Goal: Obtain resource: Download file/media

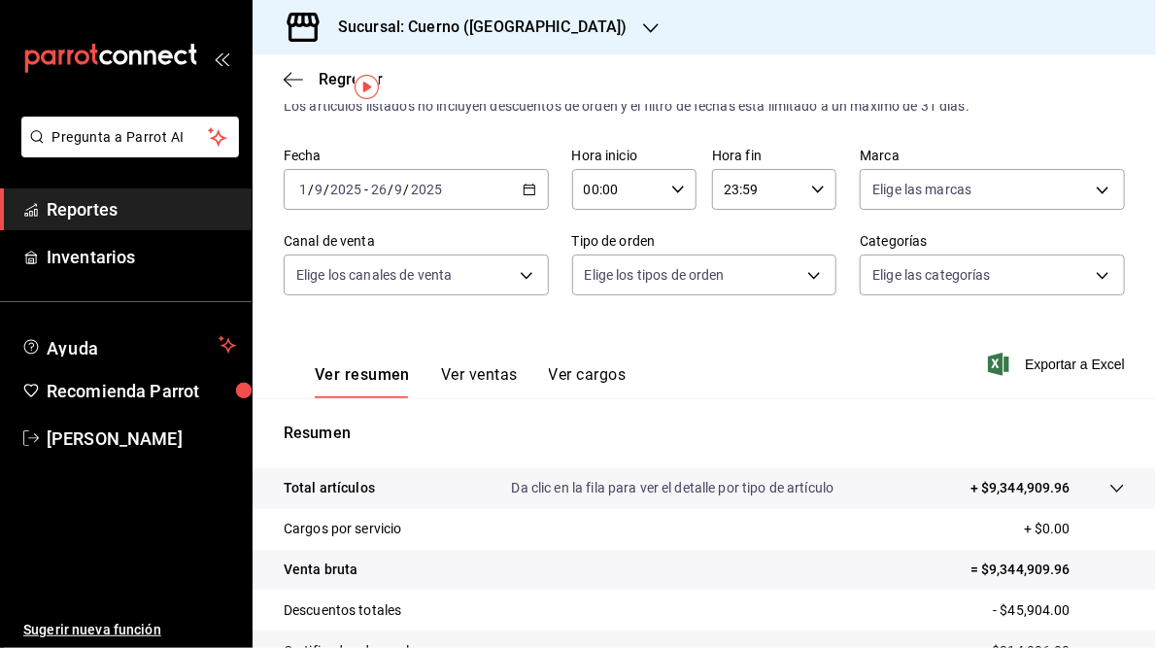
scroll to position [55, 0]
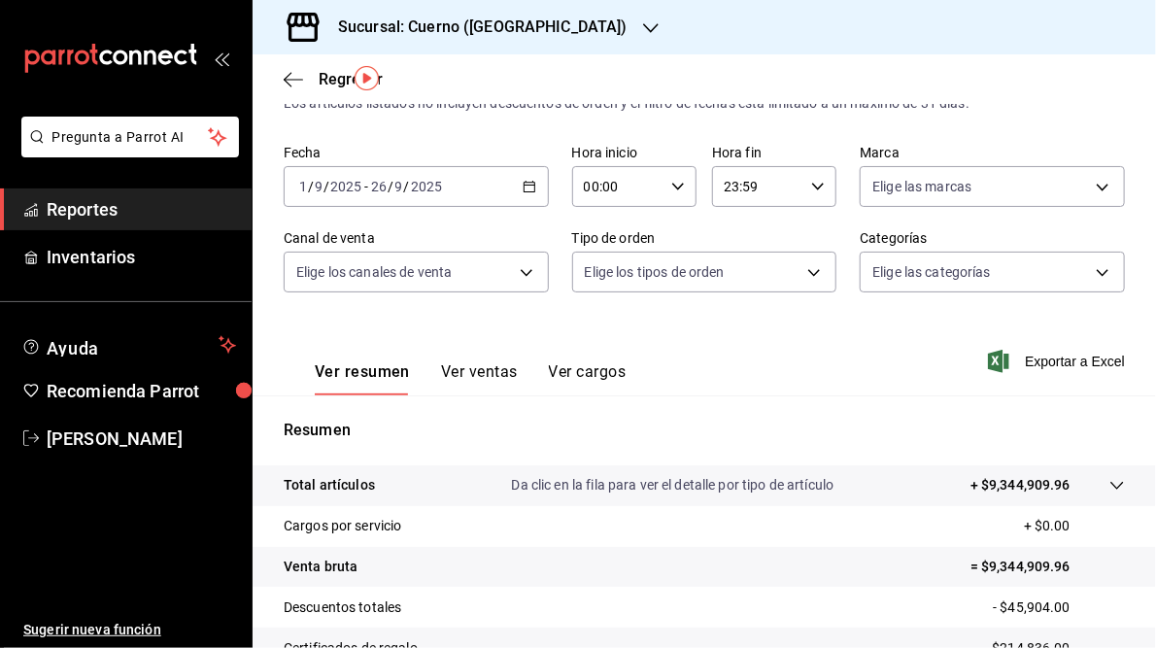
click at [524, 184] on icon "button" at bounding box center [530, 187] width 14 height 14
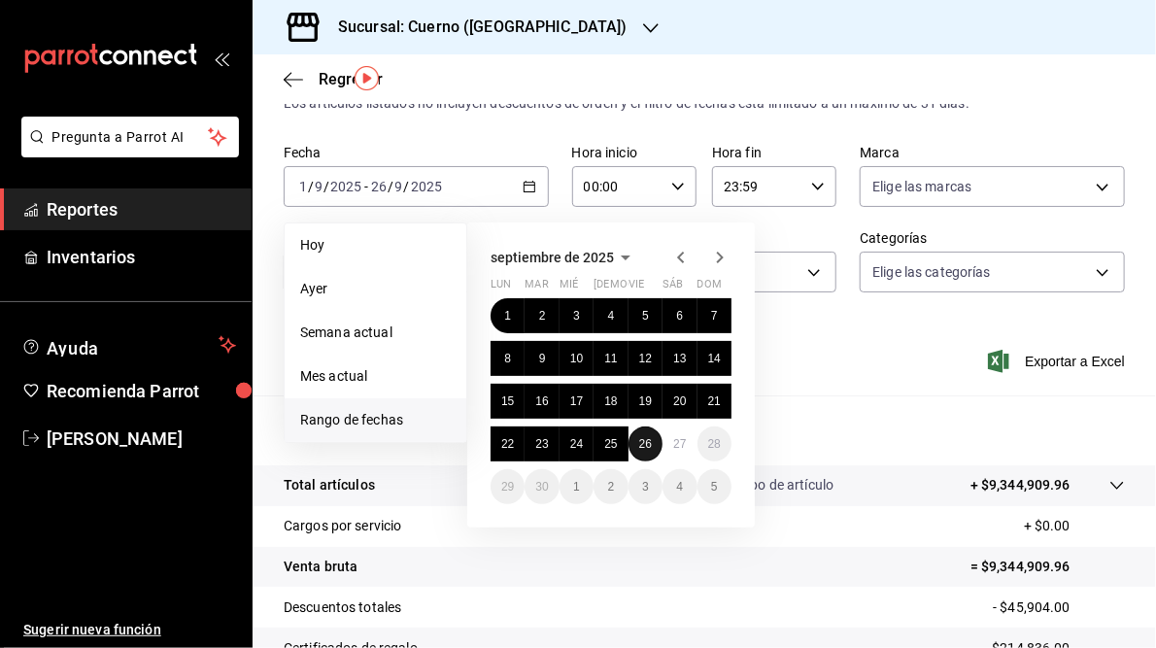
click at [646, 439] on abbr "26" at bounding box center [645, 444] width 13 height 14
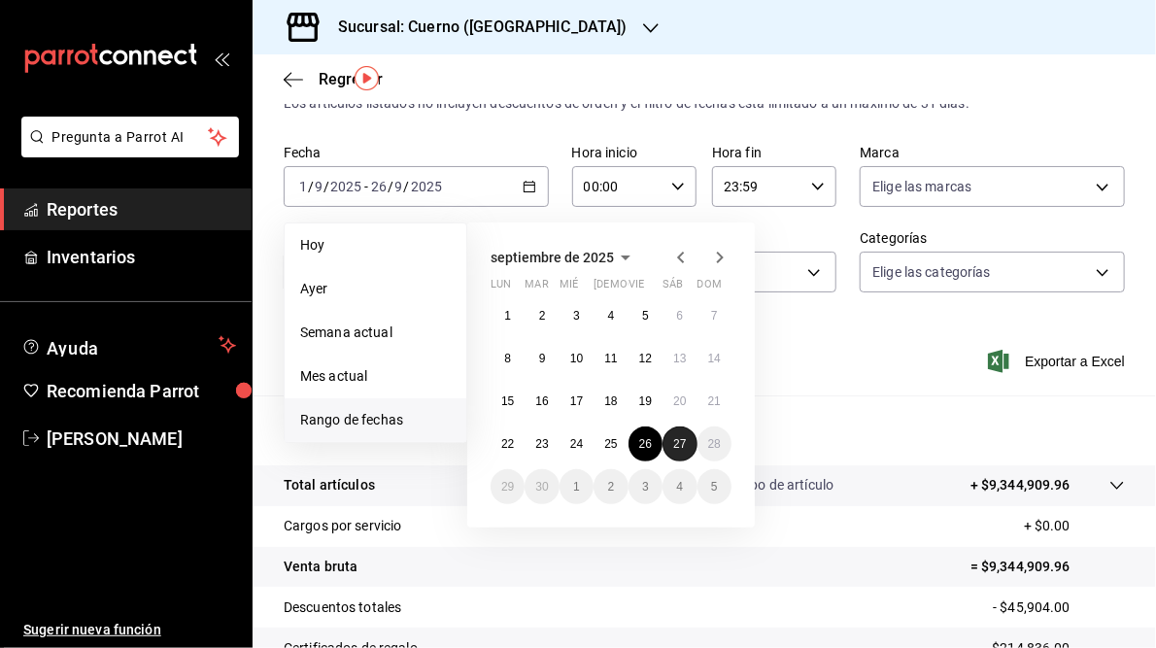
click at [671, 439] on button "27" at bounding box center [680, 444] width 34 height 35
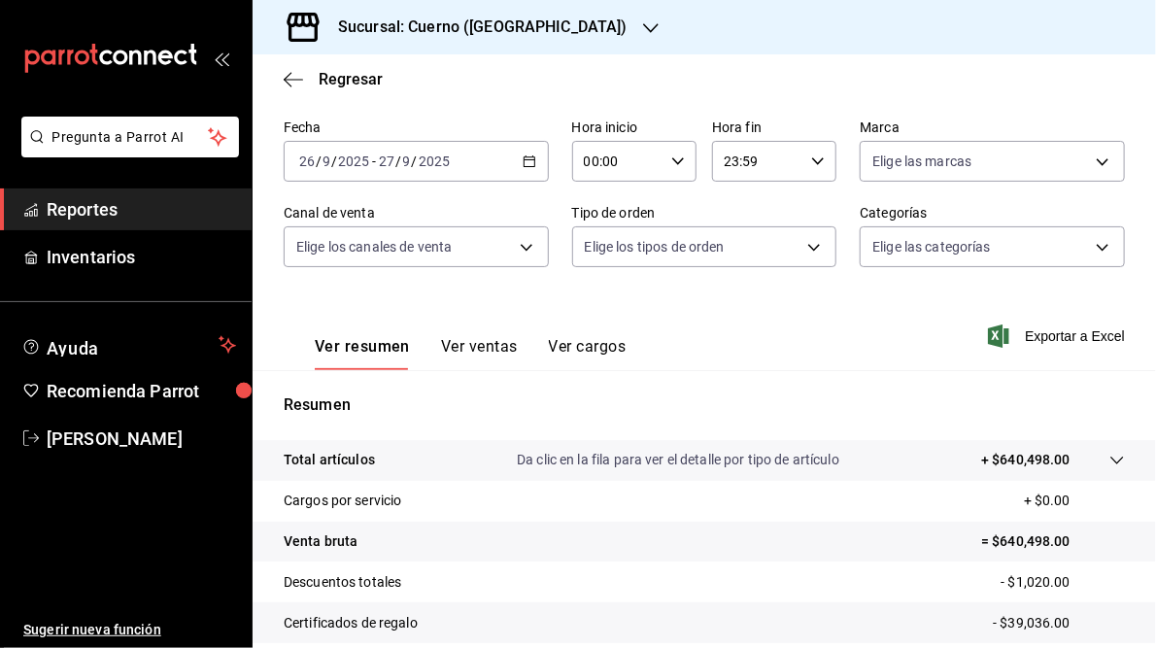
scroll to position [101, 0]
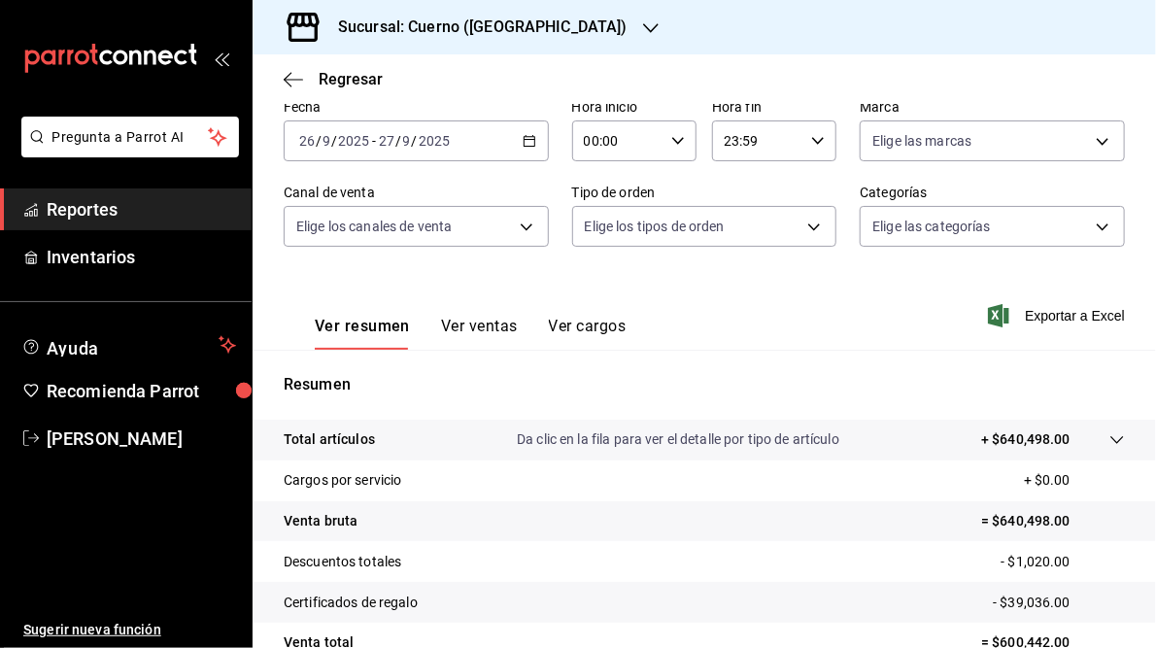
click at [677, 146] on icon "button" at bounding box center [678, 141] width 14 height 14
drag, startPoint x: 597, startPoint y: 268, endPoint x: 773, endPoint y: 107, distance: 239.3
click at [773, 107] on div "00 01 02 03 04 05 06 07 08 09 10 11 12 13 14 15 16 17 18 19 20 21 22 23 00 01 0…" at bounding box center [578, 327] width 1156 height 642
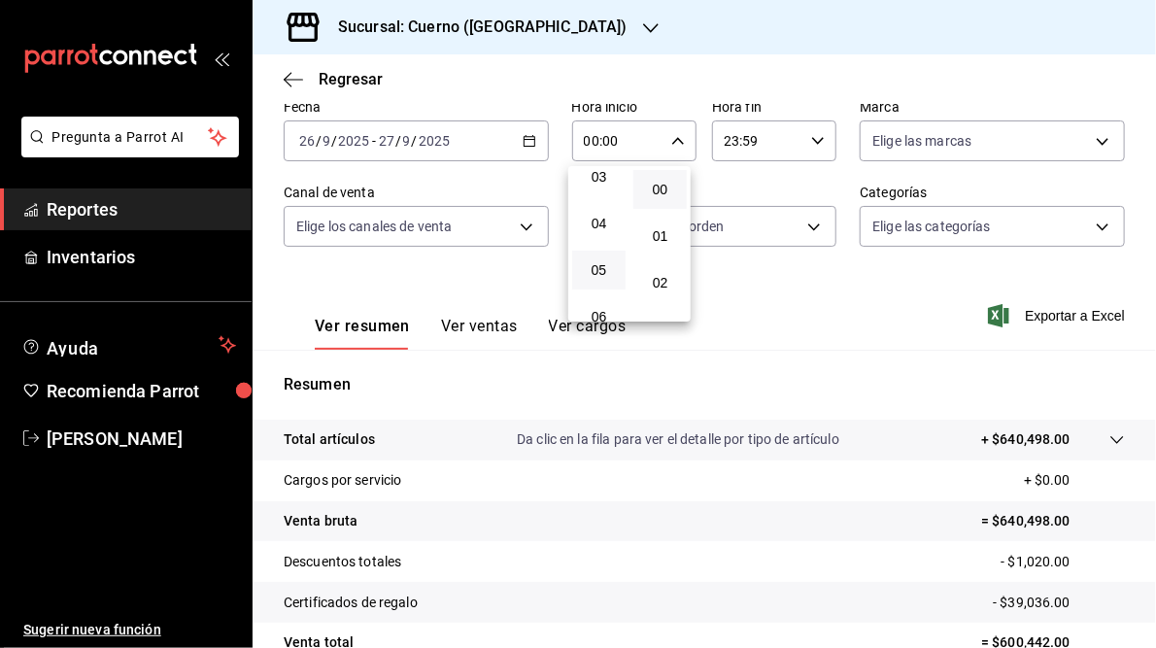
click at [598, 284] on button "05" at bounding box center [598, 270] width 53 height 39
type input "05:00"
click at [598, 284] on button "05" at bounding box center [598, 270] width 53 height 39
click at [729, 144] on div at bounding box center [578, 324] width 1156 height 648
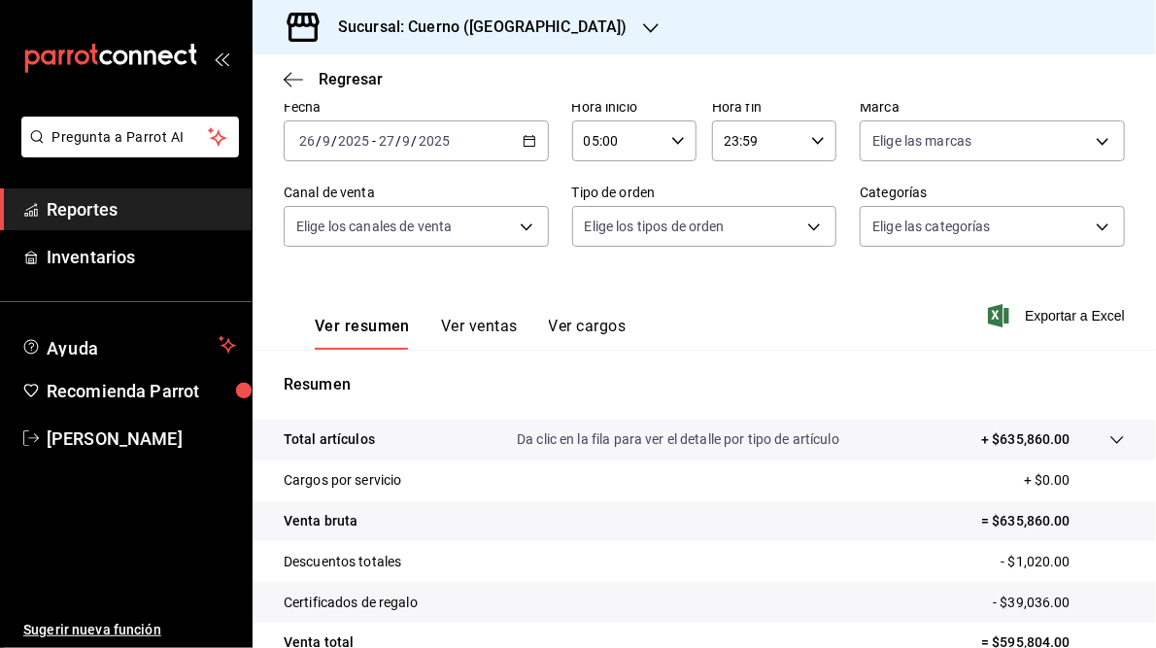
click at [811, 140] on icon "button" at bounding box center [818, 141] width 14 height 14
click at [737, 238] on span "05" at bounding box center [737, 240] width 30 height 16
type input "05:59"
click at [529, 292] on div at bounding box center [578, 324] width 1156 height 648
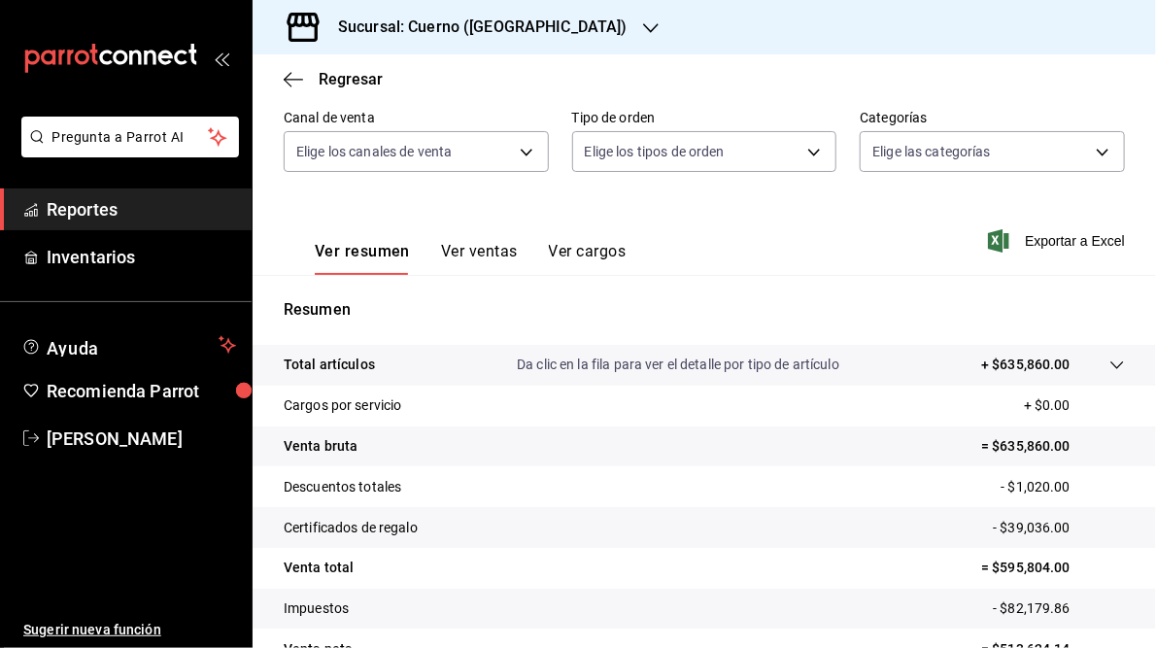
scroll to position [282, 0]
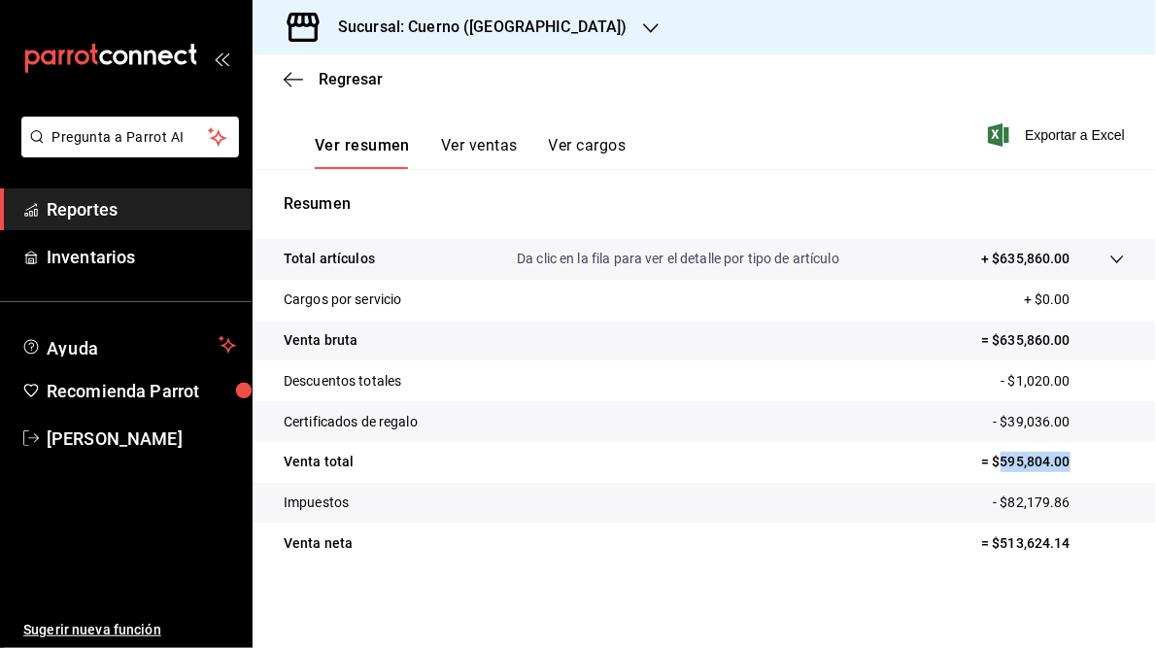
drag, startPoint x: 989, startPoint y: 464, endPoint x: 1064, endPoint y: 458, distance: 75.1
click at [1064, 458] on p "= $595,804.00" at bounding box center [1053, 462] width 144 height 20
copy p "595,804.00"
click at [643, 26] on icon "button" at bounding box center [651, 28] width 16 height 10
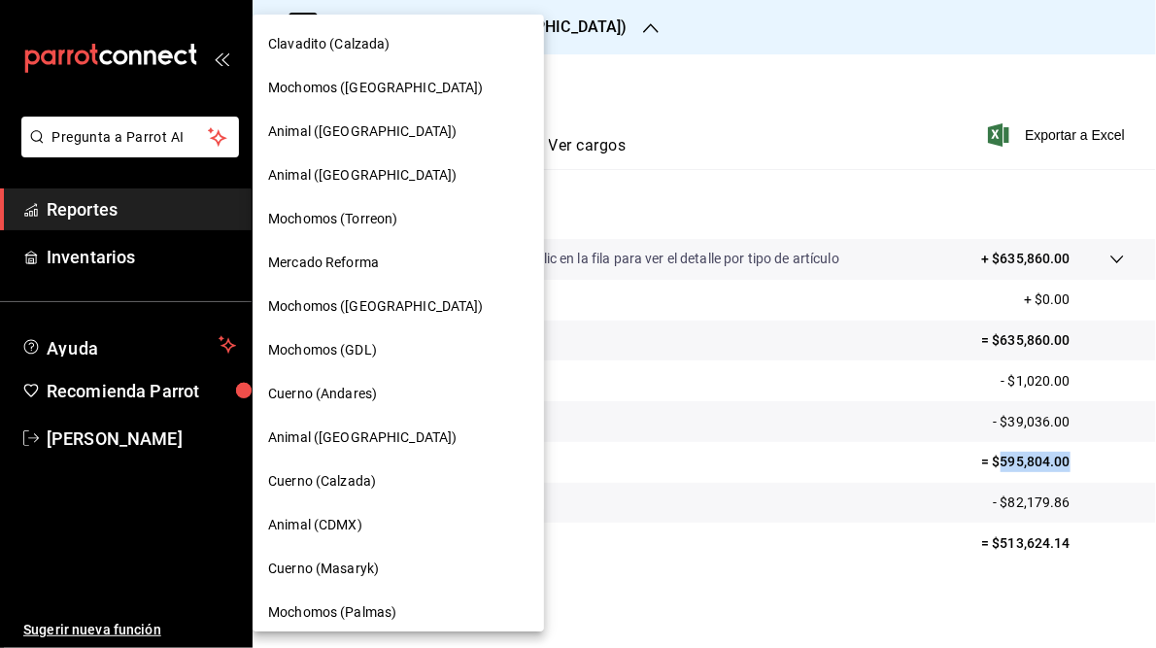
click at [345, 353] on span "Mochomos (GDL)" at bounding box center [322, 350] width 109 height 20
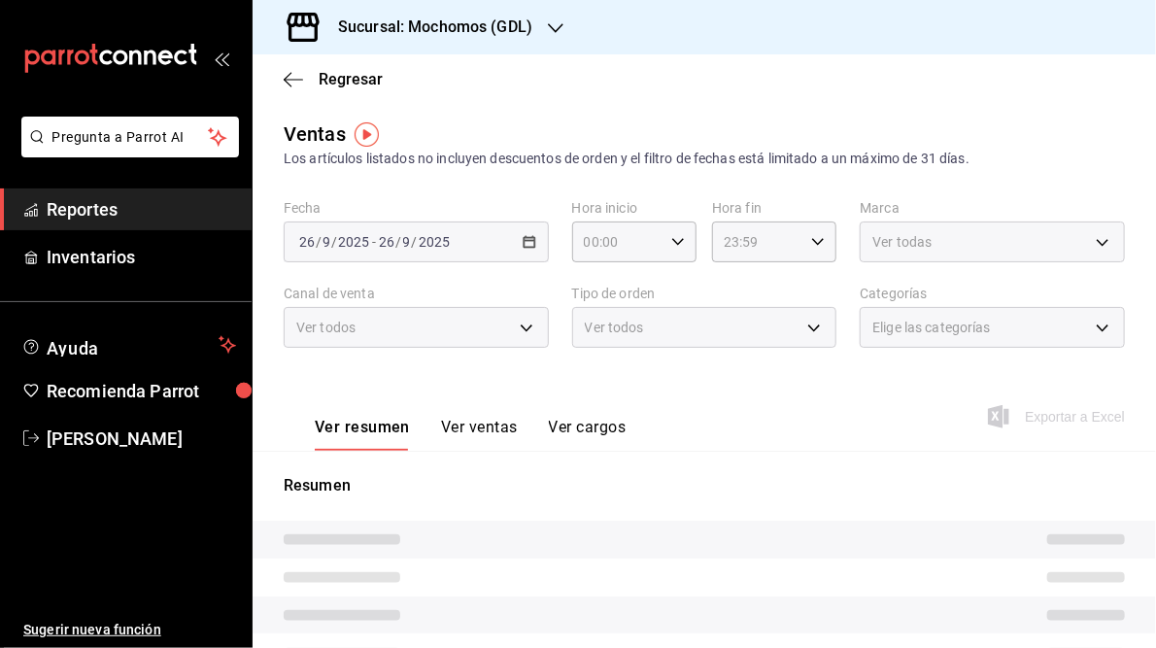
type input "05:00"
type input "05:59"
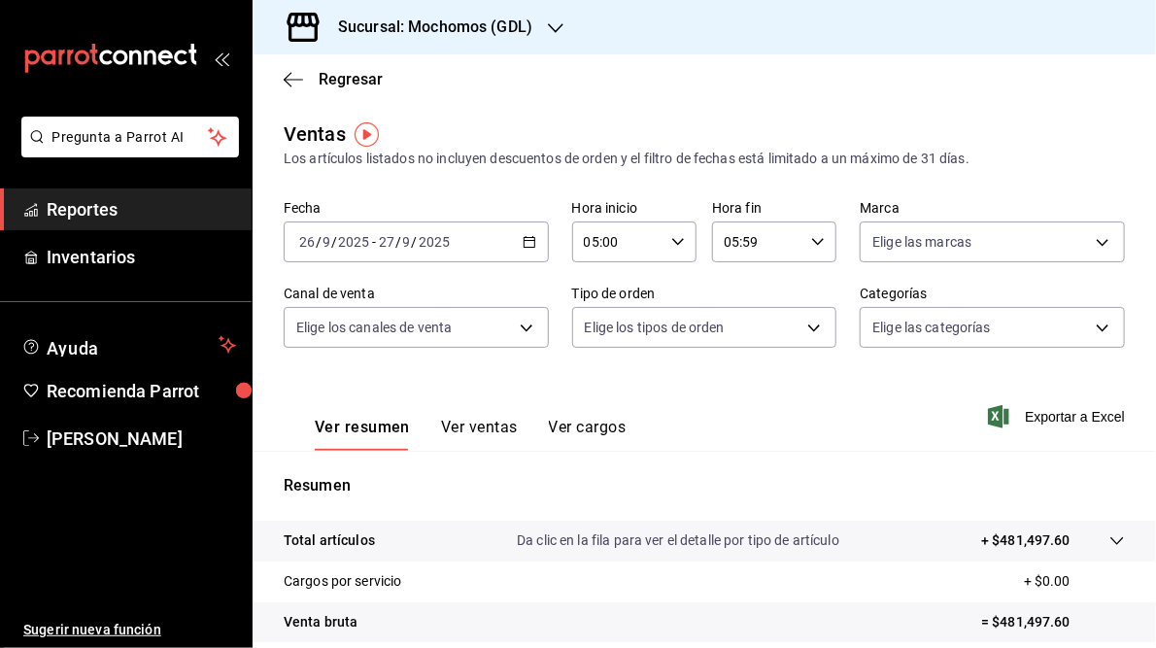
scroll to position [282, 0]
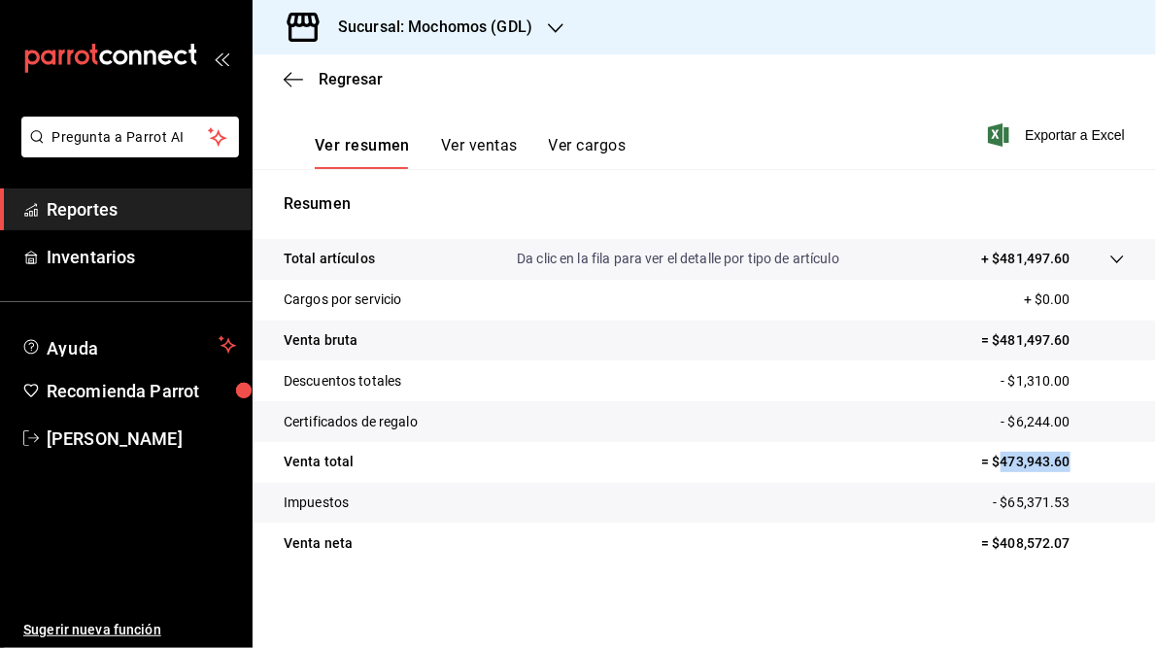
drag, startPoint x: 990, startPoint y: 460, endPoint x: 1067, endPoint y: 467, distance: 77.1
click at [1067, 467] on p "= $473,943.60" at bounding box center [1053, 462] width 144 height 20
copy p "473,943.60"
click at [464, 30] on h3 "Sucursal: Mochomos (GDL)" at bounding box center [428, 27] width 210 height 23
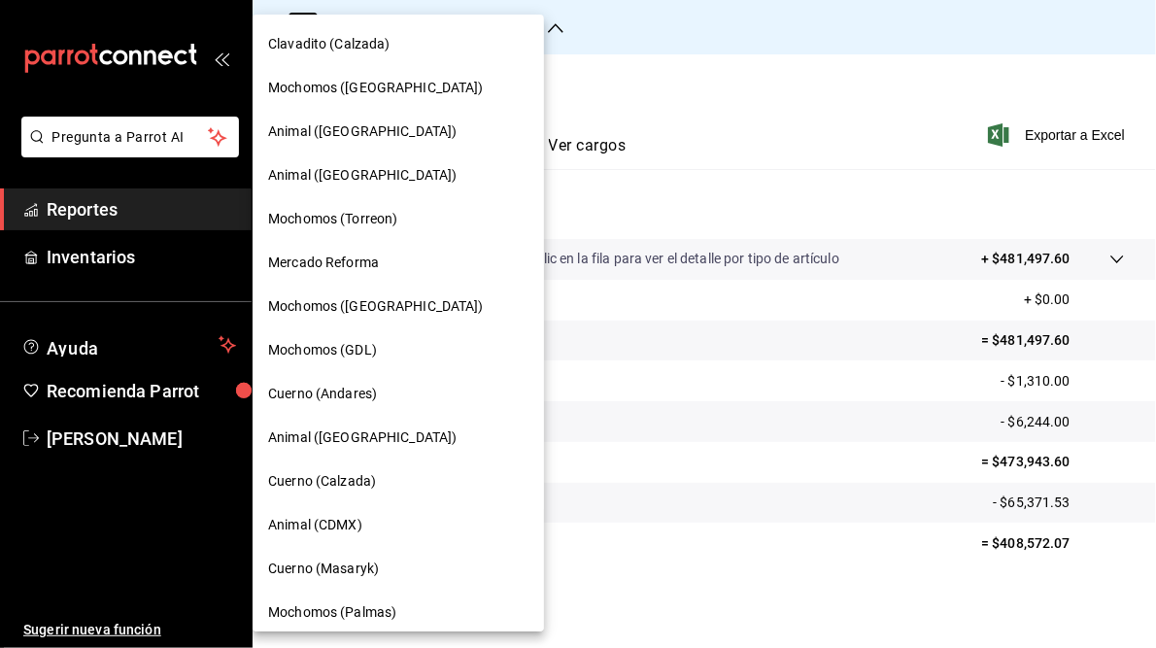
click at [698, 83] on div at bounding box center [578, 324] width 1156 height 648
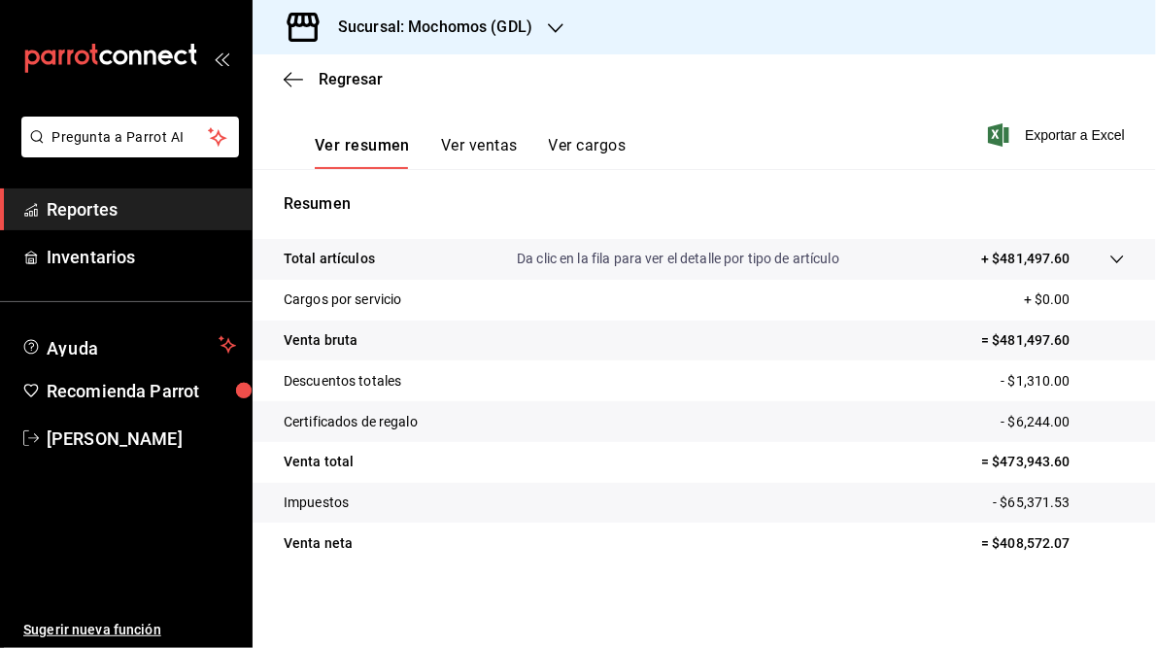
scroll to position [0, 0]
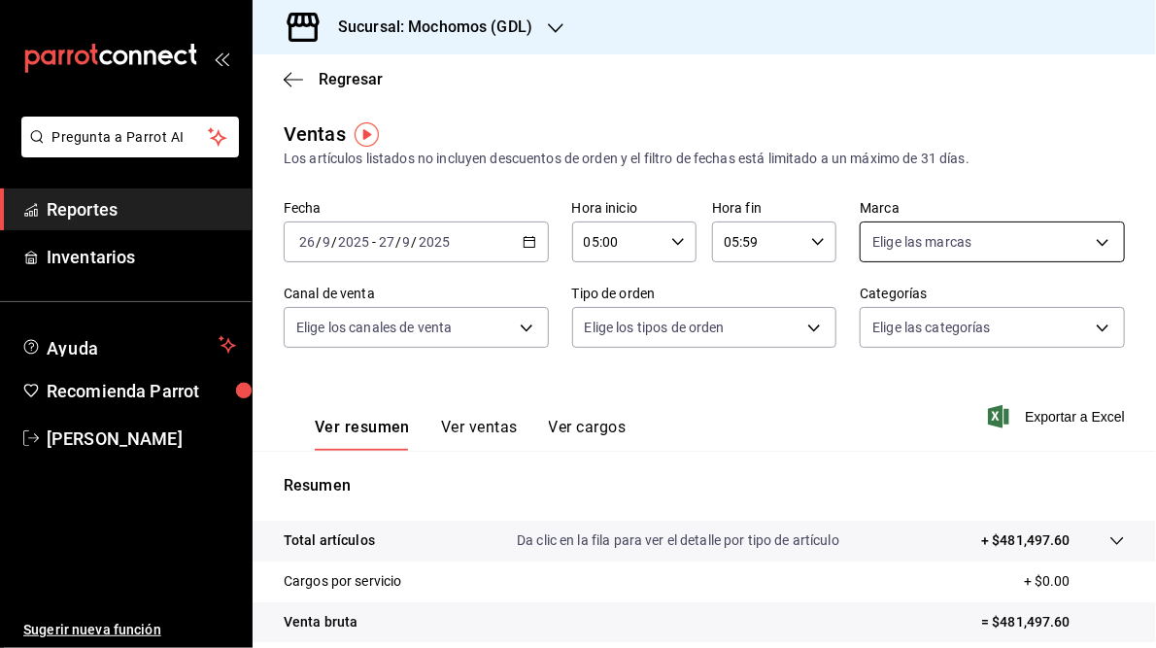
click at [1093, 241] on body "Pregunta a Parrot AI Reportes Inventarios Ayuda Recomienda Parrot [PERSON_NAME]…" at bounding box center [578, 324] width 1156 height 648
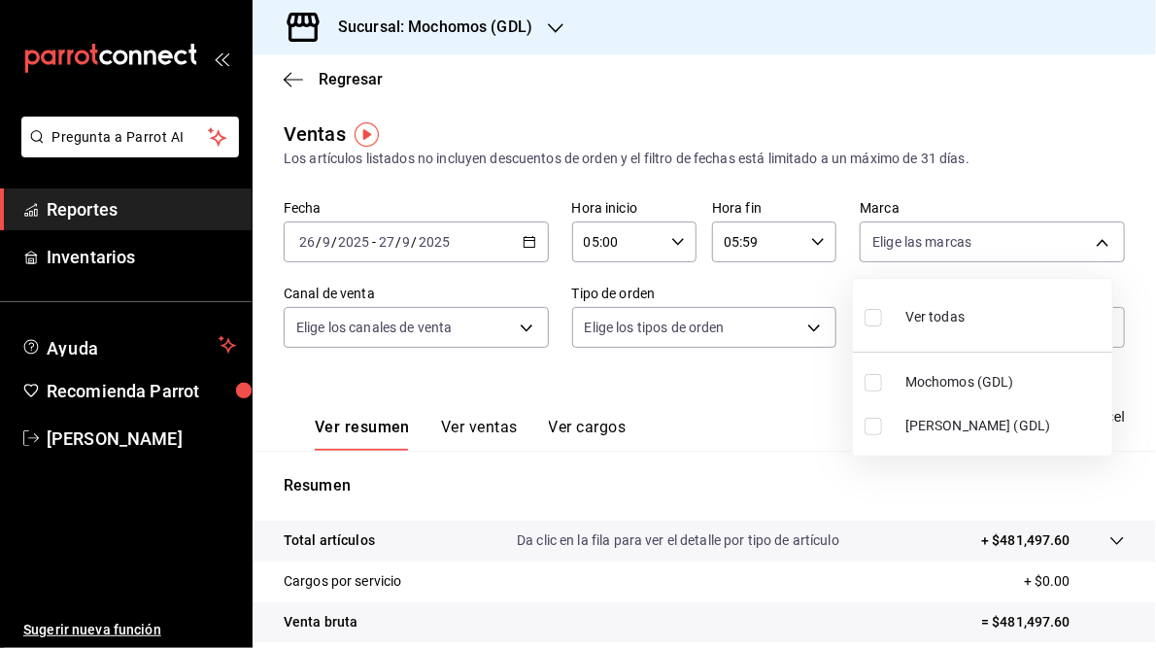
click at [930, 420] on span "[PERSON_NAME] (GDL)" at bounding box center [1004, 426] width 199 height 20
type input "9cac9703-0c5a-4d8b-addd-5b6b571d65b9"
checkbox input "true"
click at [744, 412] on div at bounding box center [578, 324] width 1156 height 648
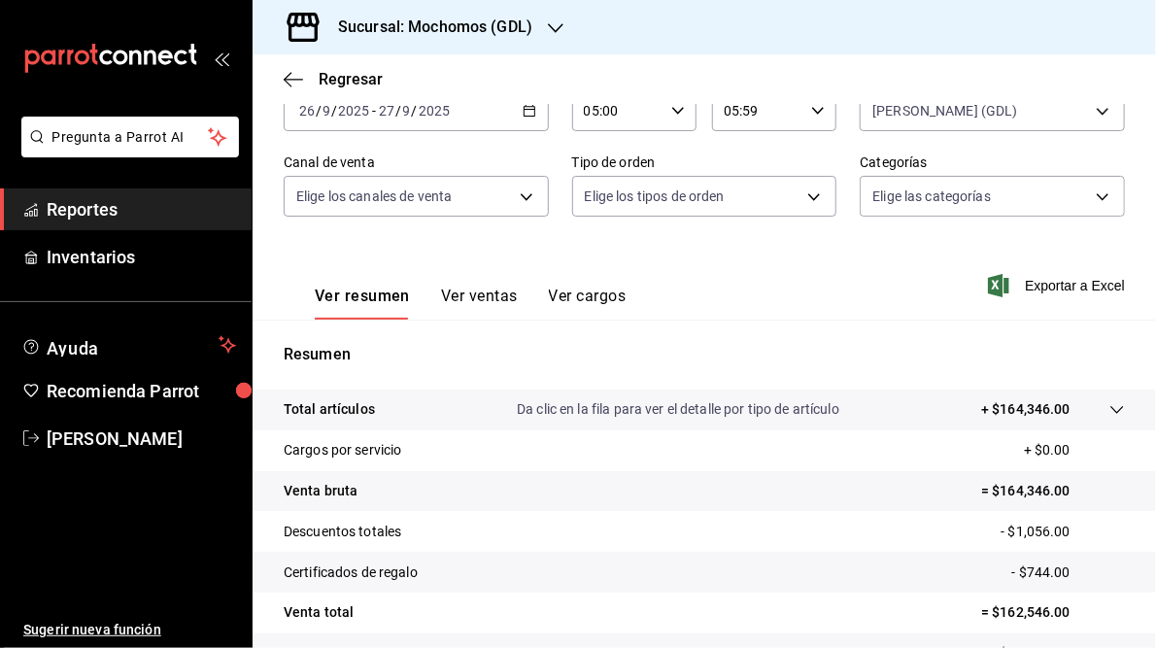
scroll to position [130, 0]
click at [808, 379] on div "Resumen Total artículos Da clic en la fila para ver el detalle por tipo de artí…" at bounding box center [705, 541] width 904 height 394
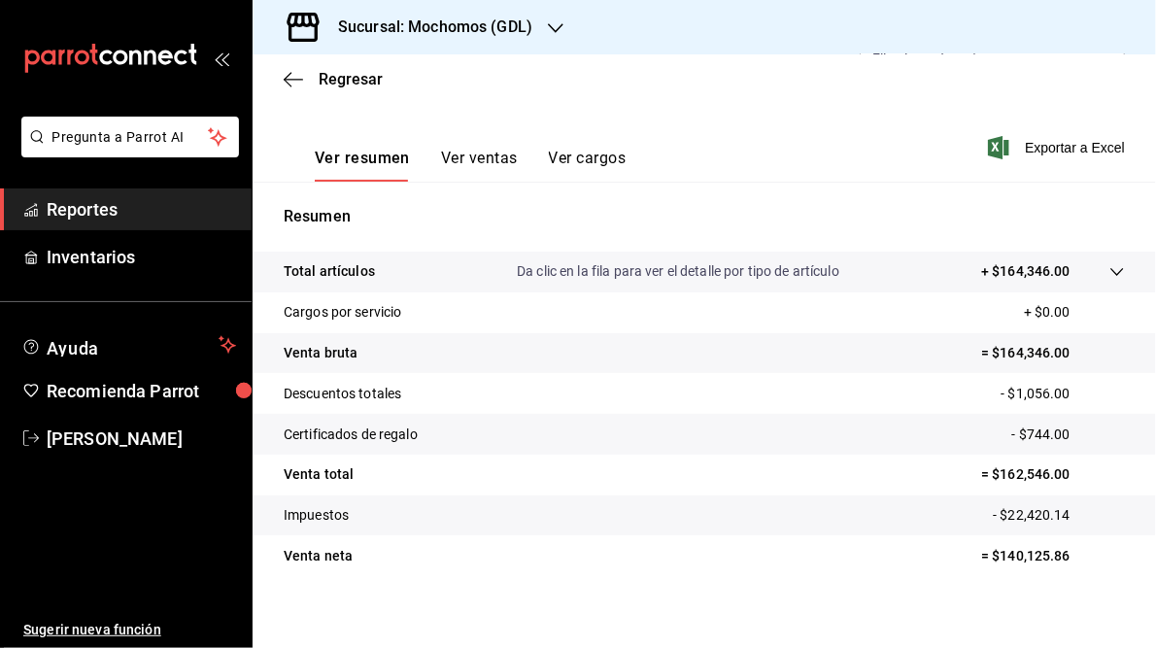
scroll to position [282, 0]
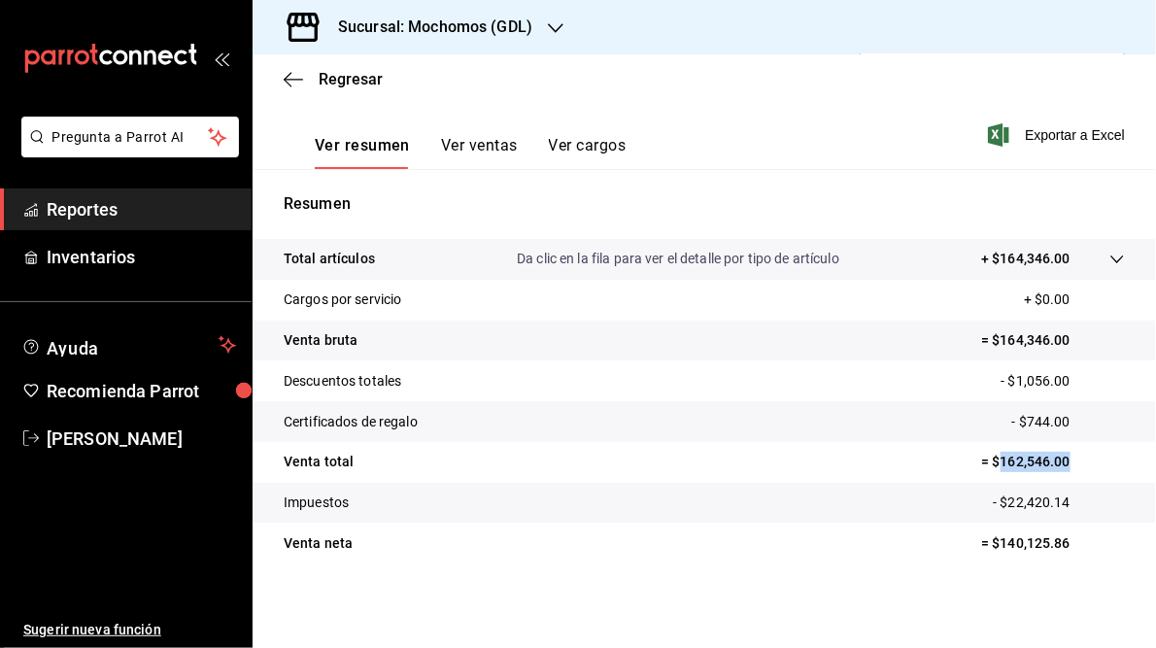
drag, startPoint x: 993, startPoint y: 461, endPoint x: 1062, endPoint y: 461, distance: 69.0
click at [1062, 461] on p "= $162,546.00" at bounding box center [1053, 462] width 144 height 20
copy p "162,546.00"
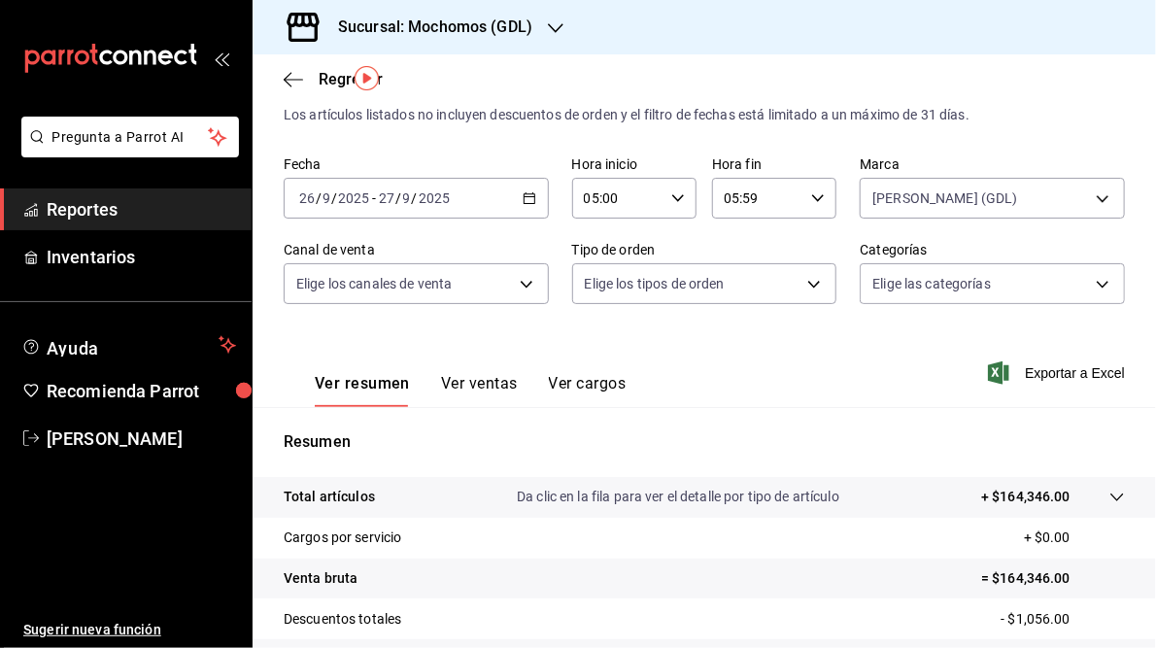
scroll to position [39, 0]
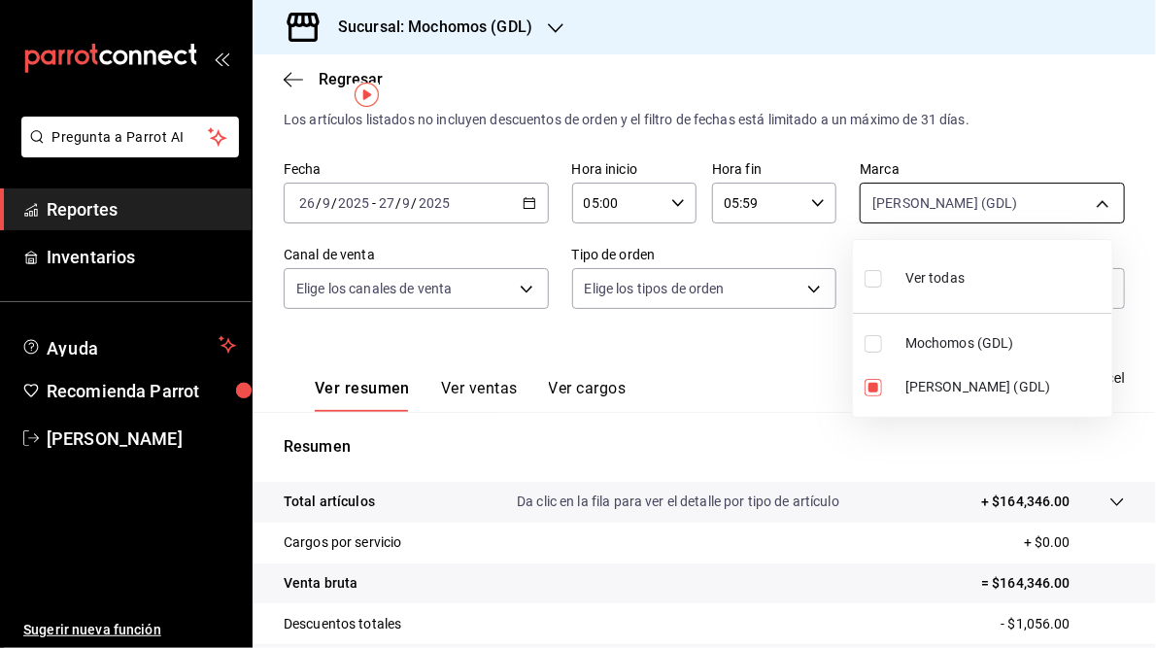
click at [1093, 205] on body "Pregunta a Parrot AI Reportes Inventarios Ayuda Recomienda Parrot [PERSON_NAME]…" at bounding box center [578, 324] width 1156 height 648
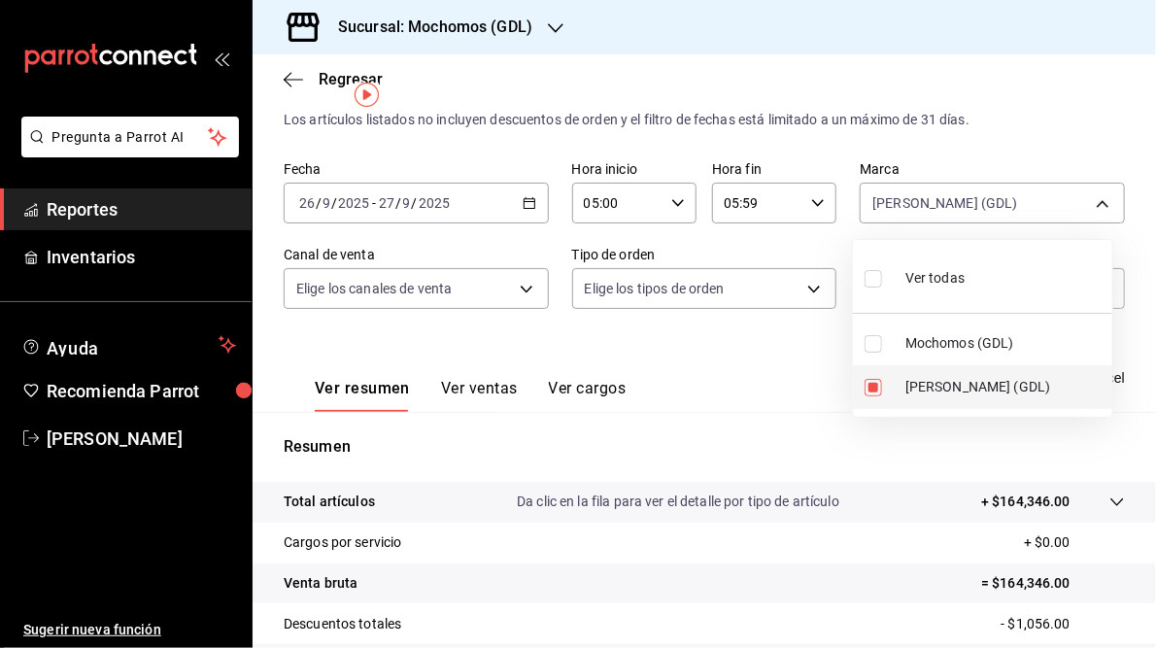
click at [938, 382] on span "[PERSON_NAME] (GDL)" at bounding box center [1004, 387] width 199 height 20
checkbox input "false"
click at [927, 346] on span "Mochomos (GDL)" at bounding box center [1004, 343] width 199 height 20
type input "36c25d4a-7cb0-456c-a434-e981d54830bc"
checkbox input "true"
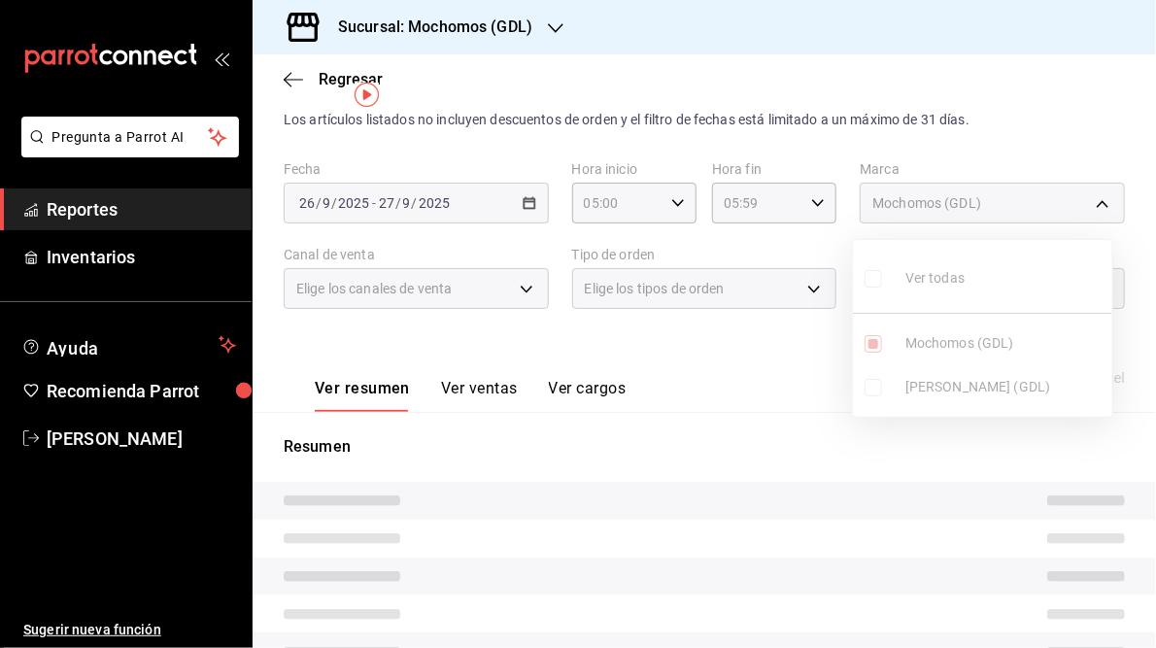
click at [735, 425] on div at bounding box center [578, 324] width 1156 height 648
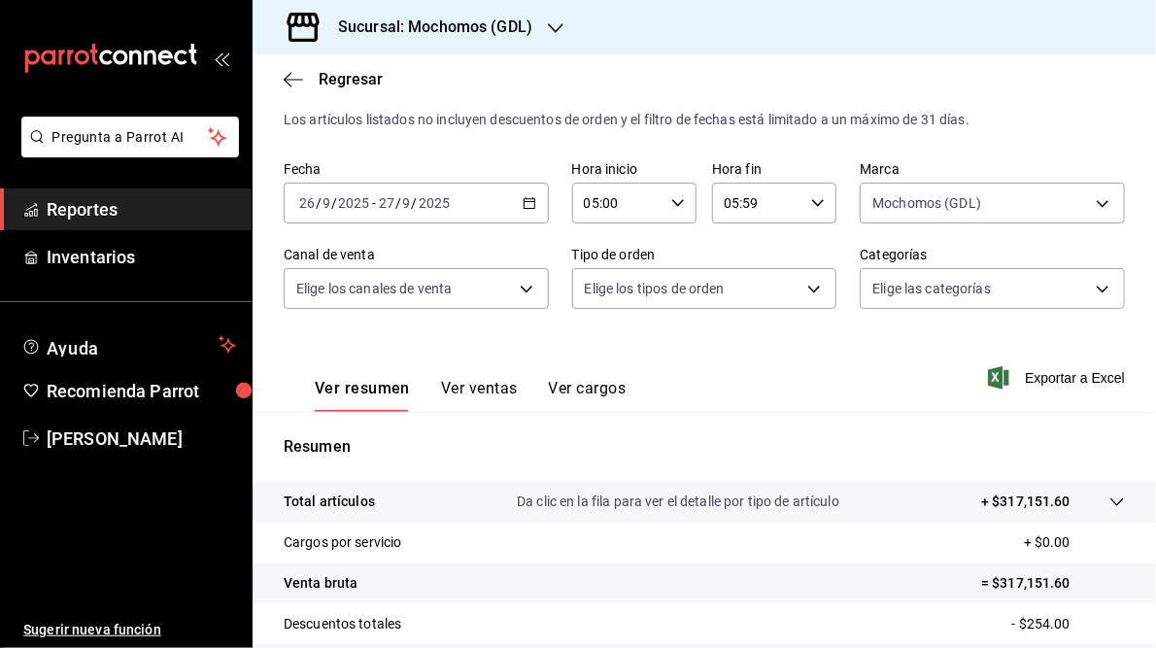
scroll to position [255, 0]
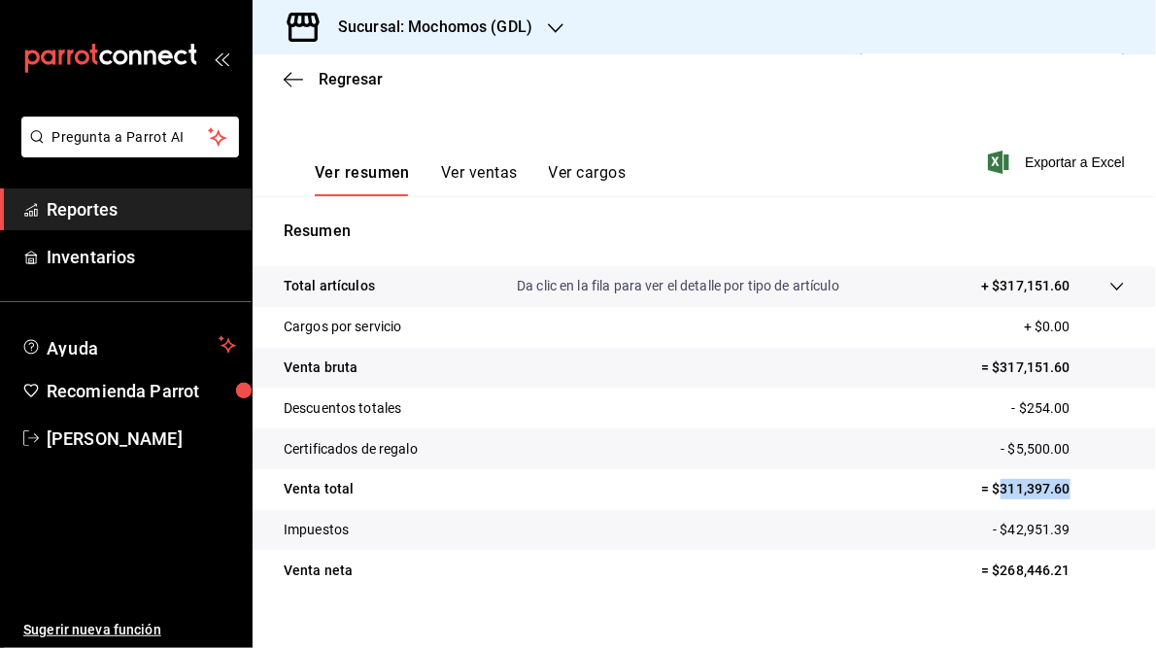
drag, startPoint x: 988, startPoint y: 488, endPoint x: 1071, endPoint y: 489, distance: 82.6
click at [1071, 489] on p "= $311,397.60" at bounding box center [1053, 489] width 144 height 20
copy p "311,397.60"
click at [418, 19] on h3 "Sucursal: Mochomos (GDL)" at bounding box center [428, 27] width 210 height 23
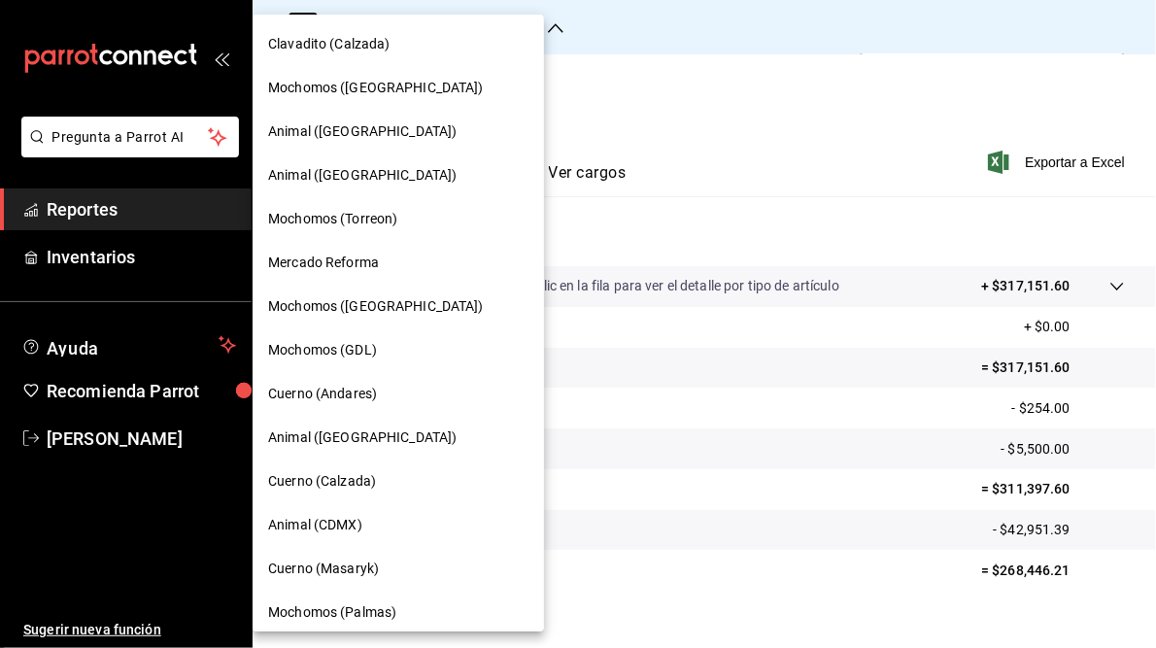
scroll to position [185, 0]
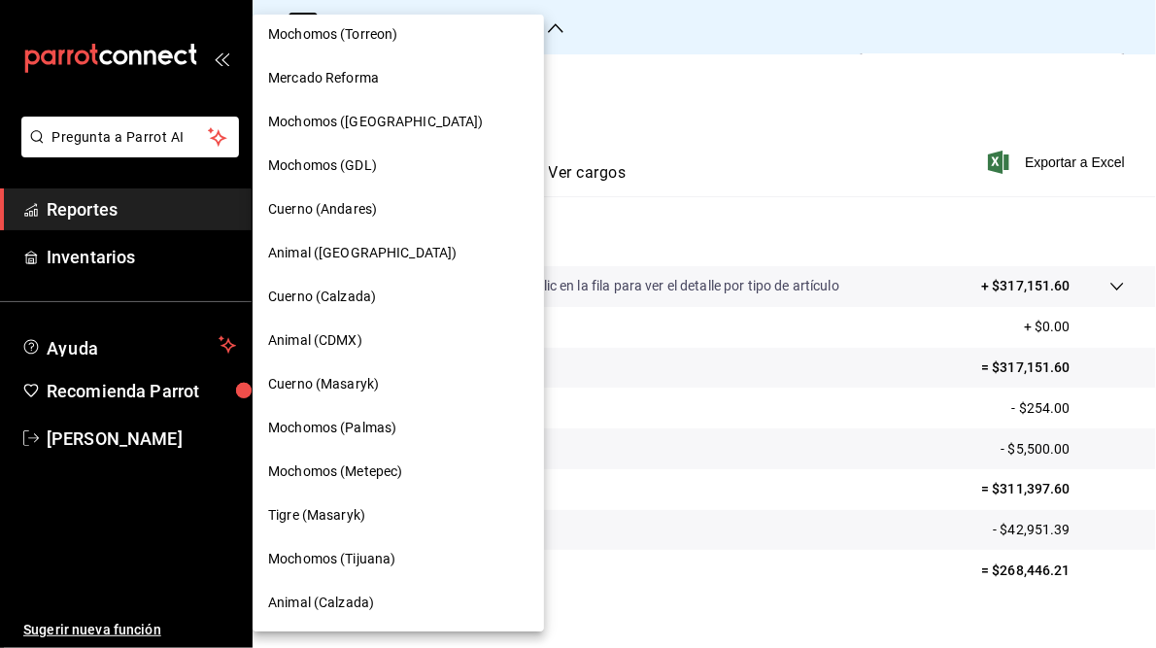
click at [337, 556] on span "Mochomos (Tijuana)" at bounding box center [331, 559] width 127 height 20
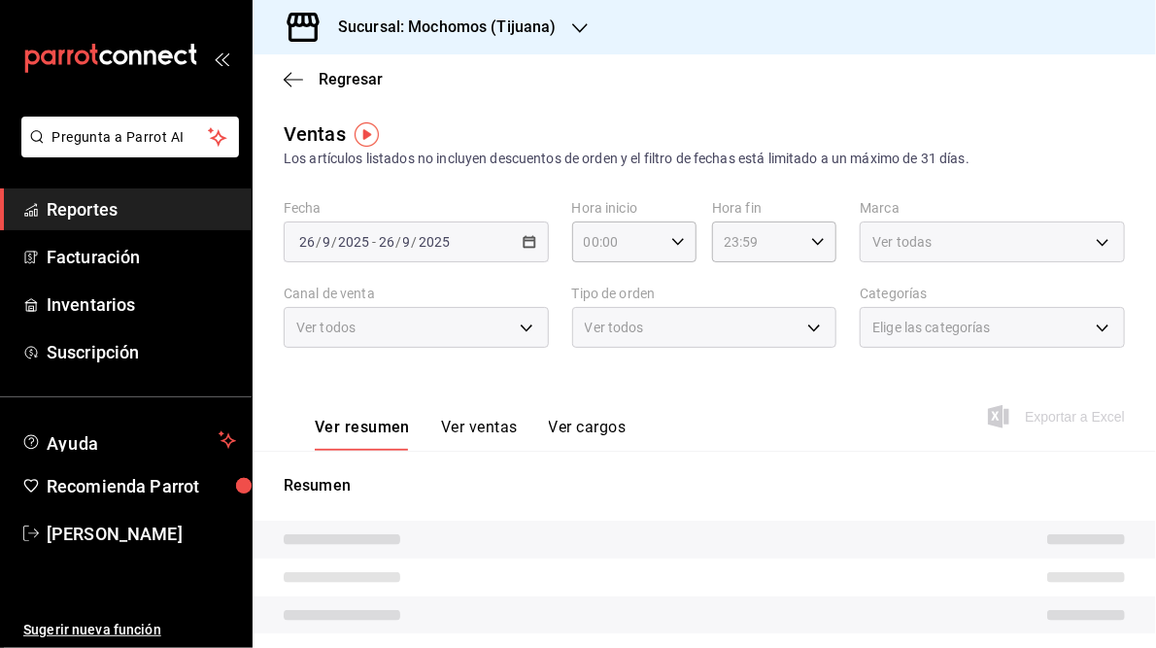
type input "05:00"
type input "05:59"
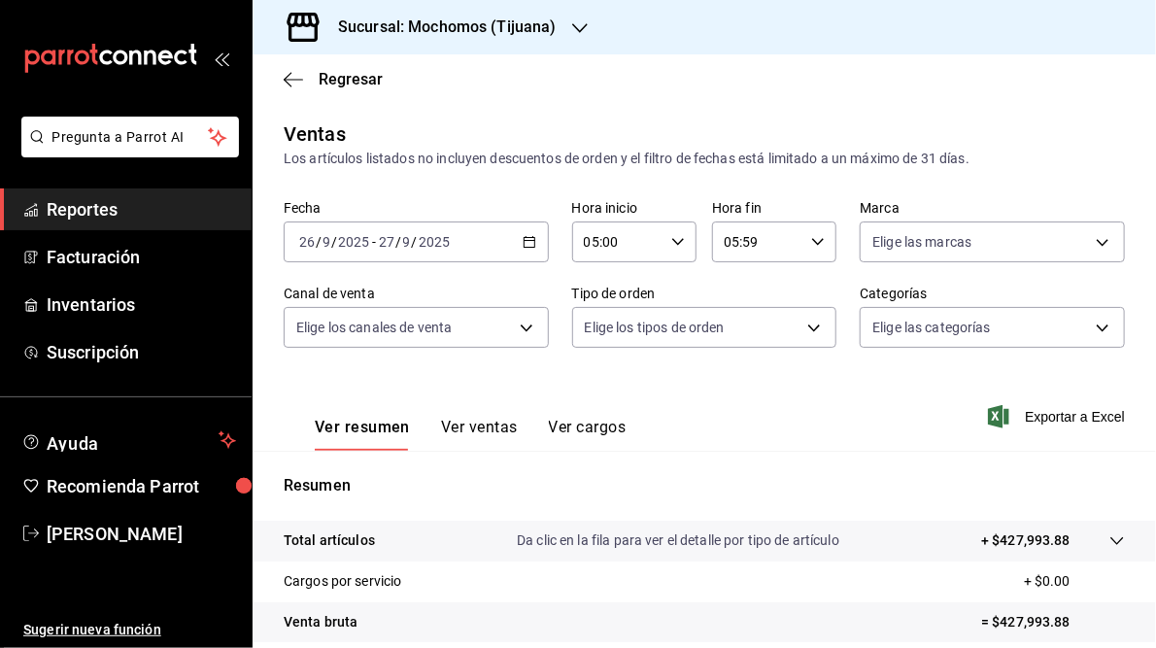
scroll to position [254, 0]
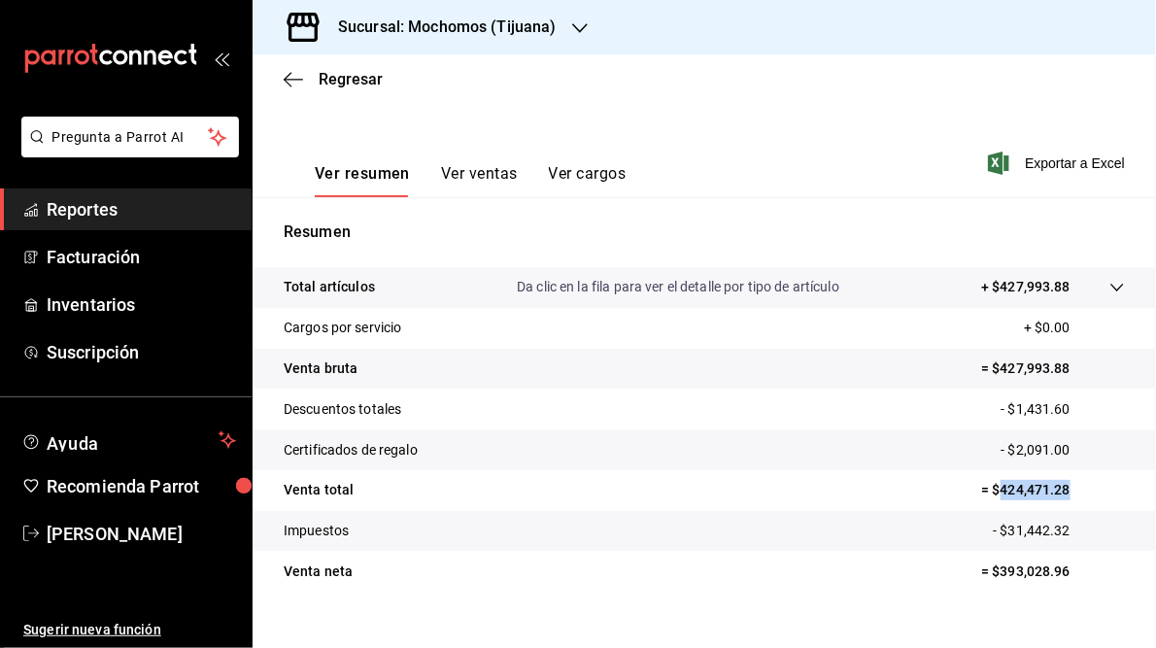
drag, startPoint x: 991, startPoint y: 490, endPoint x: 1060, endPoint y: 487, distance: 69.0
click at [1060, 487] on p "= $424,471.28" at bounding box center [1053, 490] width 144 height 20
drag, startPoint x: 1060, startPoint y: 487, endPoint x: 1033, endPoint y: 491, distance: 27.5
copy p "424,471.28"
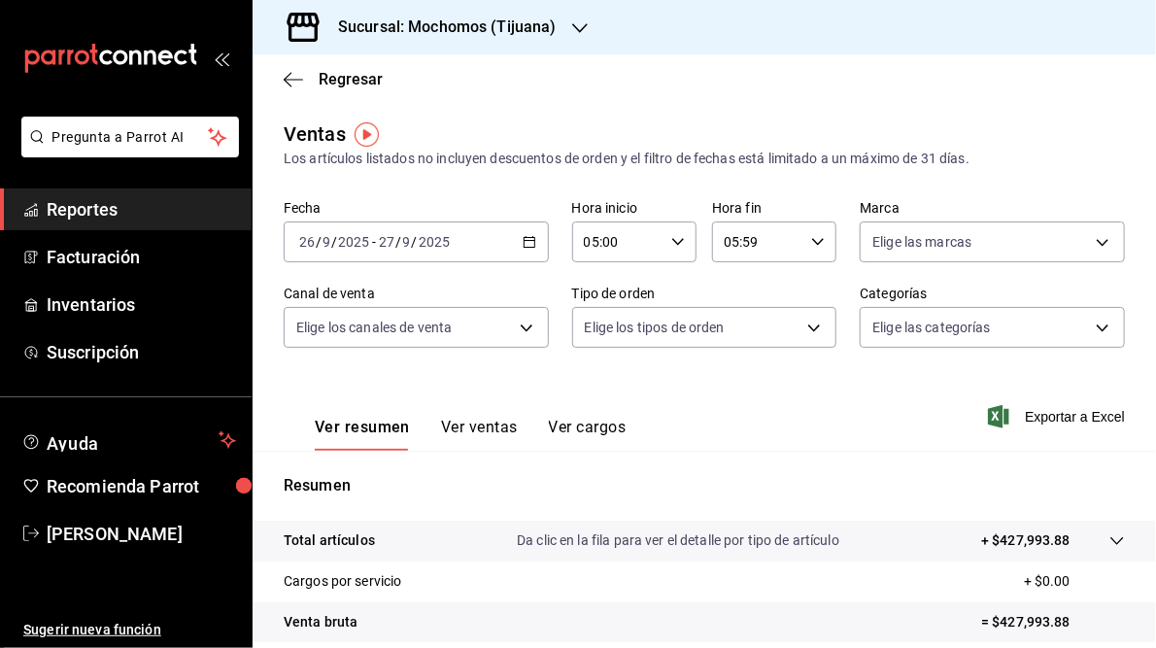
click at [479, 26] on h3 "Sucursal: Mochomos (Tijuana)" at bounding box center [440, 27] width 234 height 23
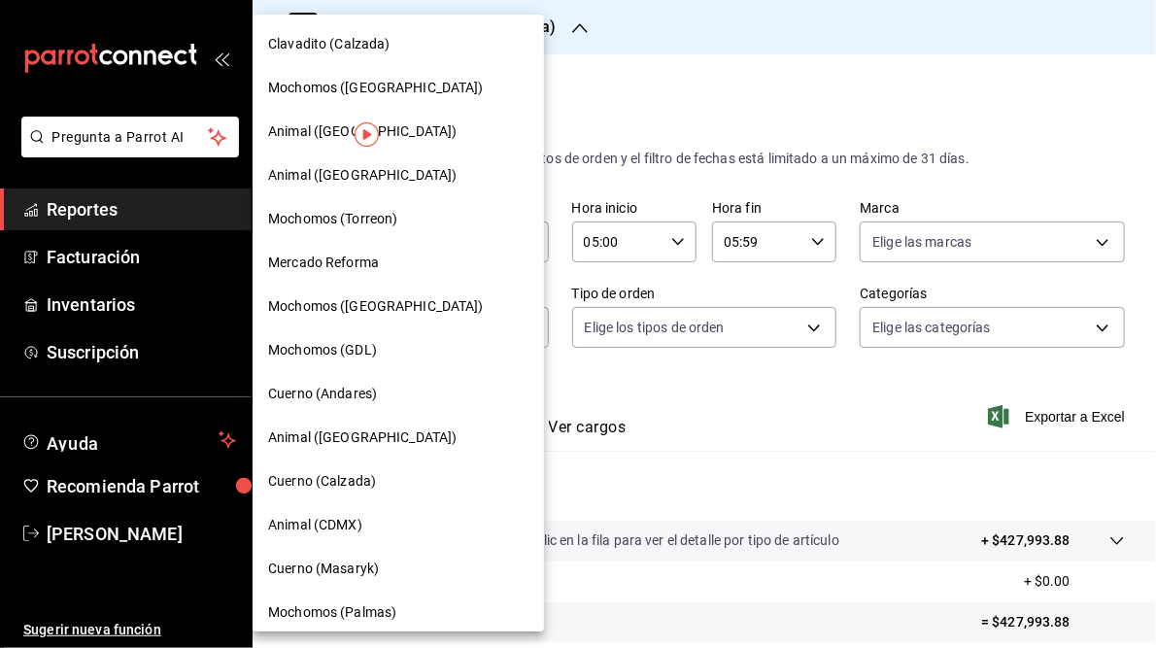
scroll to position [185, 0]
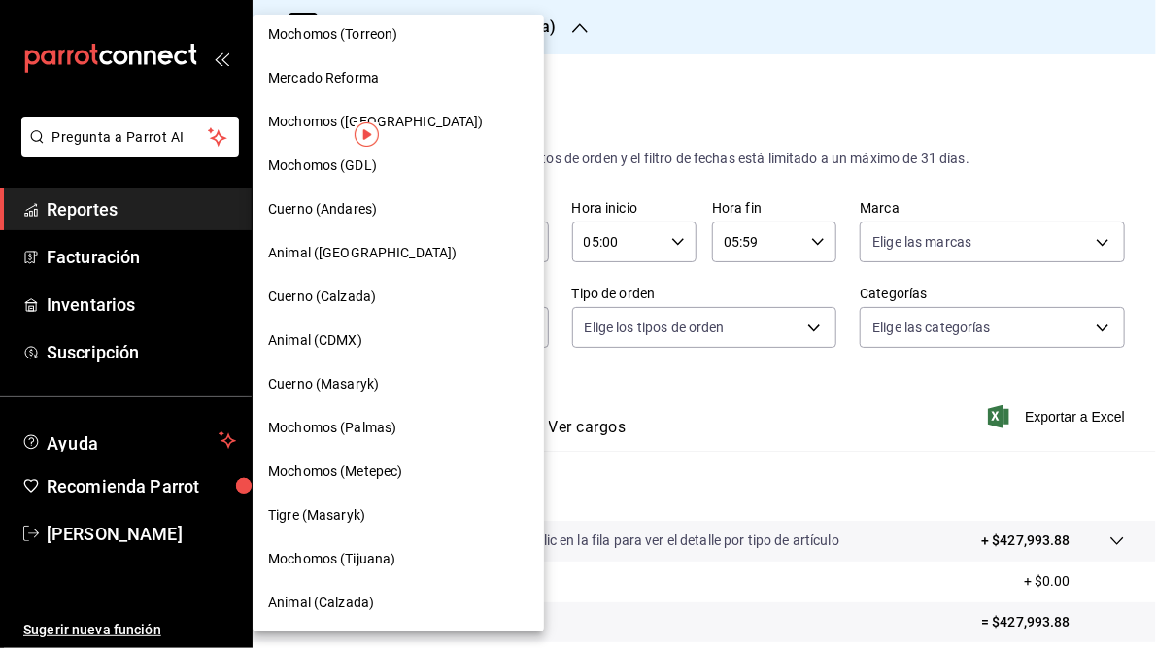
click at [326, 254] on span "Animal ([GEOGRAPHIC_DATA])" at bounding box center [362, 253] width 188 height 20
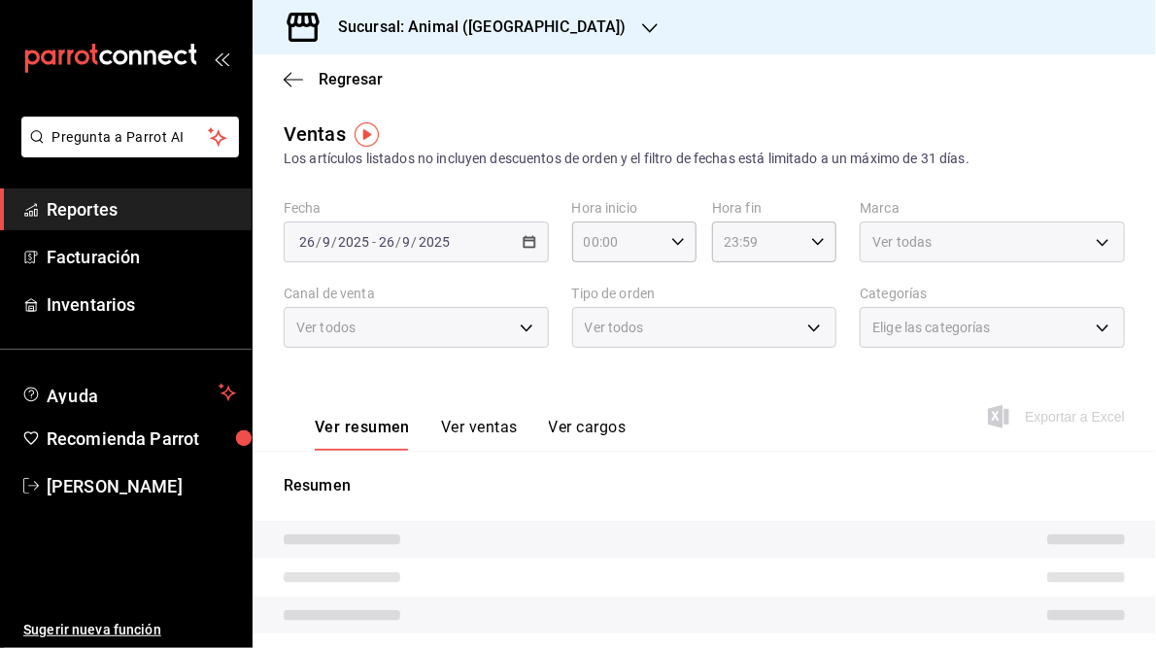
type input "05:00"
type input "05:59"
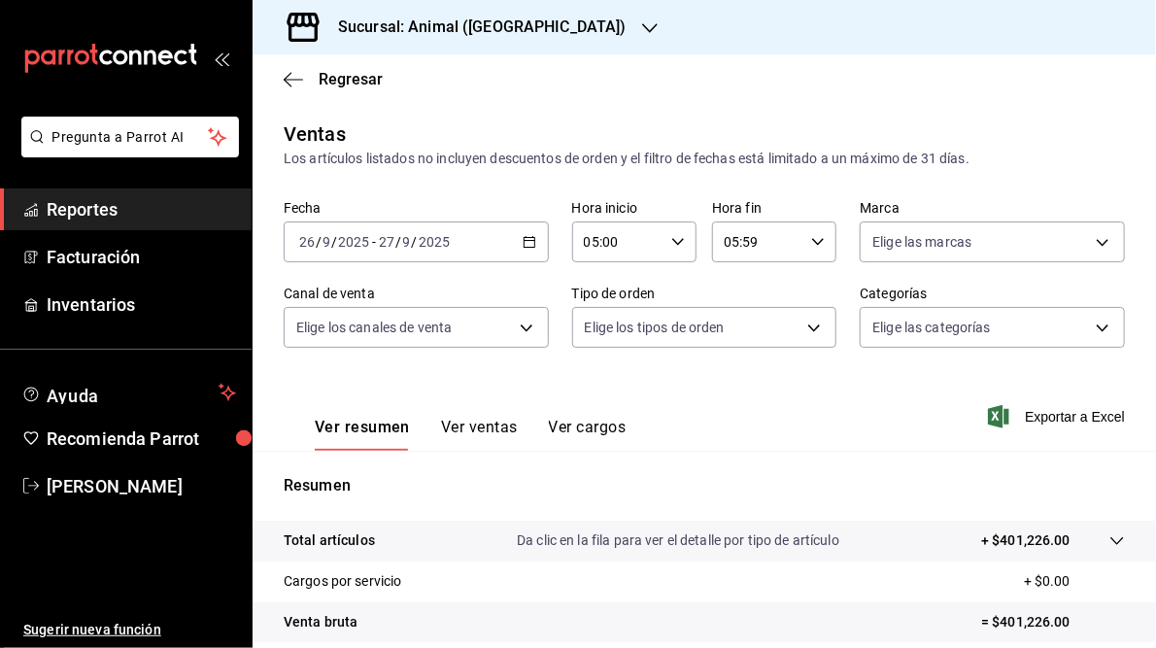
scroll to position [282, 0]
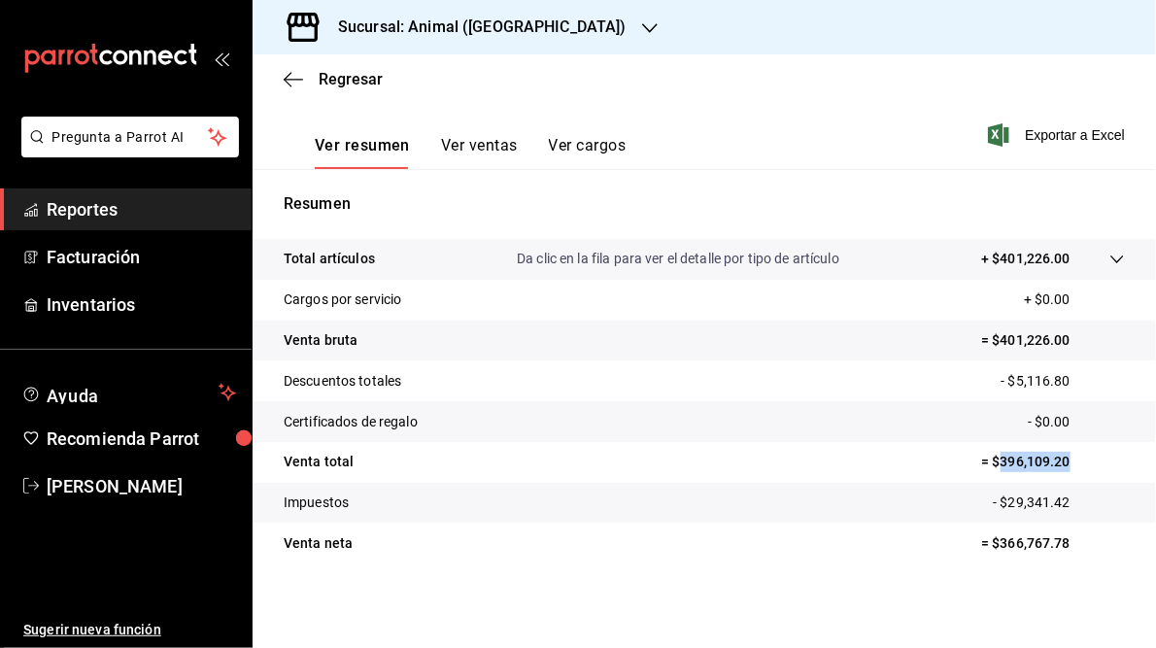
drag, startPoint x: 988, startPoint y: 461, endPoint x: 1056, endPoint y: 471, distance: 68.7
click at [1056, 471] on p "= $396,109.20" at bounding box center [1053, 462] width 144 height 20
copy p "396,109.20"
click at [474, 22] on h3 "Sucursal: Animal ([GEOGRAPHIC_DATA])" at bounding box center [475, 27] width 304 height 23
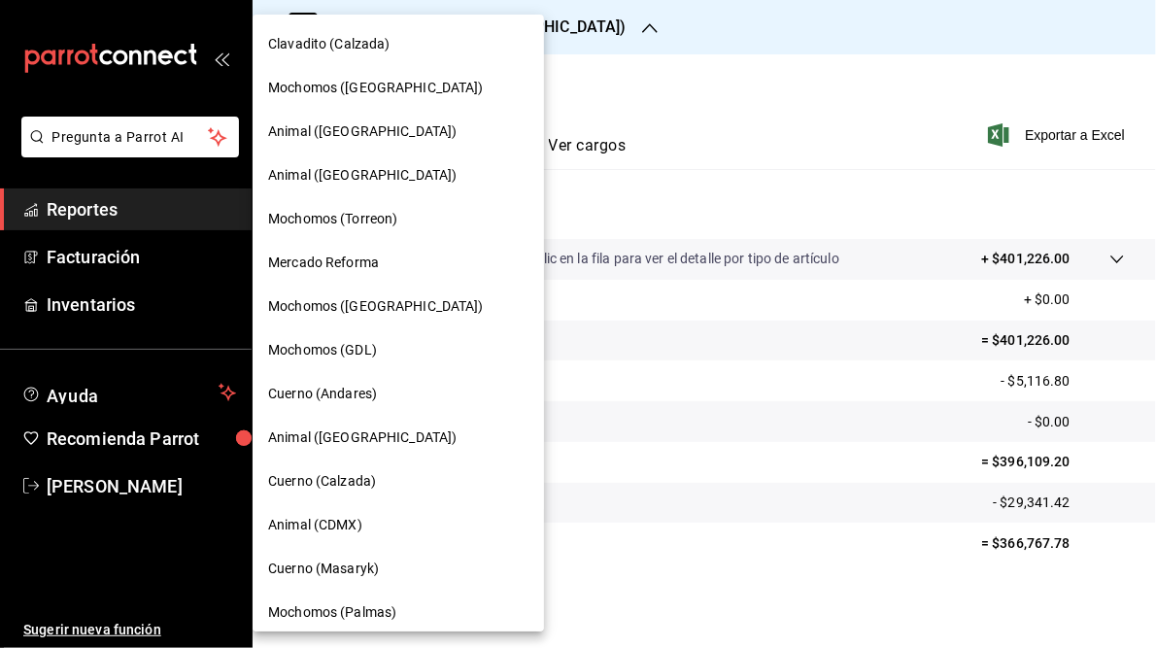
click at [356, 223] on span "Mochomos (Torreon)" at bounding box center [332, 219] width 129 height 20
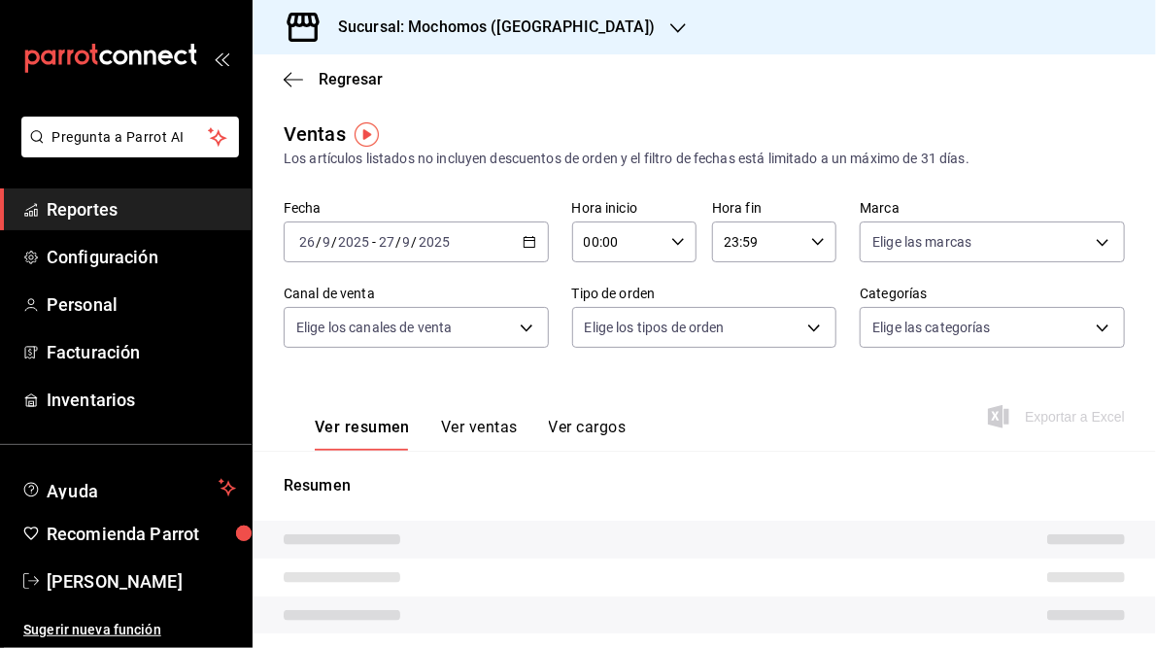
type input "05:00"
type input "05:59"
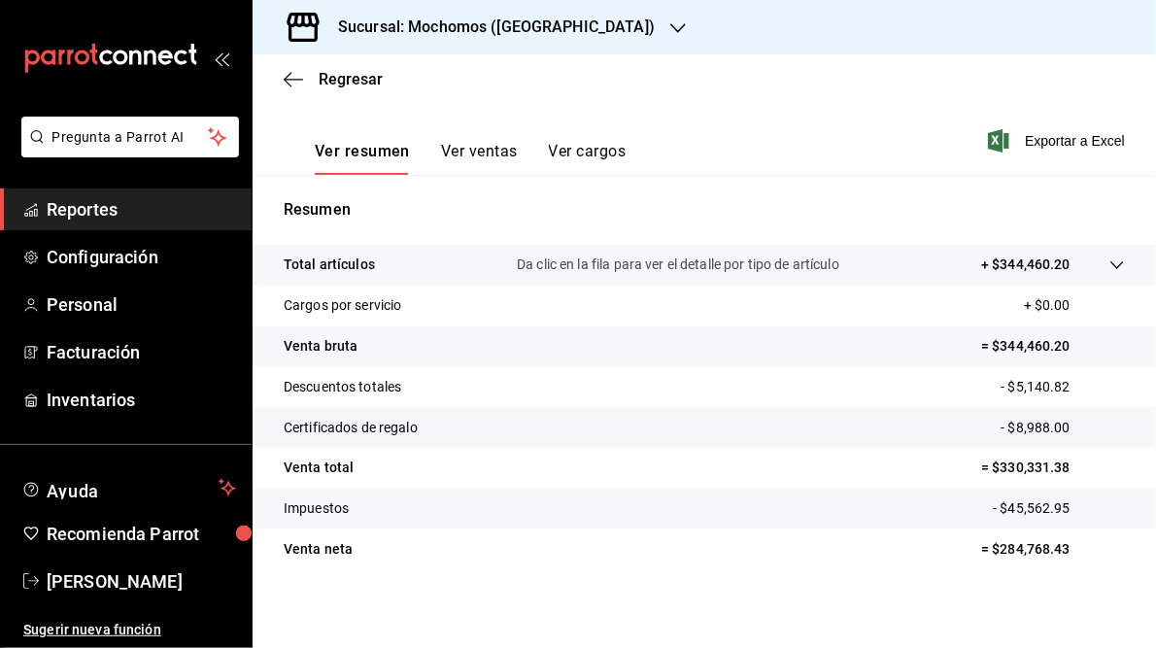
scroll to position [276, 0]
drag, startPoint x: 986, startPoint y: 464, endPoint x: 1076, endPoint y: 472, distance: 90.7
click at [1076, 472] on p "= $330,331.38" at bounding box center [1053, 468] width 144 height 20
copy p "330,331.38"
click at [476, 35] on h3 "Sucursal: Mochomos ([GEOGRAPHIC_DATA])" at bounding box center [489, 27] width 332 height 23
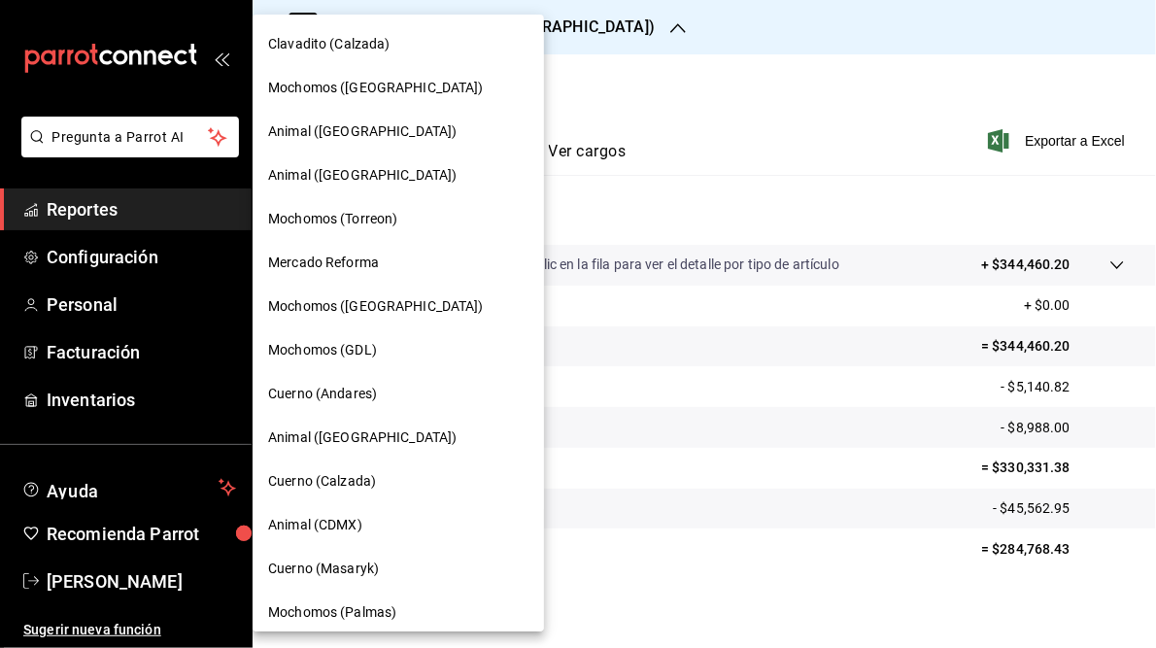
click at [371, 309] on span "Mochomos ([GEOGRAPHIC_DATA])" at bounding box center [376, 306] width 216 height 20
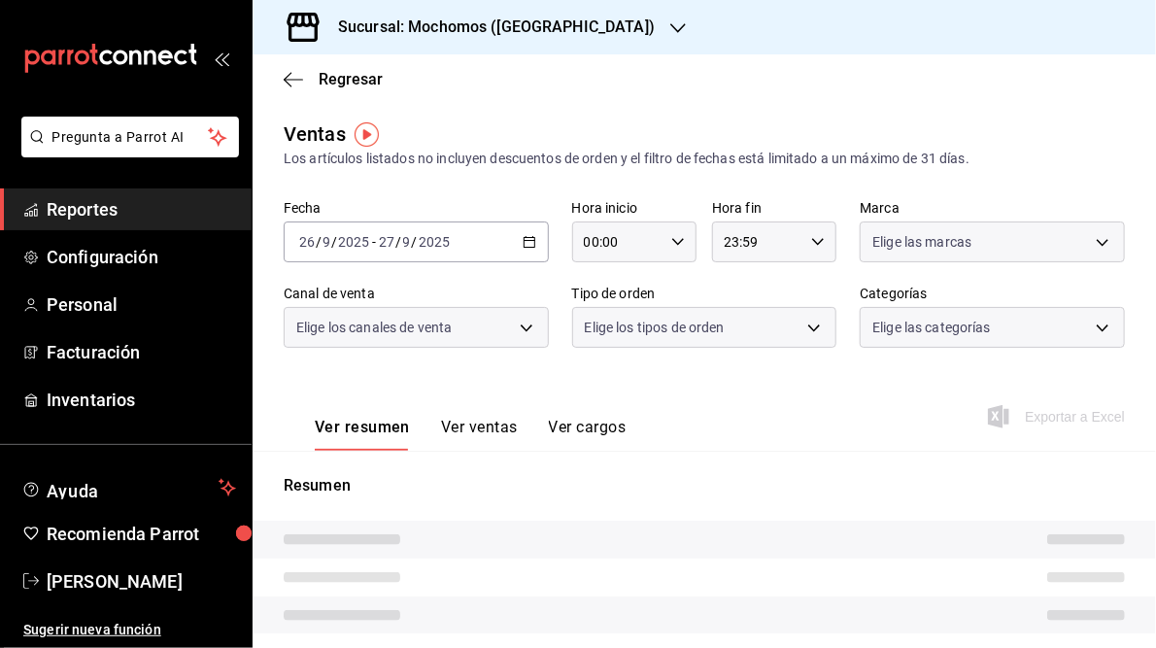
type input "05:00"
type input "05:59"
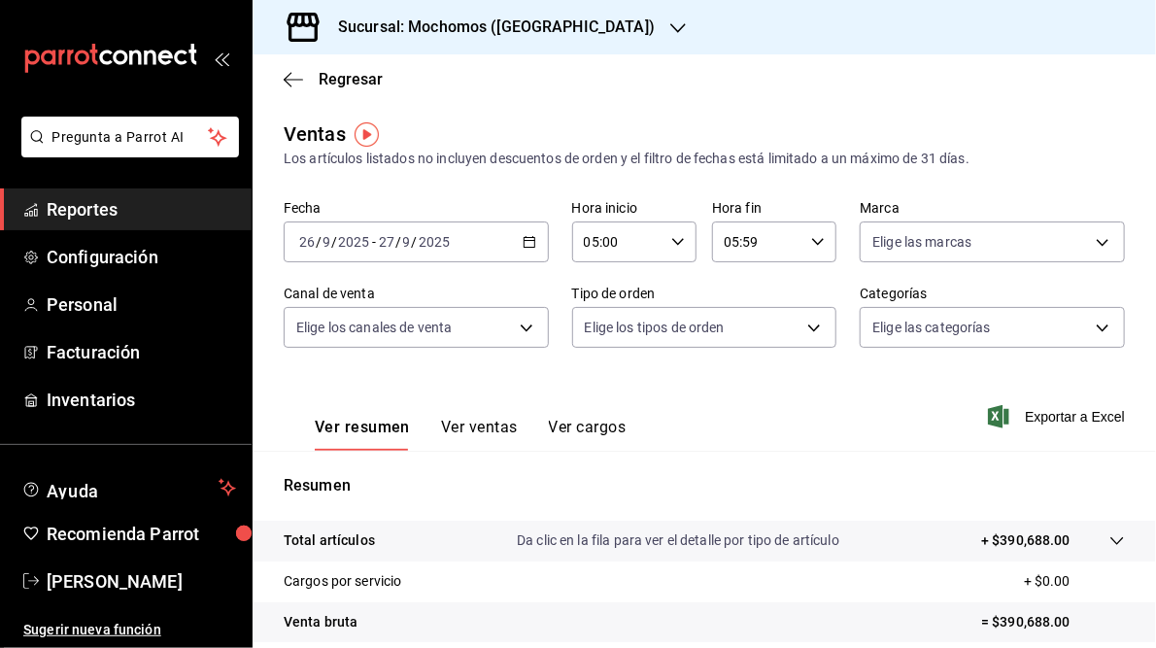
scroll to position [282, 0]
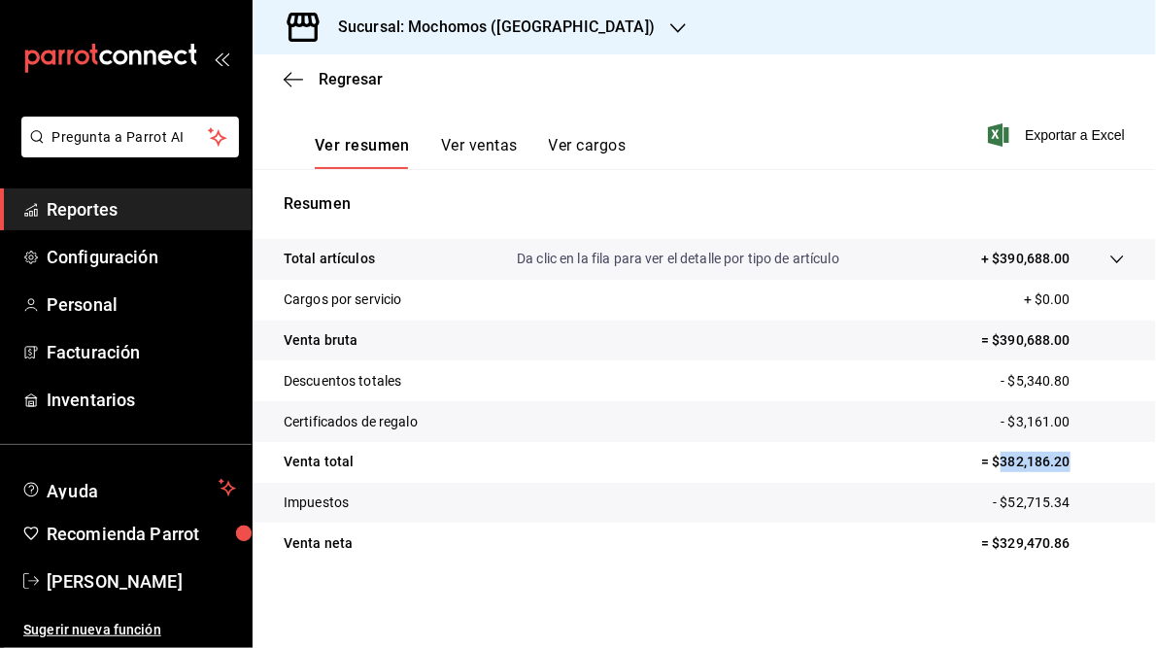
drag, startPoint x: 989, startPoint y: 460, endPoint x: 1064, endPoint y: 462, distance: 74.9
click at [1064, 462] on p "= $382,186.20" at bounding box center [1053, 462] width 144 height 20
copy p "382,186.20"
click at [423, 25] on h3 "Sucursal: Mochomos ([GEOGRAPHIC_DATA])" at bounding box center [489, 27] width 332 height 23
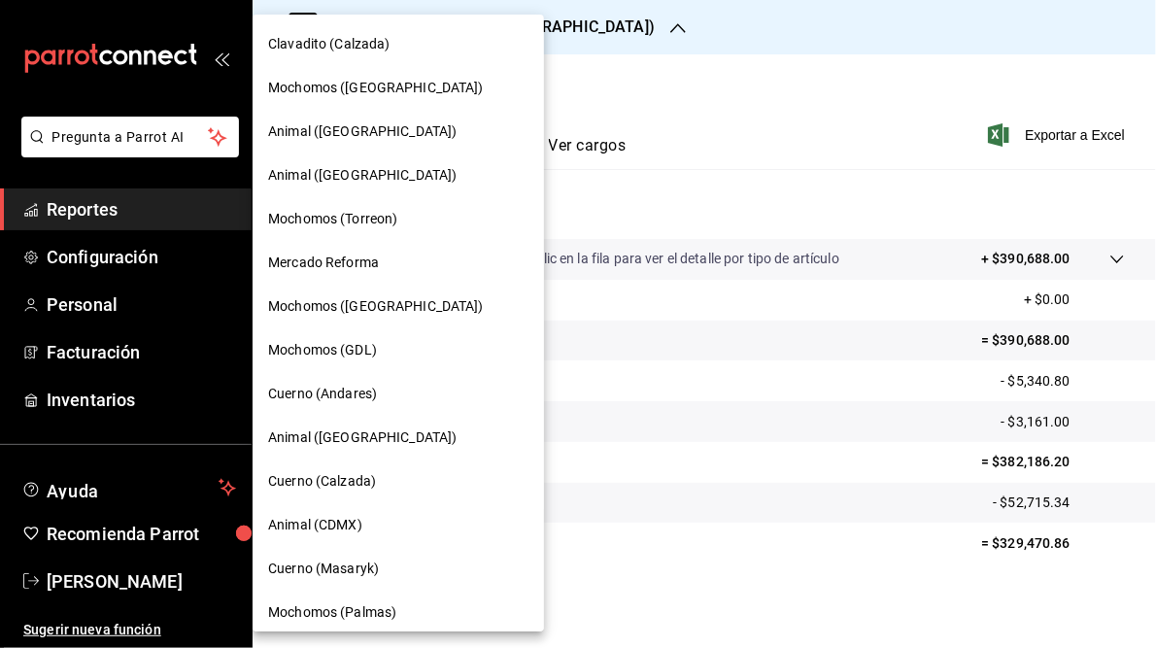
click at [327, 265] on span "Mercado Reforma" at bounding box center [323, 263] width 111 height 20
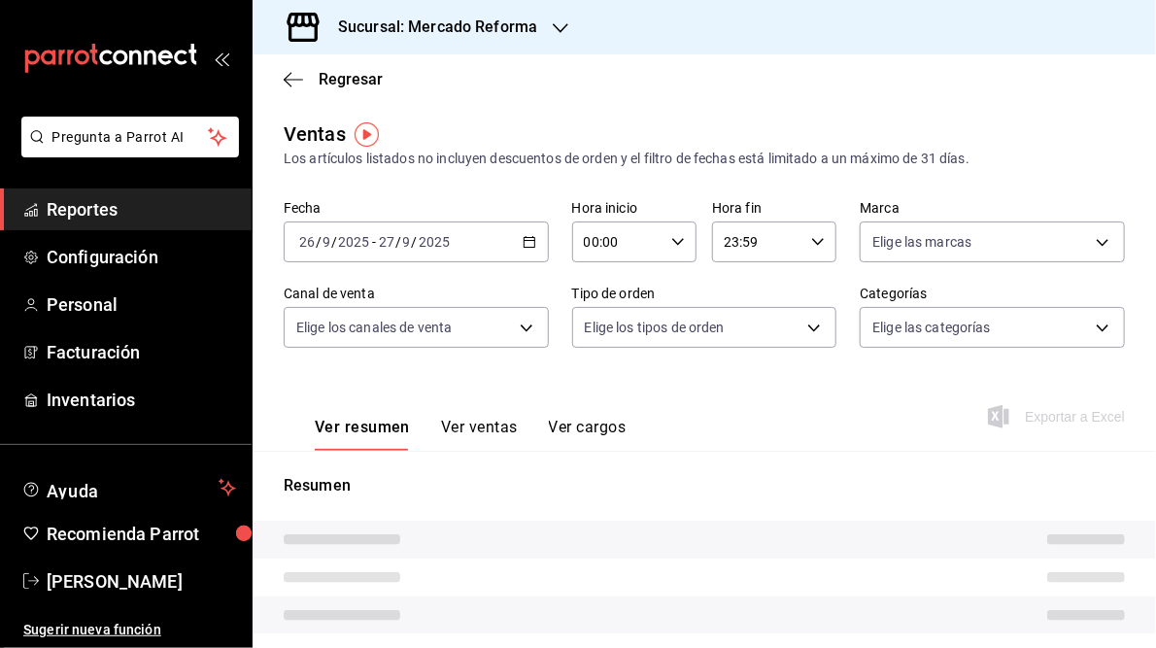
type input "05:00"
type input "05:59"
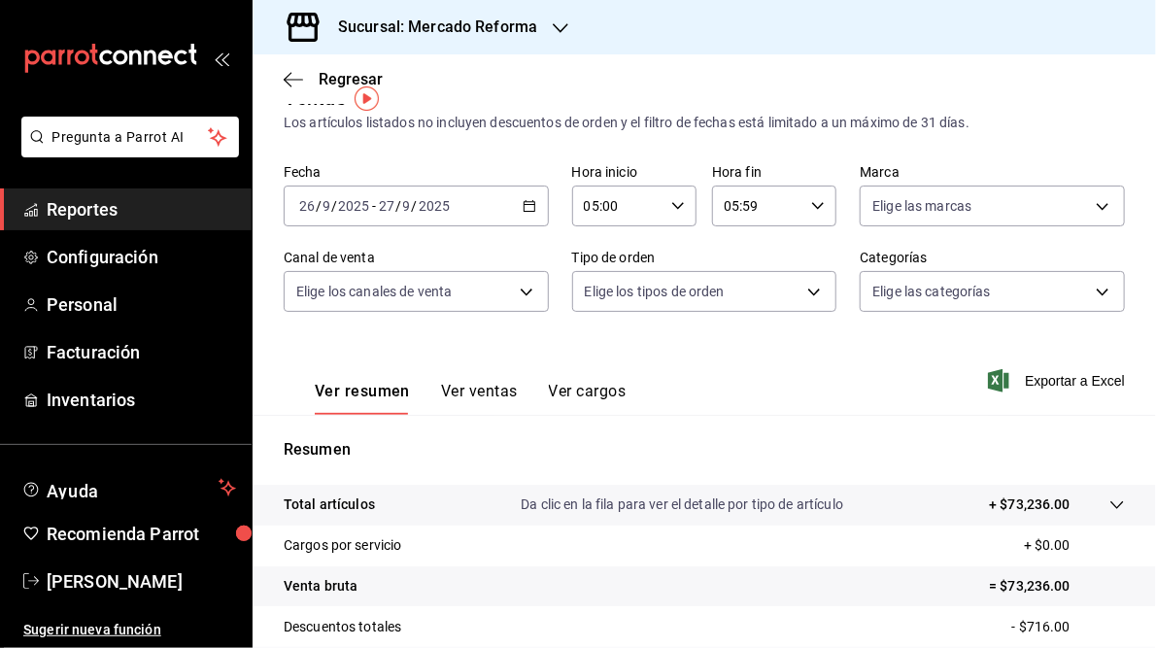
scroll to position [282, 0]
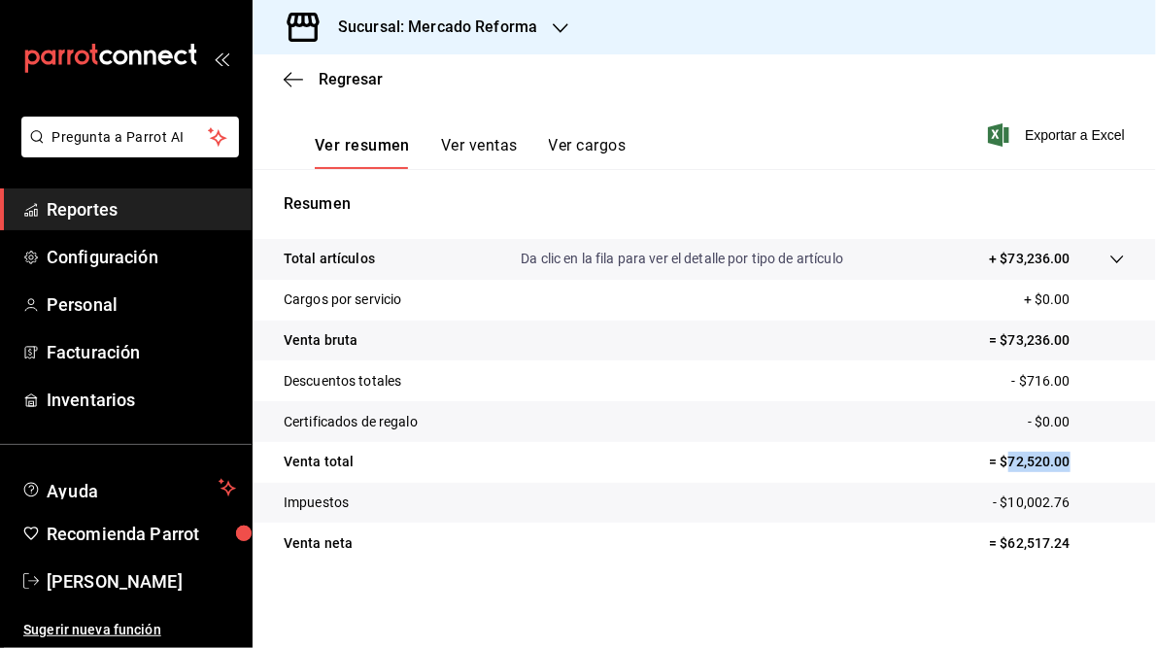
drag, startPoint x: 998, startPoint y: 461, endPoint x: 1064, endPoint y: 461, distance: 66.1
click at [1064, 461] on p "= $72,520.00" at bounding box center [1057, 462] width 136 height 20
copy p "72,520.00"
click at [456, 35] on h3 "Sucursal: Mercado Reforma" at bounding box center [430, 27] width 215 height 23
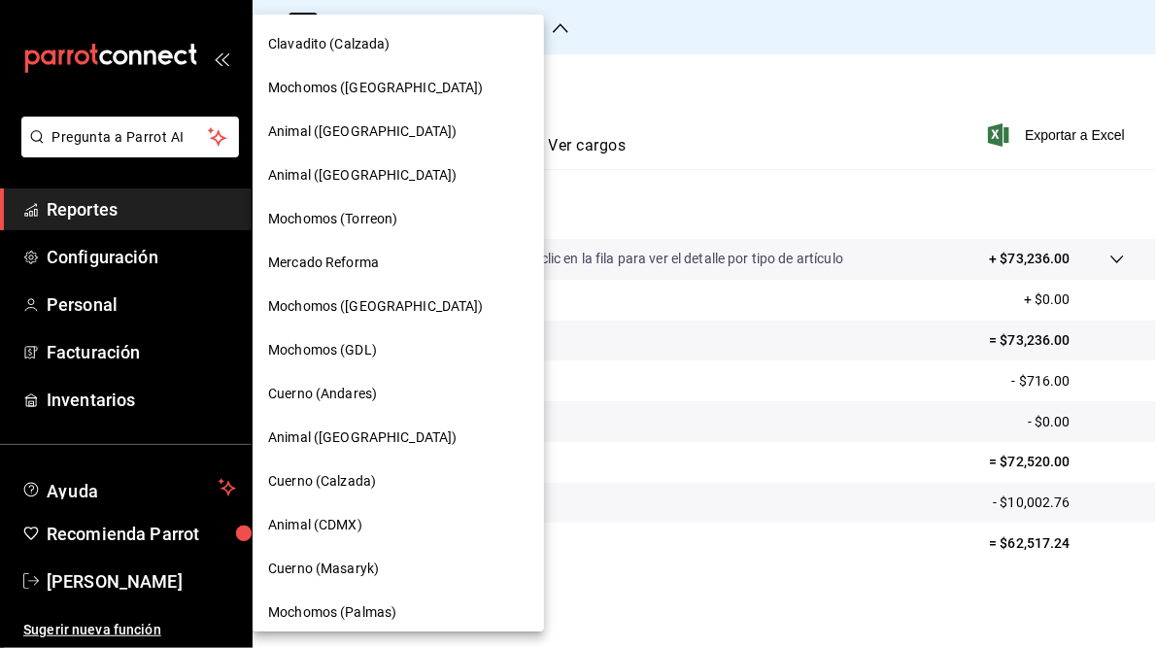
click at [325, 303] on span "Mochomos ([GEOGRAPHIC_DATA])" at bounding box center [376, 306] width 216 height 20
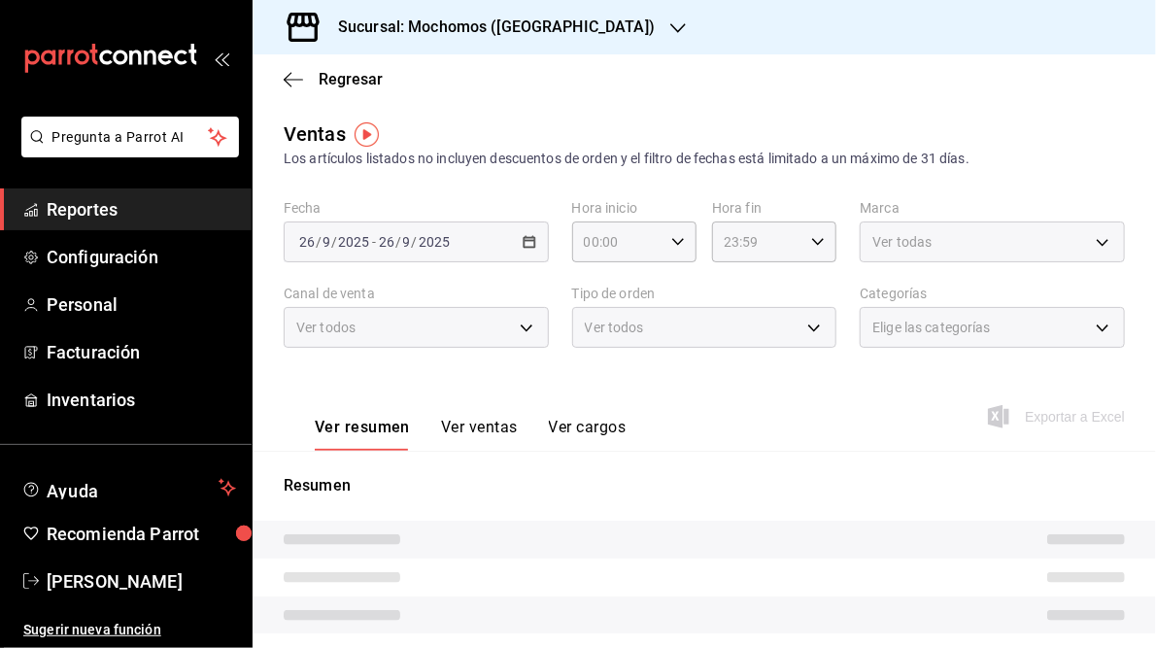
type input "05:00"
type input "05:59"
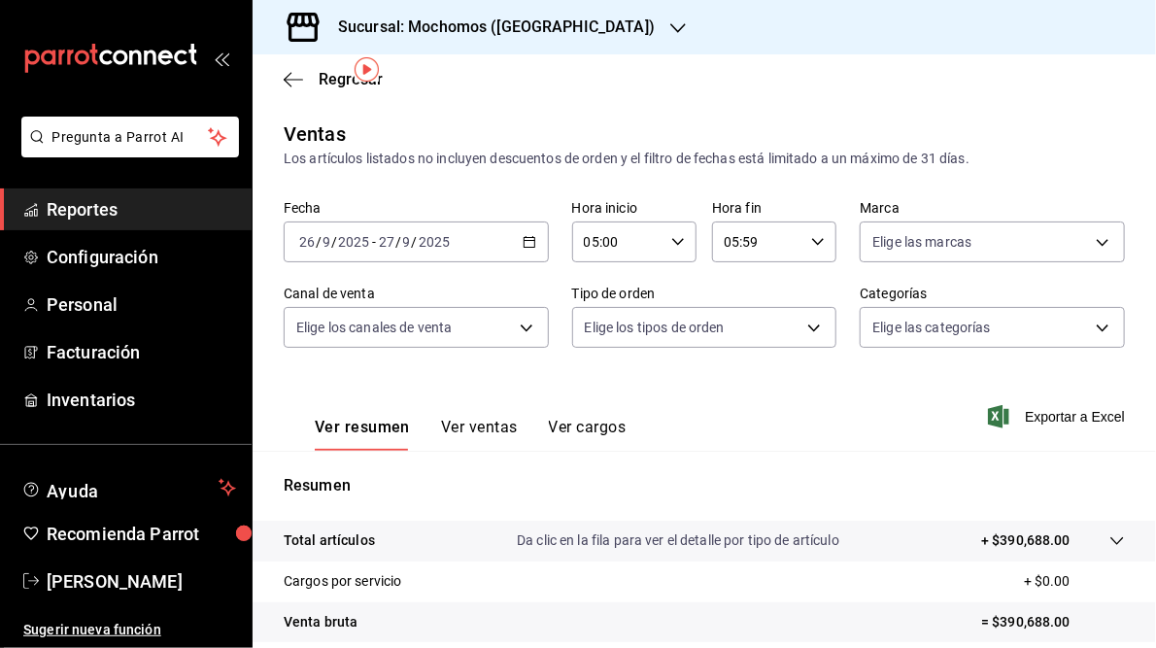
scroll to position [282, 0]
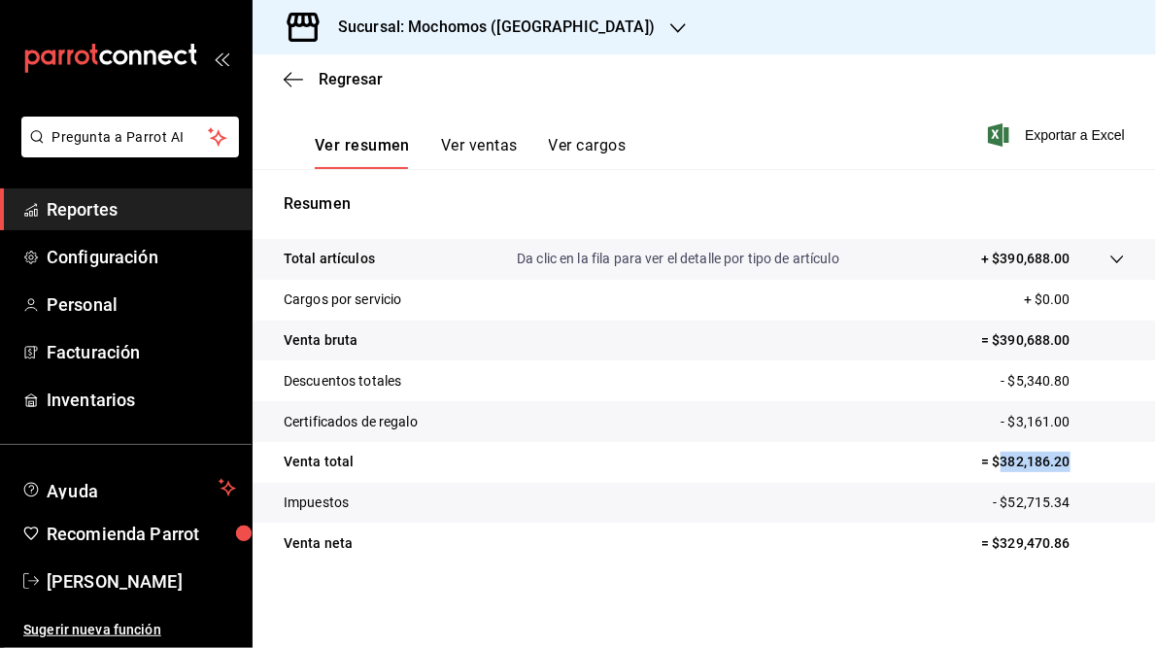
drag, startPoint x: 988, startPoint y: 460, endPoint x: 1062, endPoint y: 461, distance: 73.9
click at [1062, 461] on p "= $382,186.20" at bounding box center [1053, 462] width 144 height 20
copy p "382,186.20"
click at [497, 19] on h3 "Sucursal: Mochomos ([GEOGRAPHIC_DATA])" at bounding box center [489, 27] width 332 height 23
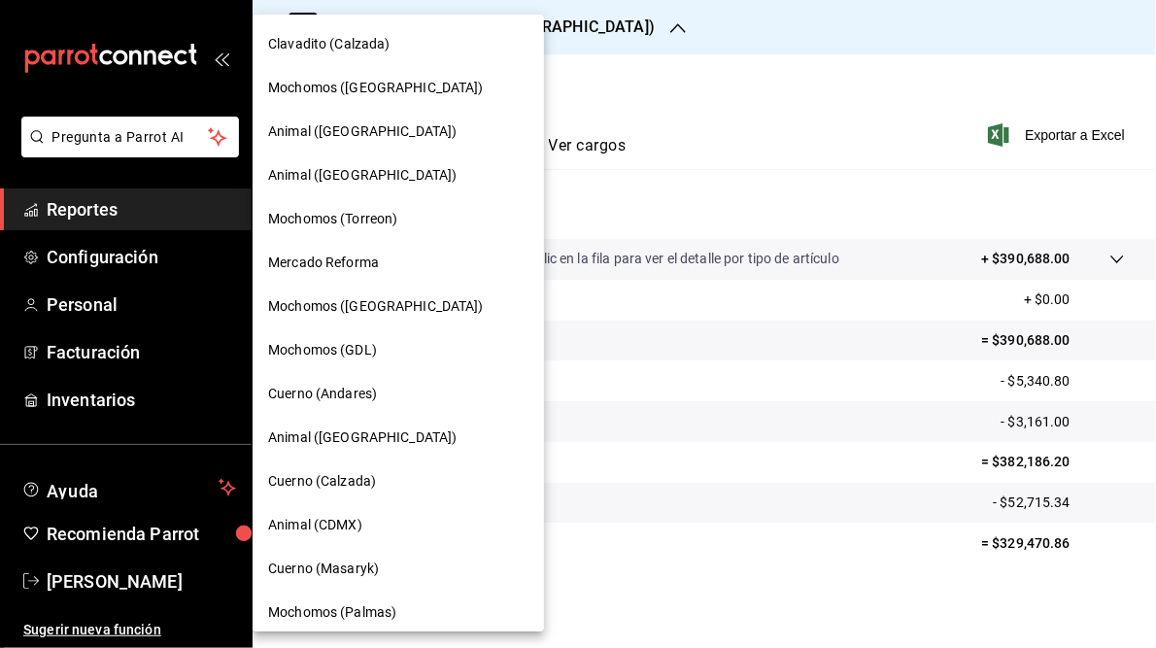
click at [347, 577] on span "Cuerno (Masaryk)" at bounding box center [323, 569] width 111 height 20
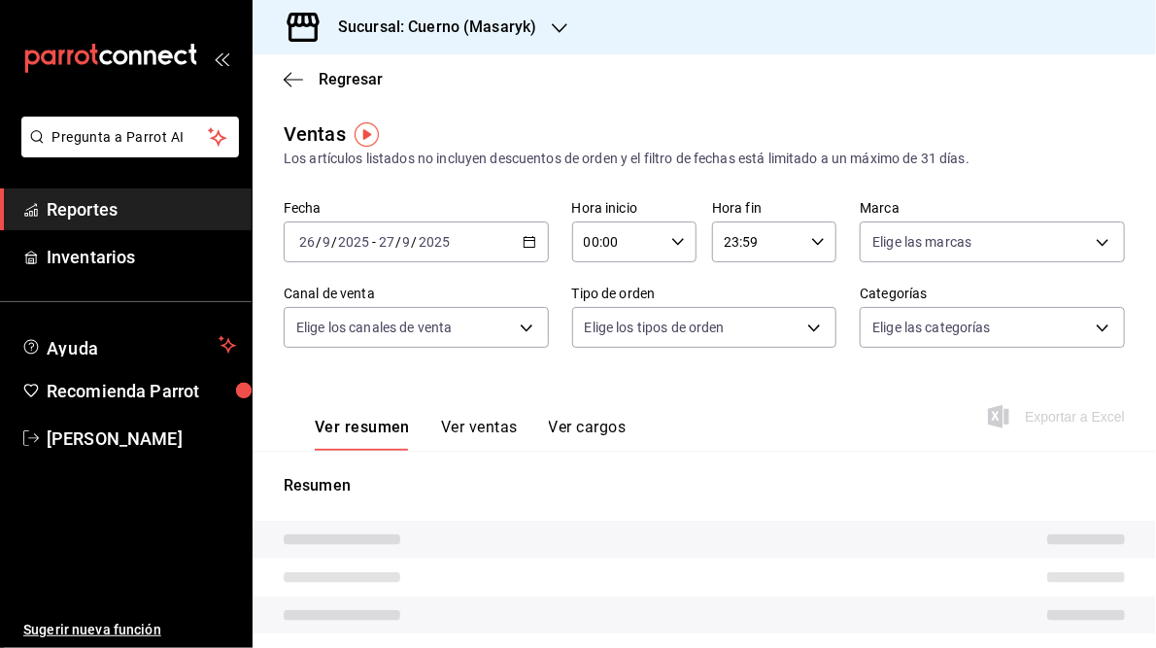
type input "05:00"
type input "05:59"
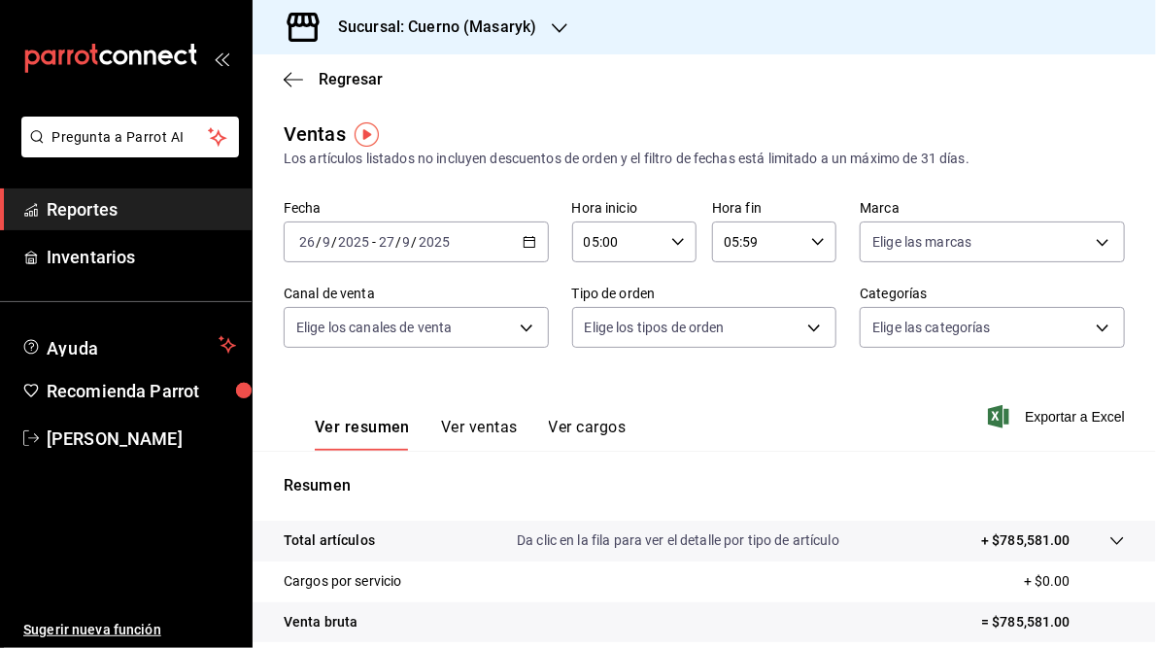
scroll to position [282, 0]
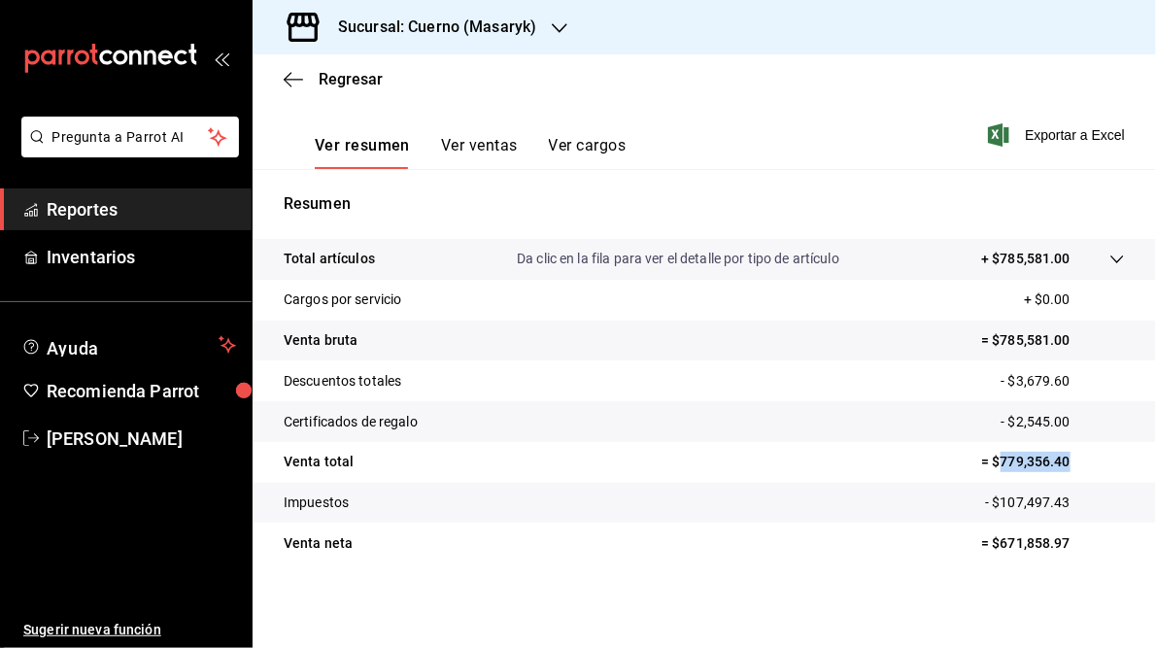
drag, startPoint x: 989, startPoint y: 461, endPoint x: 1070, endPoint y: 470, distance: 81.1
click at [1070, 470] on p "= $779,356.40" at bounding box center [1053, 462] width 144 height 20
click at [509, 30] on h3 "Sucursal: Cuerno (Masaryk)" at bounding box center [430, 27] width 214 height 23
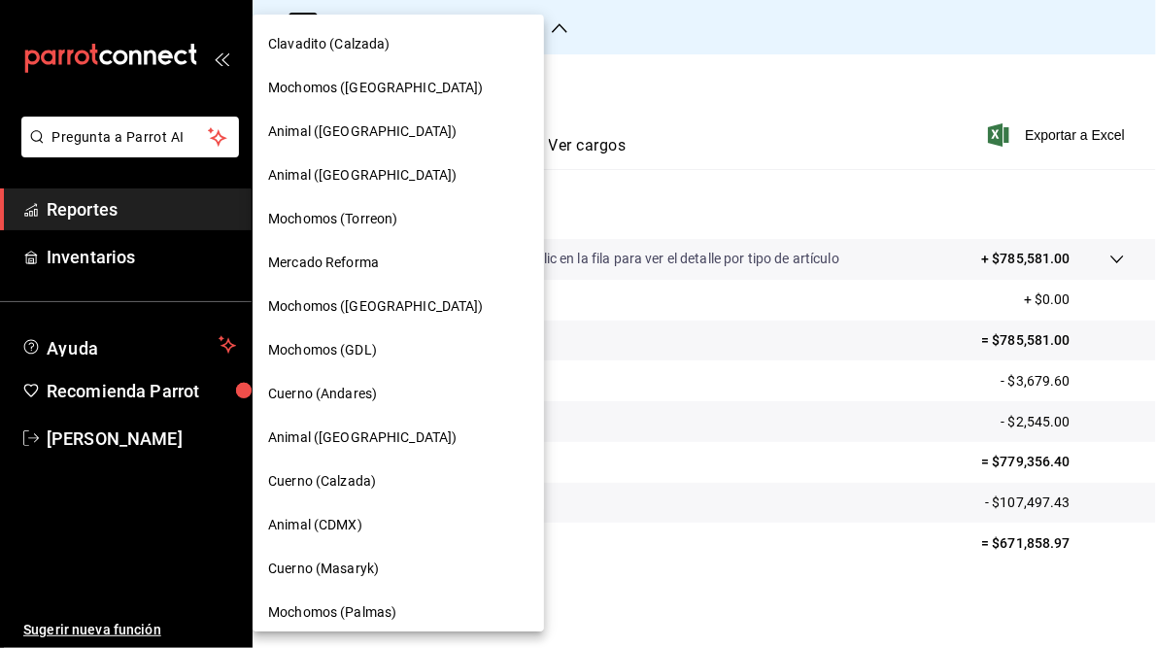
click at [343, 530] on span "Animal (CDMX)" at bounding box center [315, 525] width 94 height 20
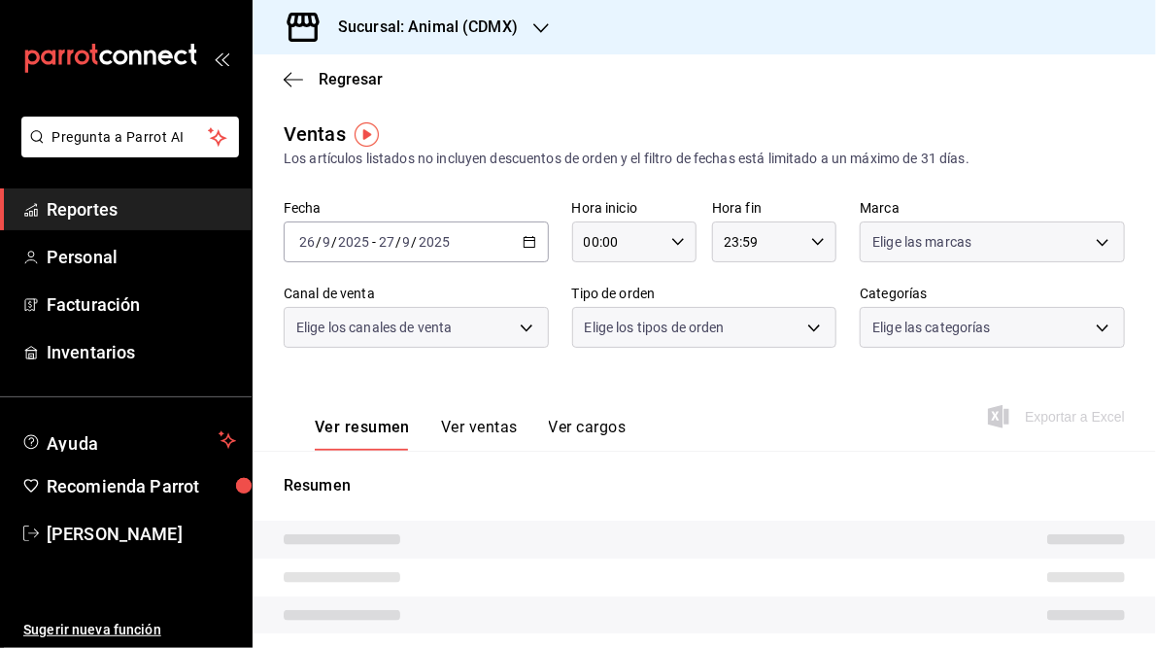
type input "05:00"
type input "05:59"
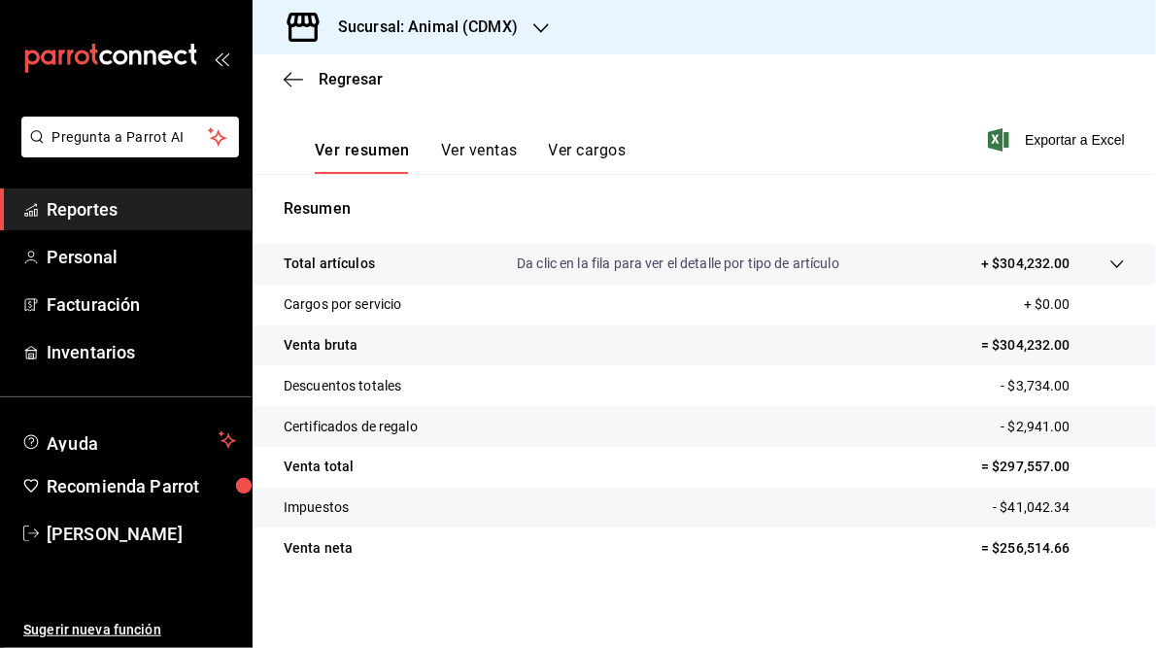
scroll to position [282, 0]
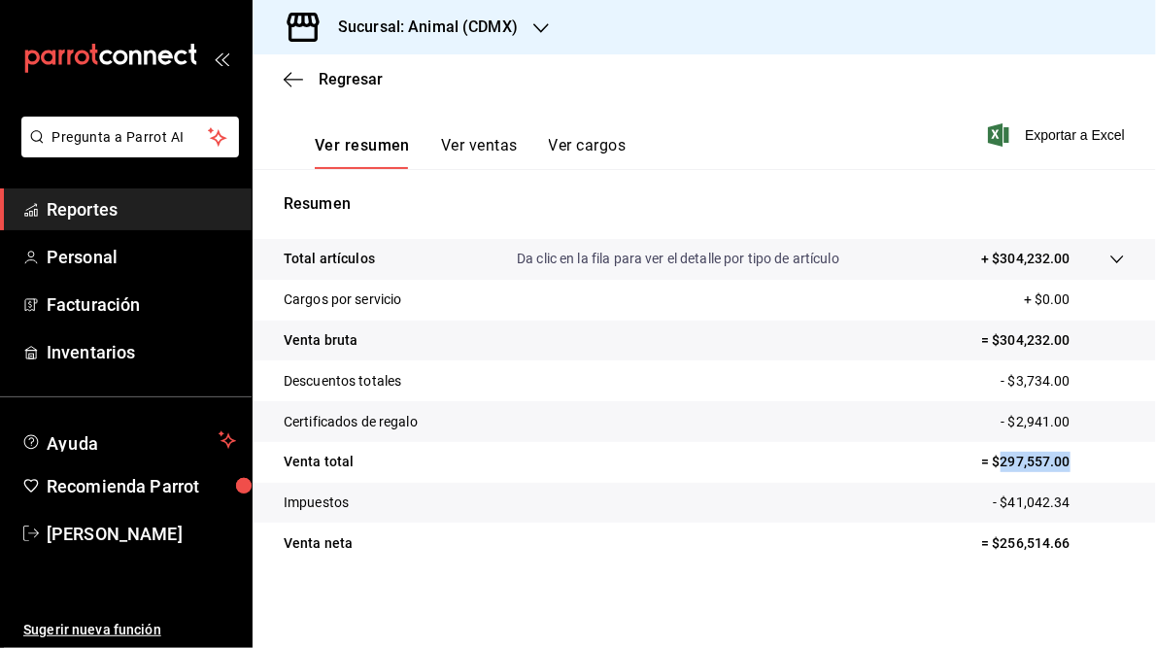
drag, startPoint x: 989, startPoint y: 461, endPoint x: 1076, endPoint y: 460, distance: 87.4
click at [1076, 460] on p "= $297,557.00" at bounding box center [1053, 462] width 144 height 20
click at [430, 26] on h3 "Sucursal: Animal (CDMX)" at bounding box center [420, 27] width 195 height 23
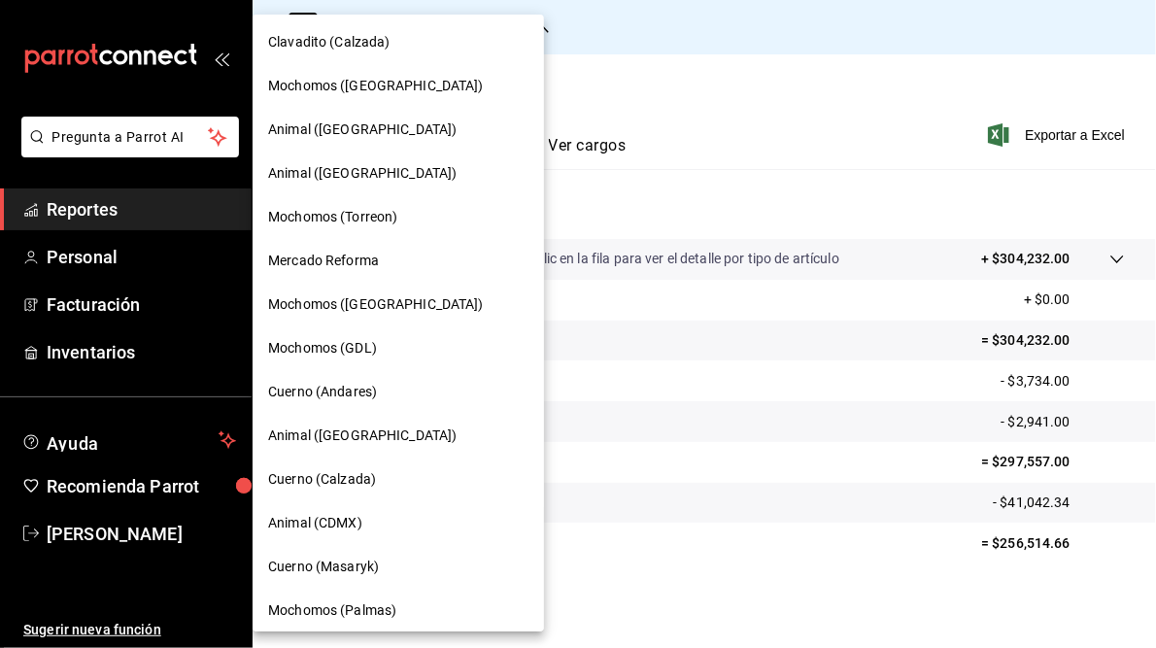
scroll to position [0, 0]
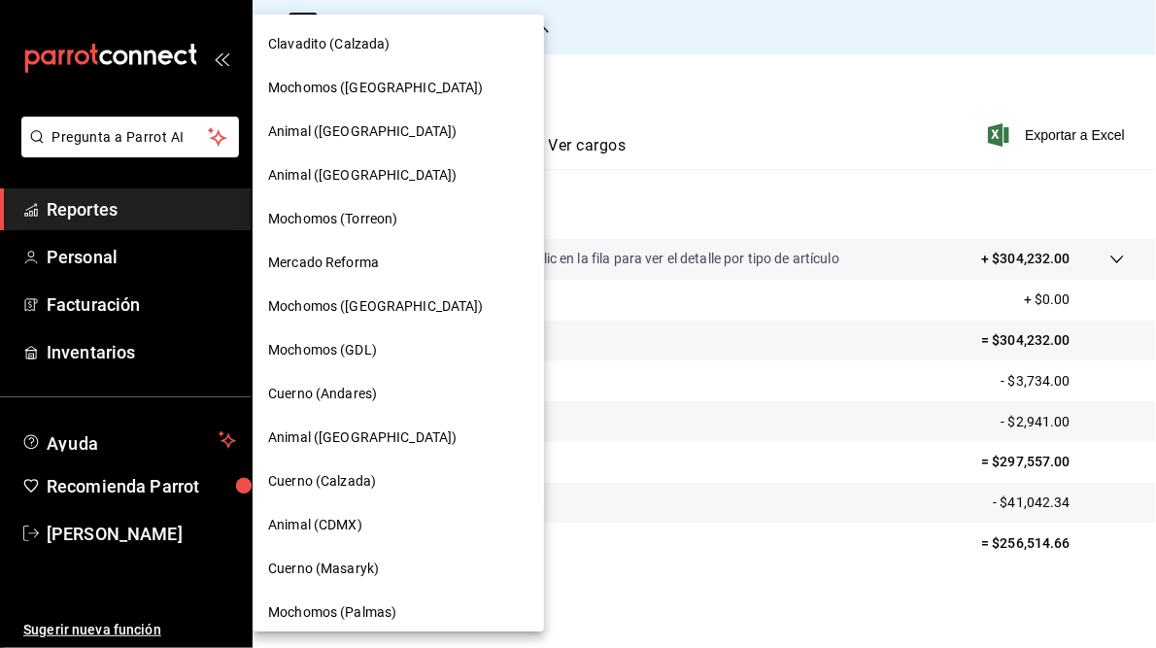
click at [359, 130] on span "Animal ([GEOGRAPHIC_DATA])" at bounding box center [362, 131] width 188 height 20
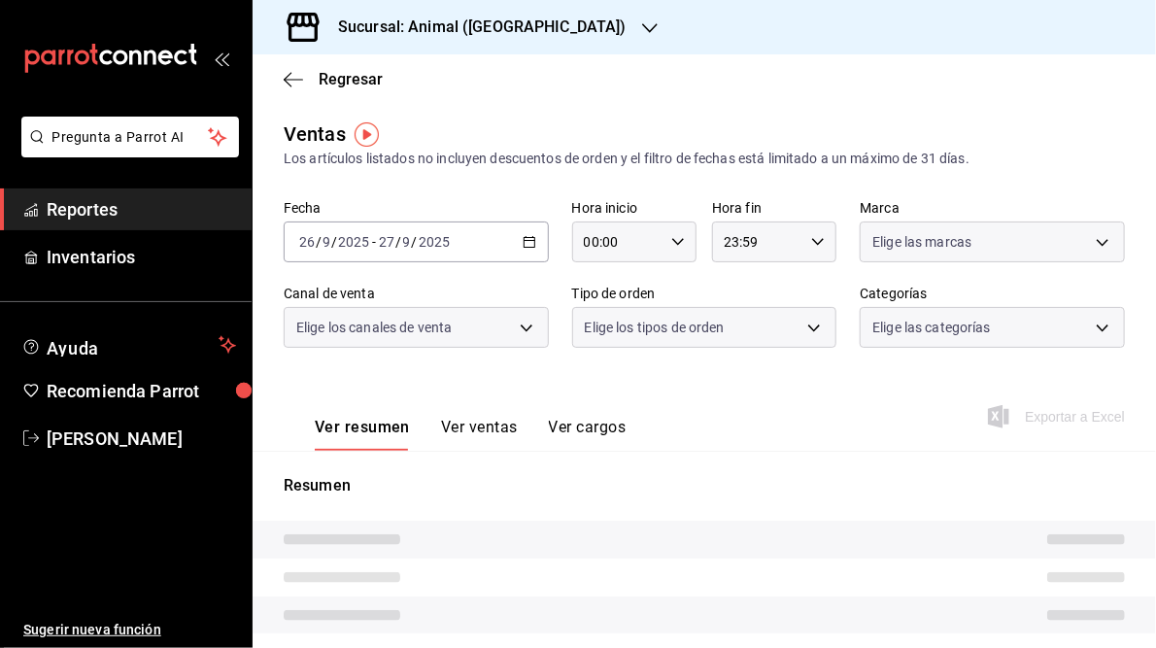
type input "05:00"
type input "05:59"
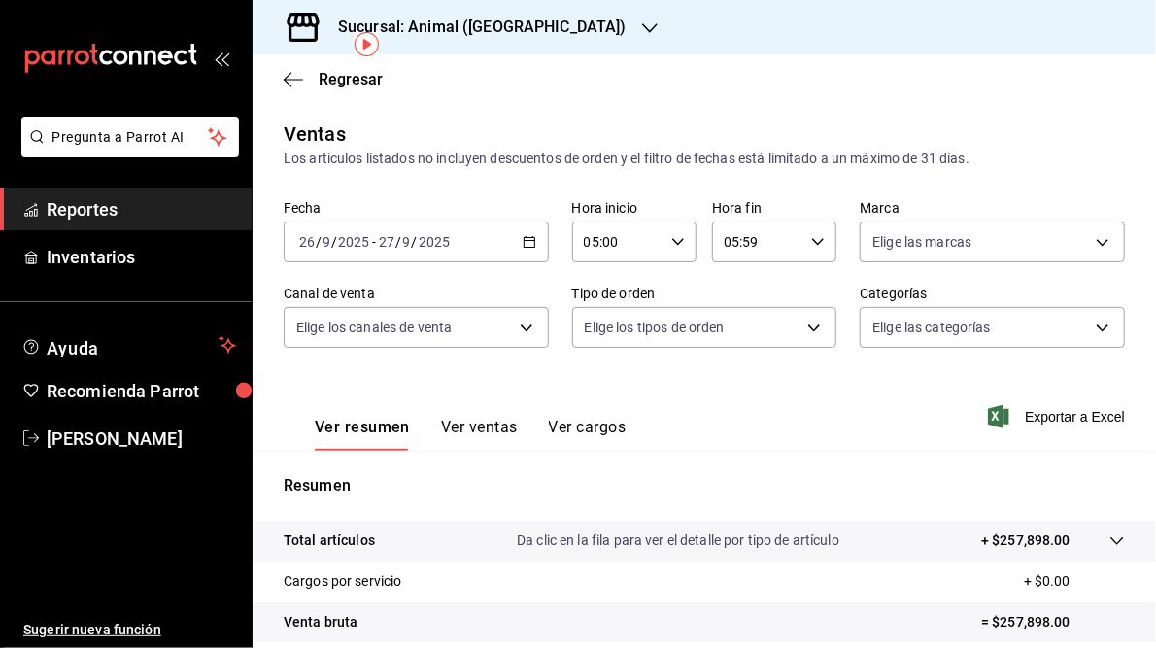
scroll to position [282, 0]
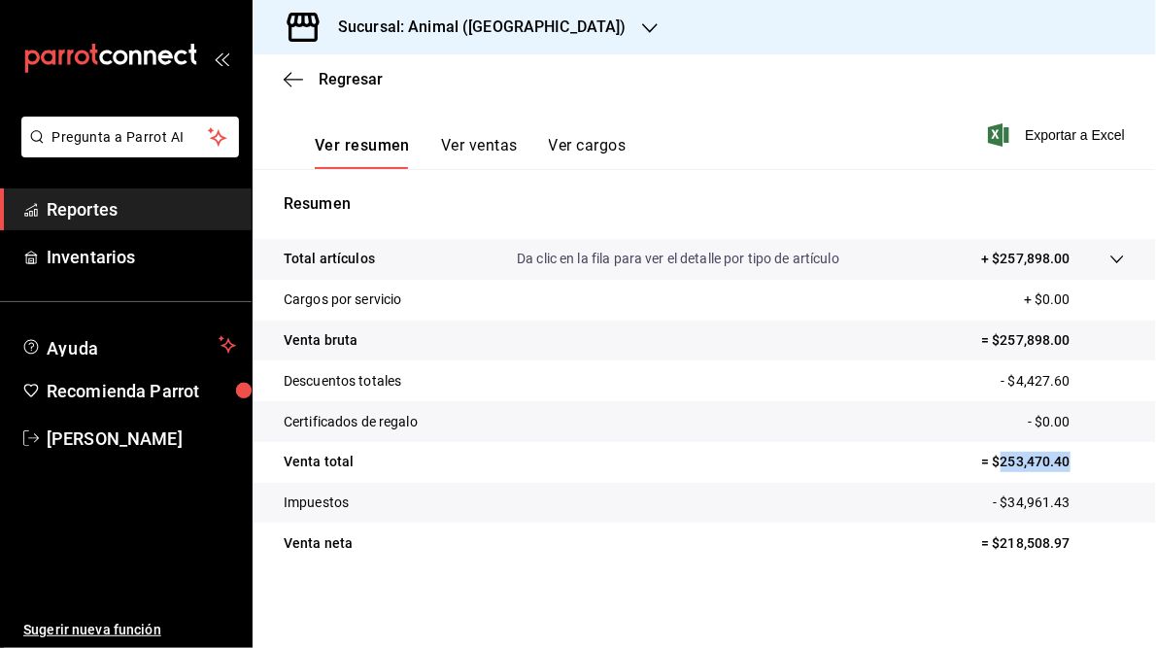
drag, startPoint x: 988, startPoint y: 456, endPoint x: 1069, endPoint y: 458, distance: 80.7
click at [1069, 458] on p "= $253,470.40" at bounding box center [1053, 462] width 144 height 20
click at [483, 19] on h3 "Sucursal: Animal ([GEOGRAPHIC_DATA])" at bounding box center [475, 27] width 304 height 23
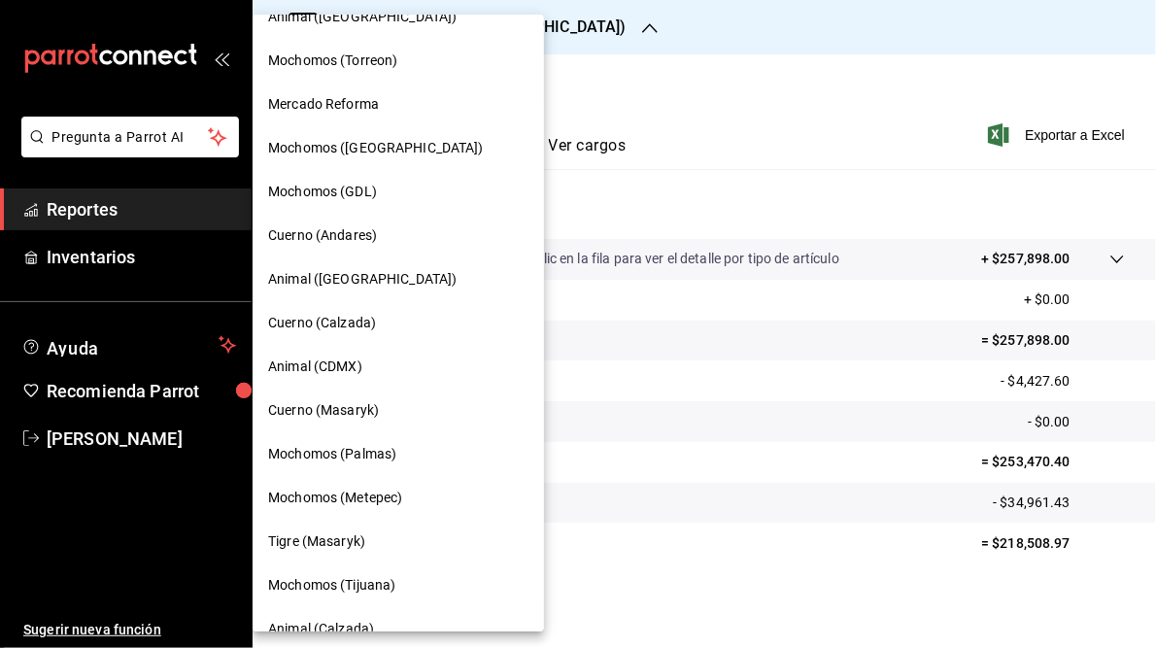
scroll to position [158, 0]
click at [350, 453] on span "Mochomos (Palmas)" at bounding box center [332, 454] width 128 height 20
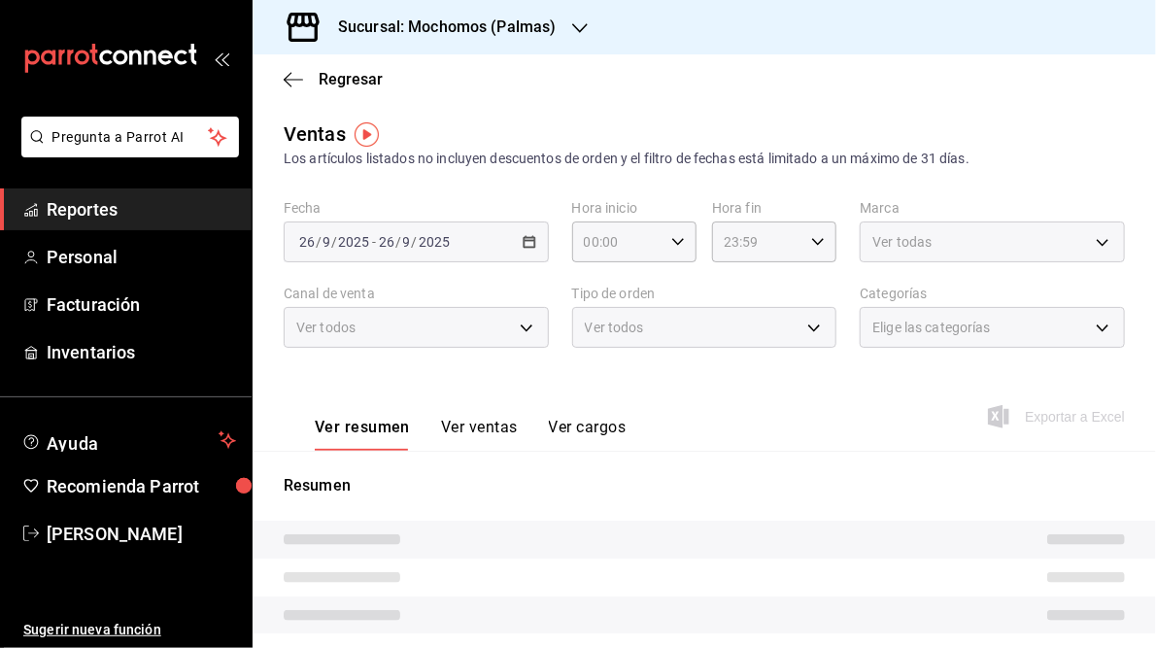
type input "05:00"
type input "05:59"
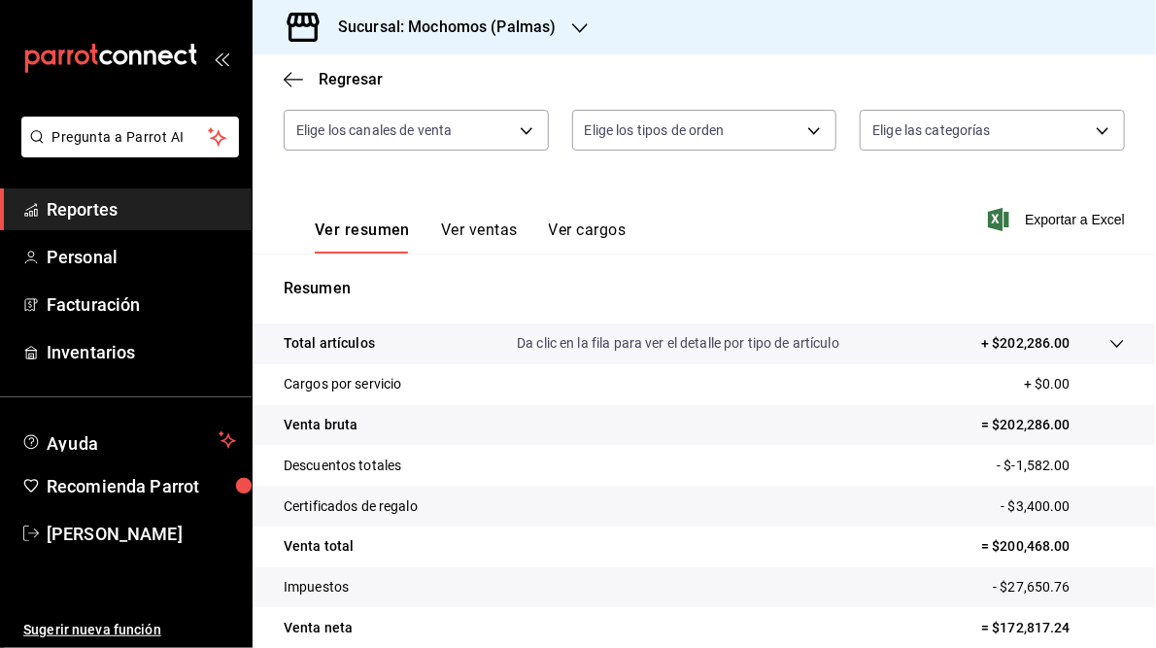
scroll to position [282, 0]
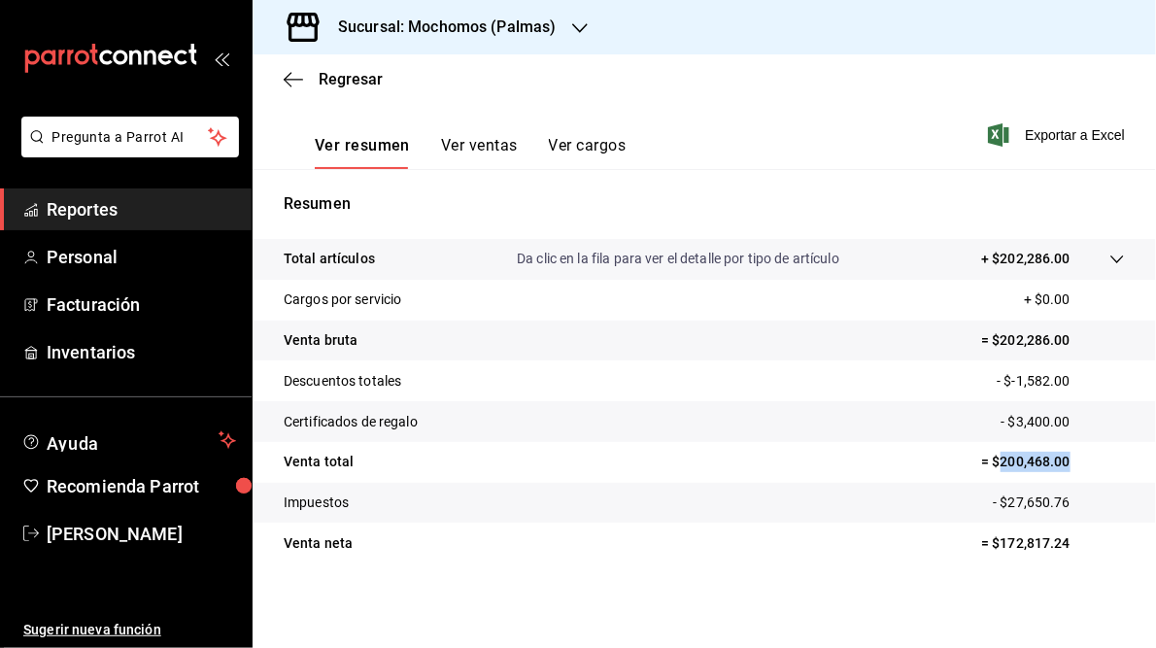
drag, startPoint x: 989, startPoint y: 461, endPoint x: 1059, endPoint y: 464, distance: 70.1
click at [1059, 464] on p "= $200,468.00" at bounding box center [1053, 462] width 144 height 20
click at [467, 30] on h3 "Sucursal: Mochomos (Palmas)" at bounding box center [440, 27] width 234 height 23
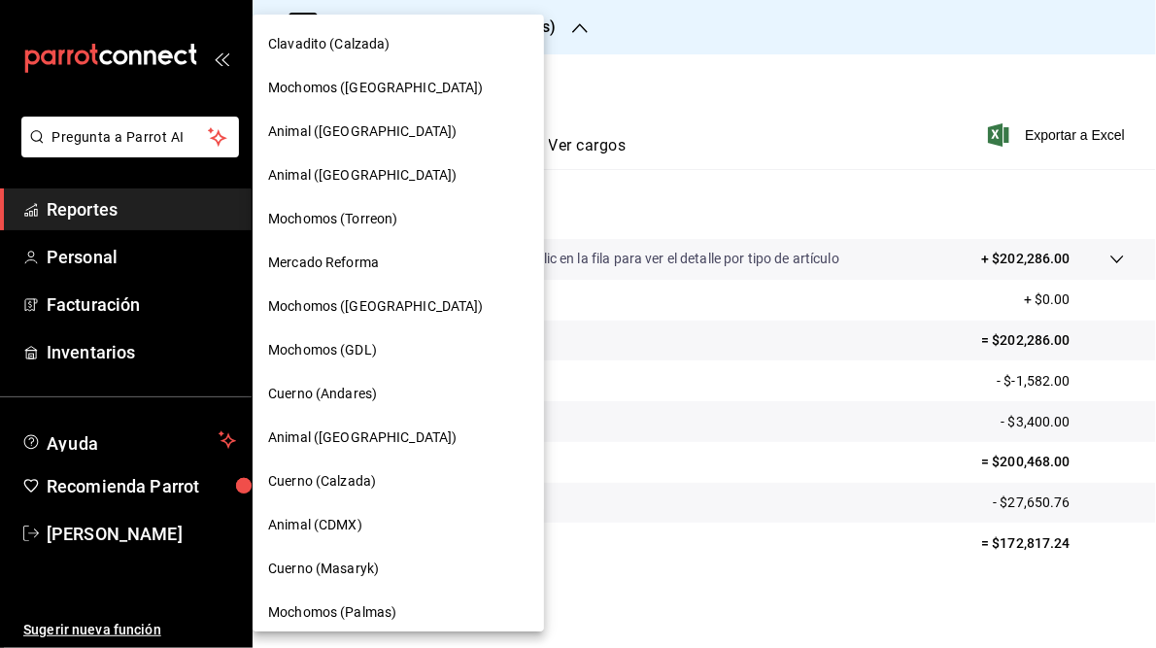
scroll to position [185, 0]
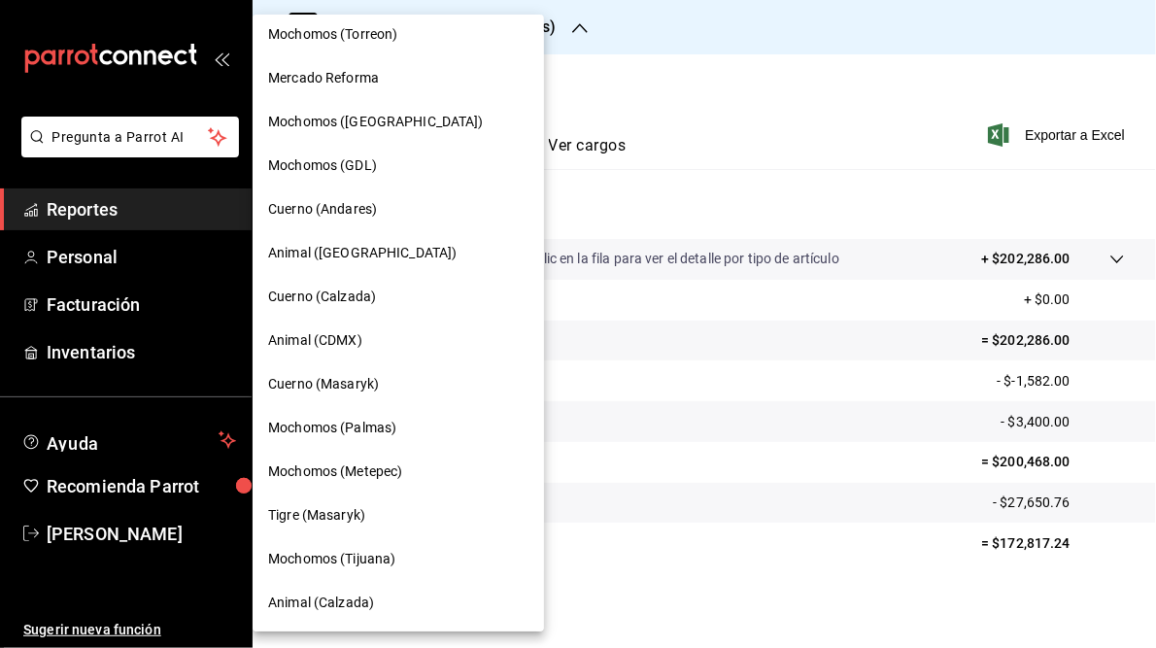
click at [356, 471] on span "Mochomos (Metepec)" at bounding box center [335, 471] width 134 height 20
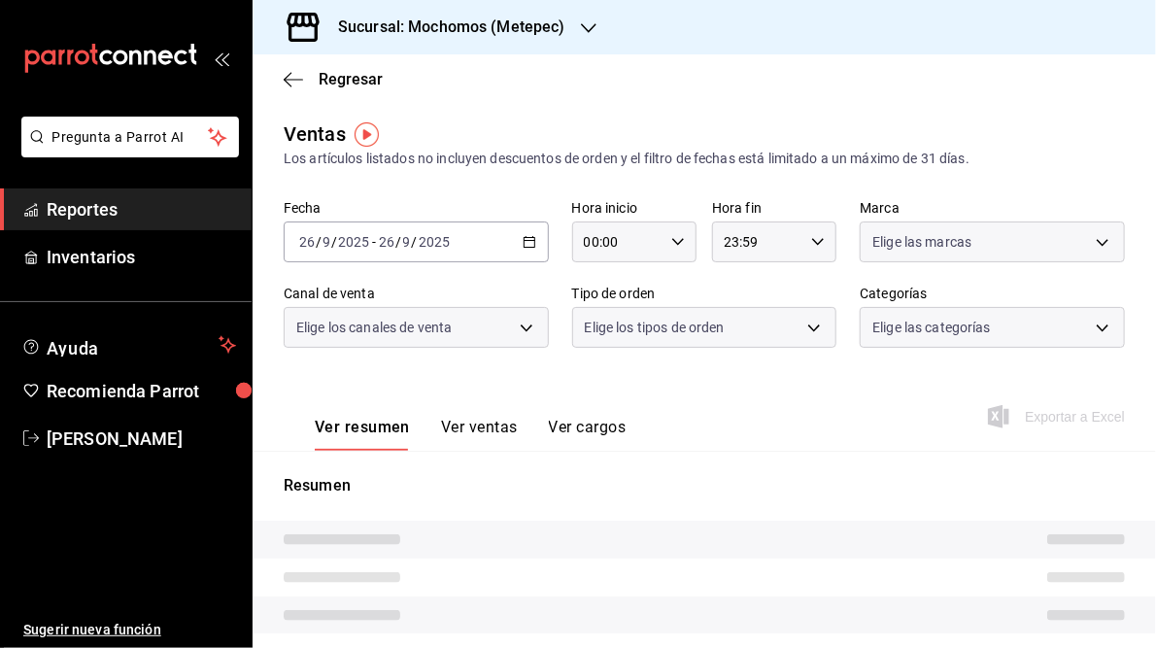
type input "05:00"
type input "05:59"
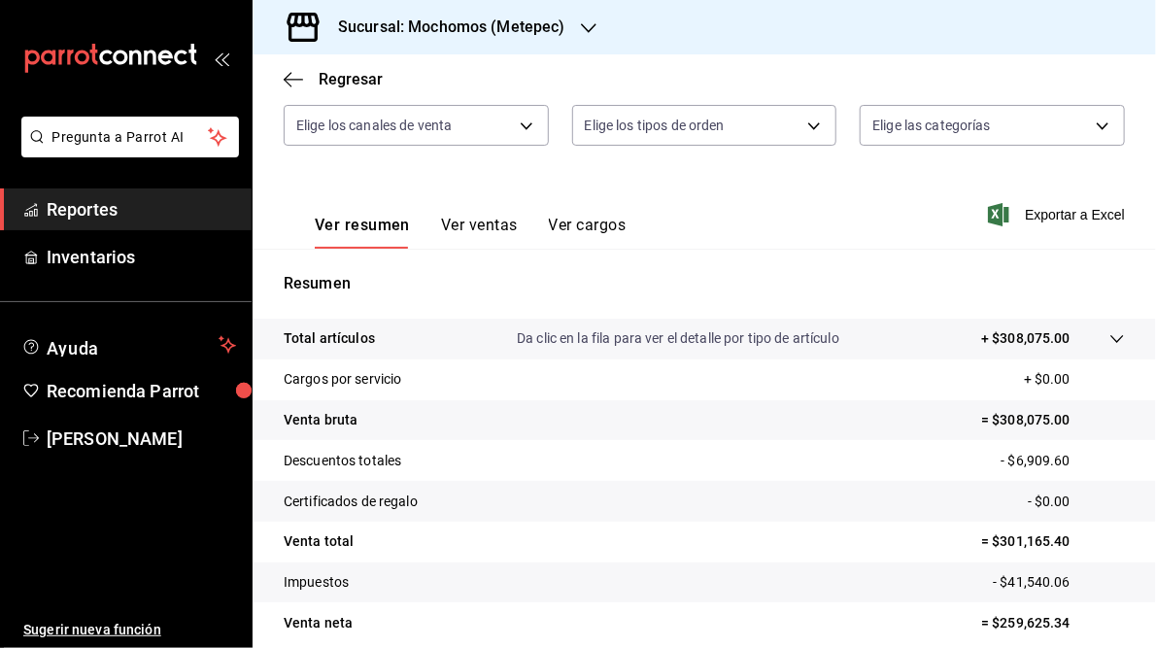
scroll to position [203, 0]
drag, startPoint x: 991, startPoint y: 539, endPoint x: 1073, endPoint y: 536, distance: 81.7
click at [1073, 536] on p "= $301,165.40" at bounding box center [1053, 540] width 144 height 20
click at [489, 30] on h3 "Sucursal: Mochomos (Metepec)" at bounding box center [444, 27] width 243 height 23
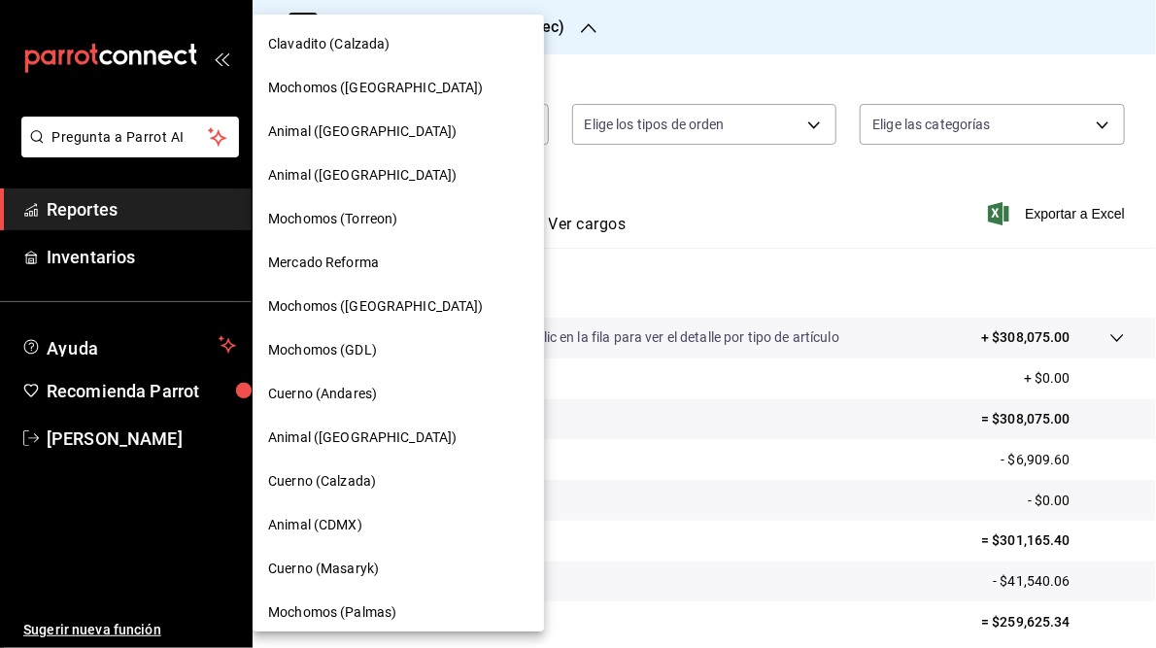
click at [327, 97] on span "Mochomos ([GEOGRAPHIC_DATA])" at bounding box center [376, 88] width 216 height 20
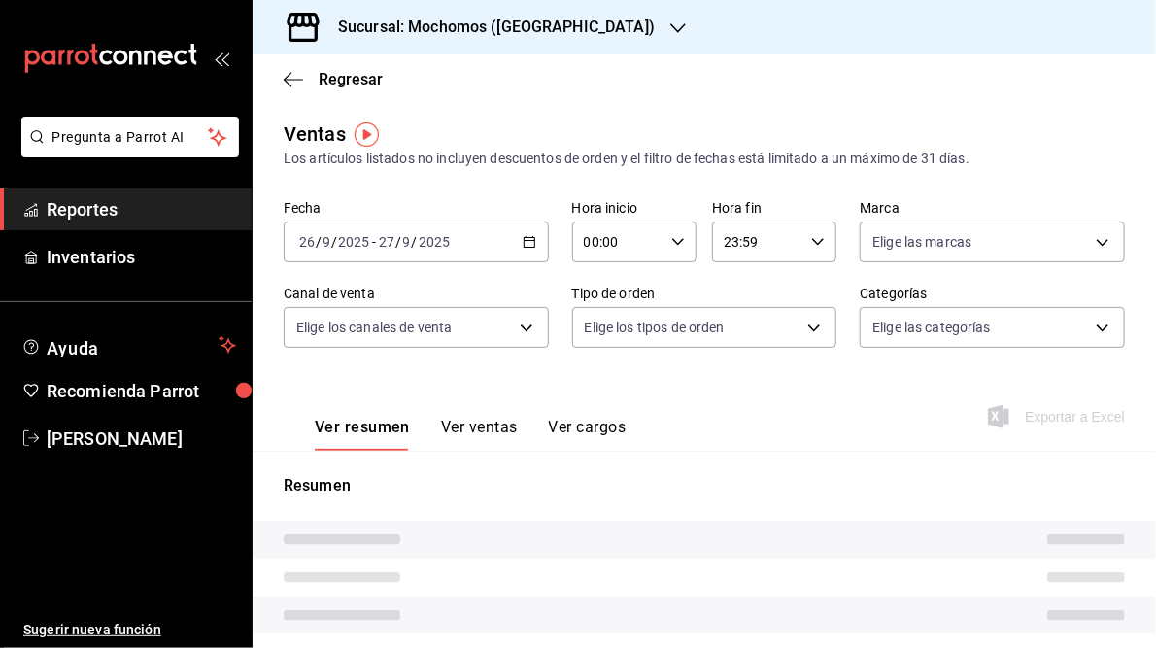
type input "05:00"
type input "05:59"
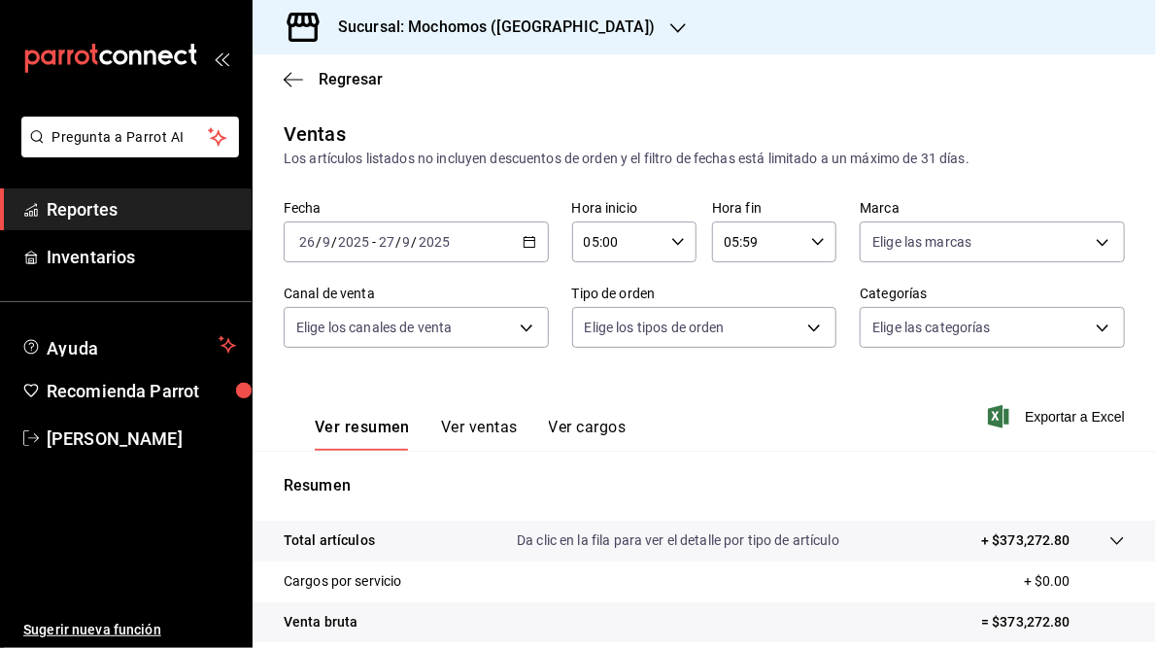
scroll to position [282, 0]
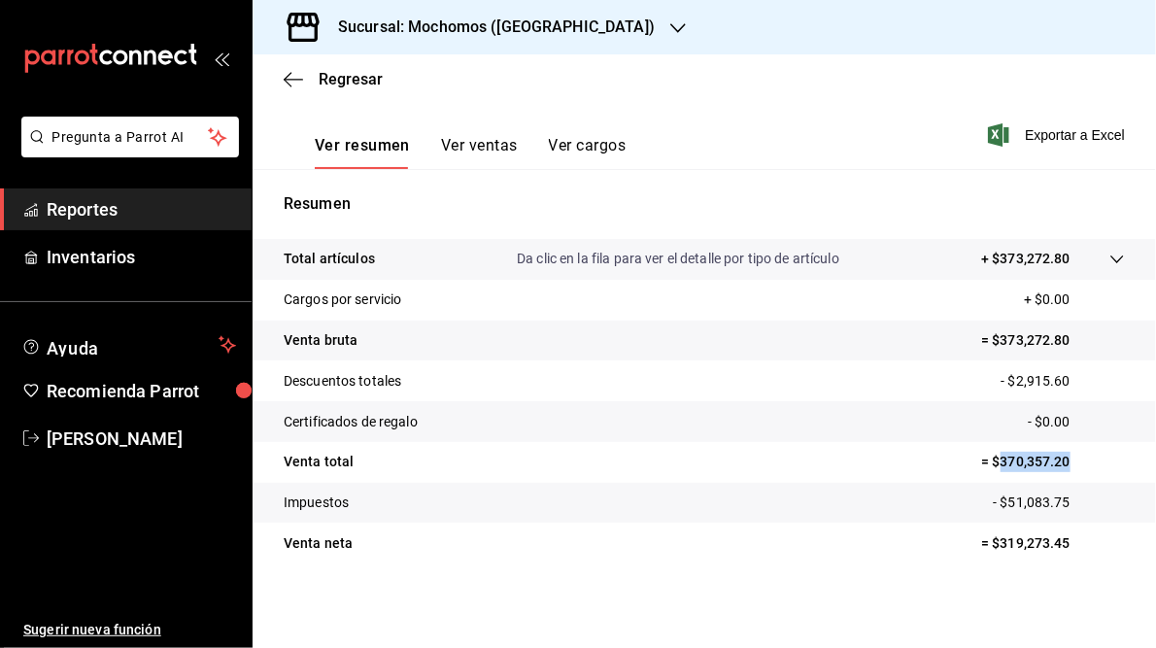
drag, startPoint x: 987, startPoint y: 460, endPoint x: 1076, endPoint y: 464, distance: 89.5
click at [1076, 464] on p "= $370,357.20" at bounding box center [1053, 462] width 144 height 20
click at [445, 27] on h3 "Sucursal: Mochomos ([GEOGRAPHIC_DATA])" at bounding box center [489, 27] width 332 height 23
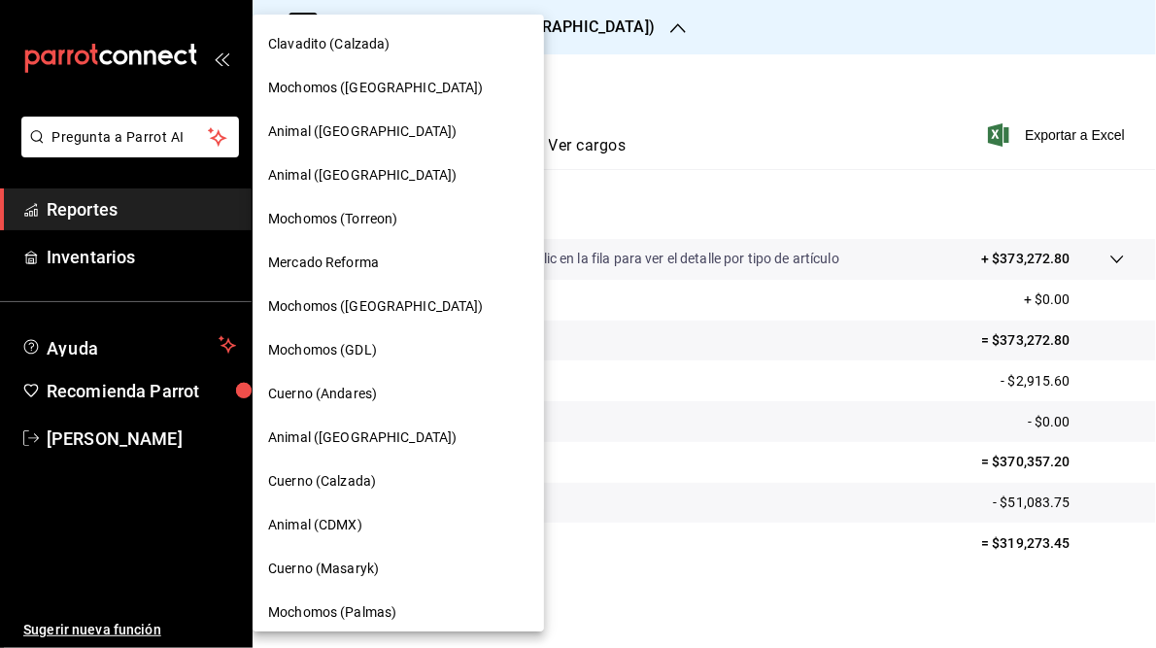
click at [340, 528] on span "Animal (CDMX)" at bounding box center [315, 525] width 94 height 20
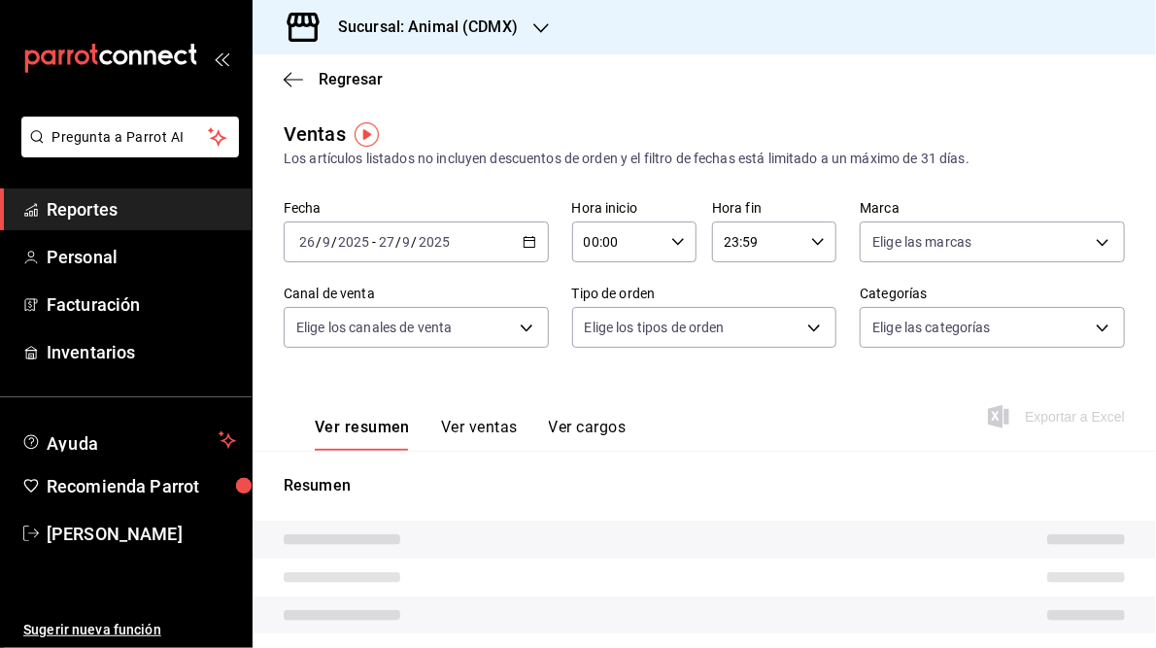
type input "05:00"
type input "05:59"
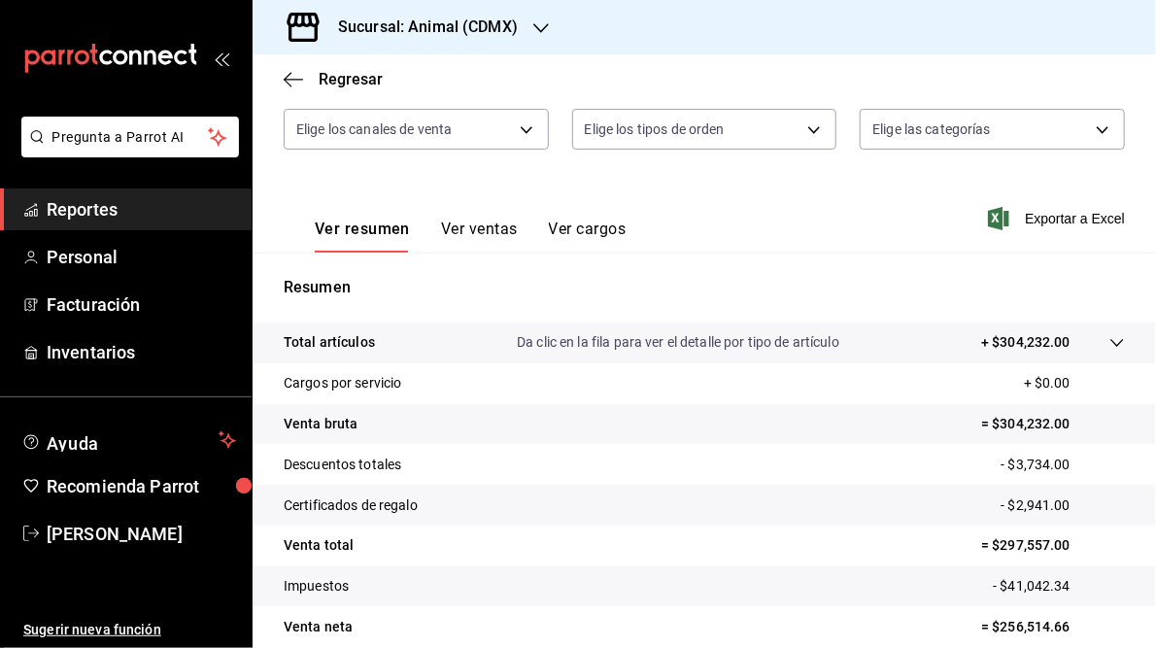
scroll to position [199, 0]
drag, startPoint x: 989, startPoint y: 542, endPoint x: 1071, endPoint y: 544, distance: 81.6
click at [1071, 544] on p "= $297,557.00" at bounding box center [1053, 544] width 144 height 20
click at [393, 32] on h3 "Sucursal: Animal (CDMX)" at bounding box center [420, 27] width 195 height 23
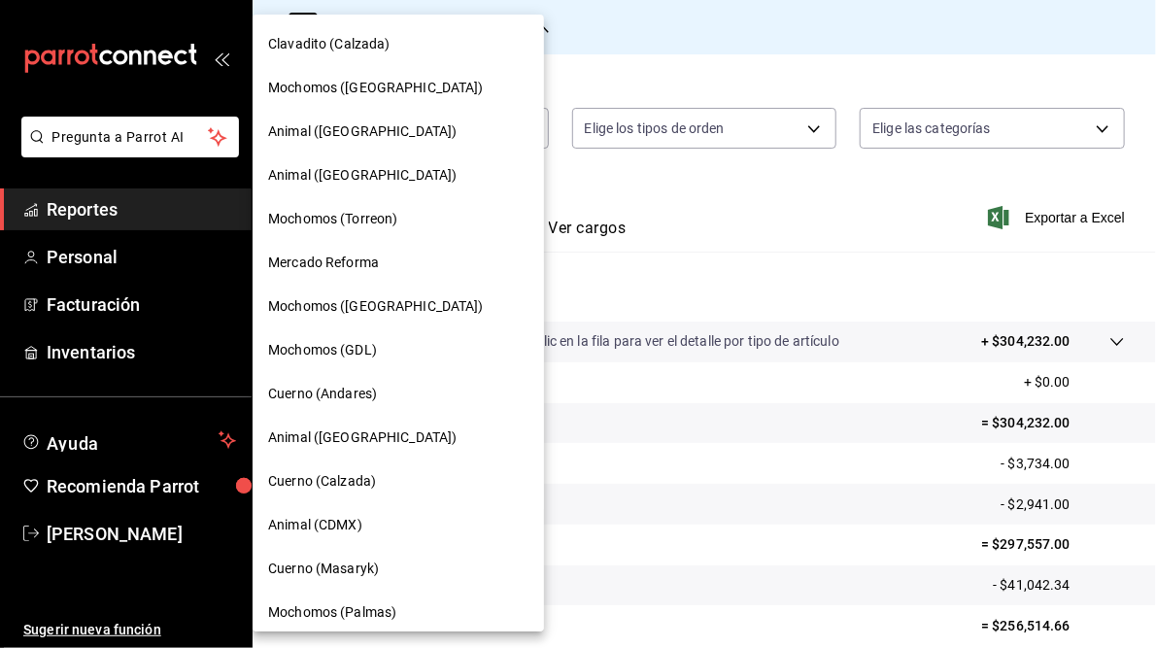
click at [322, 41] on span "Clavadito (Calzada)" at bounding box center [329, 44] width 122 height 20
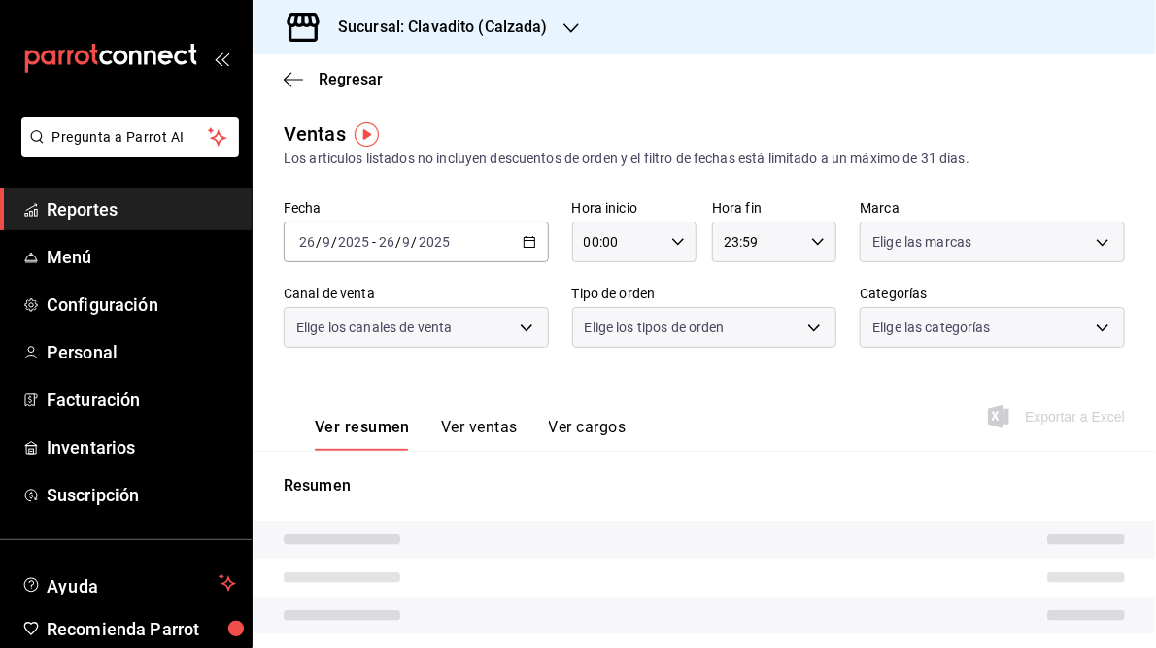
type input "05:00"
type input "05:59"
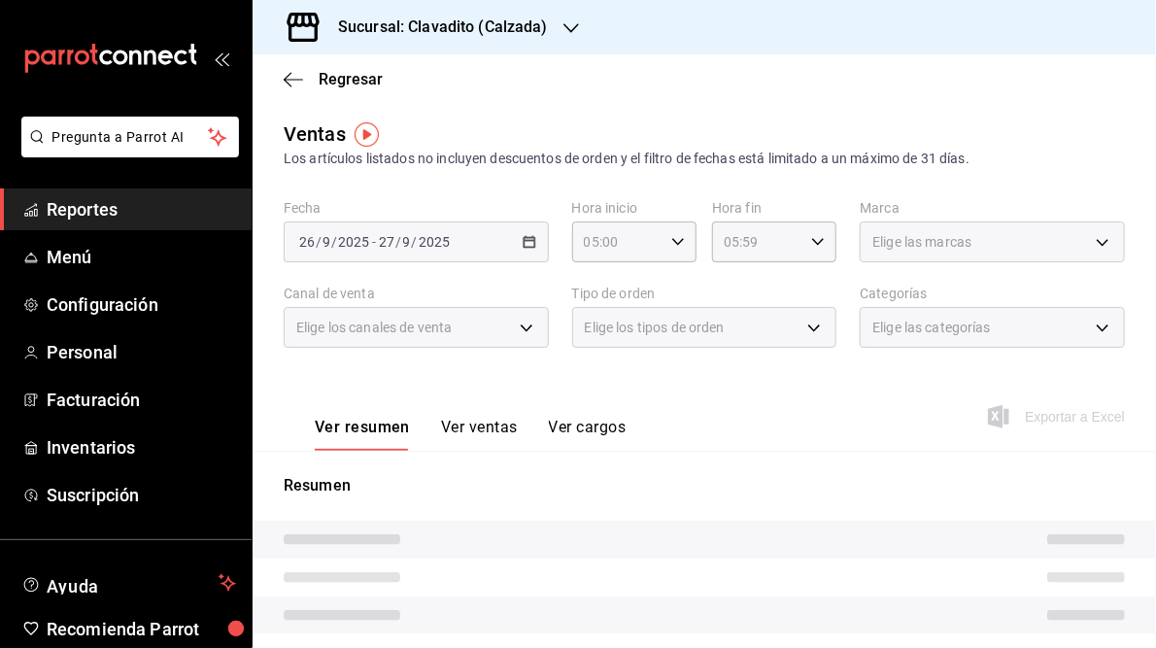
click at [467, 386] on div "Ver resumen Ver ventas Ver cargos Exportar a Excel" at bounding box center [705, 411] width 904 height 80
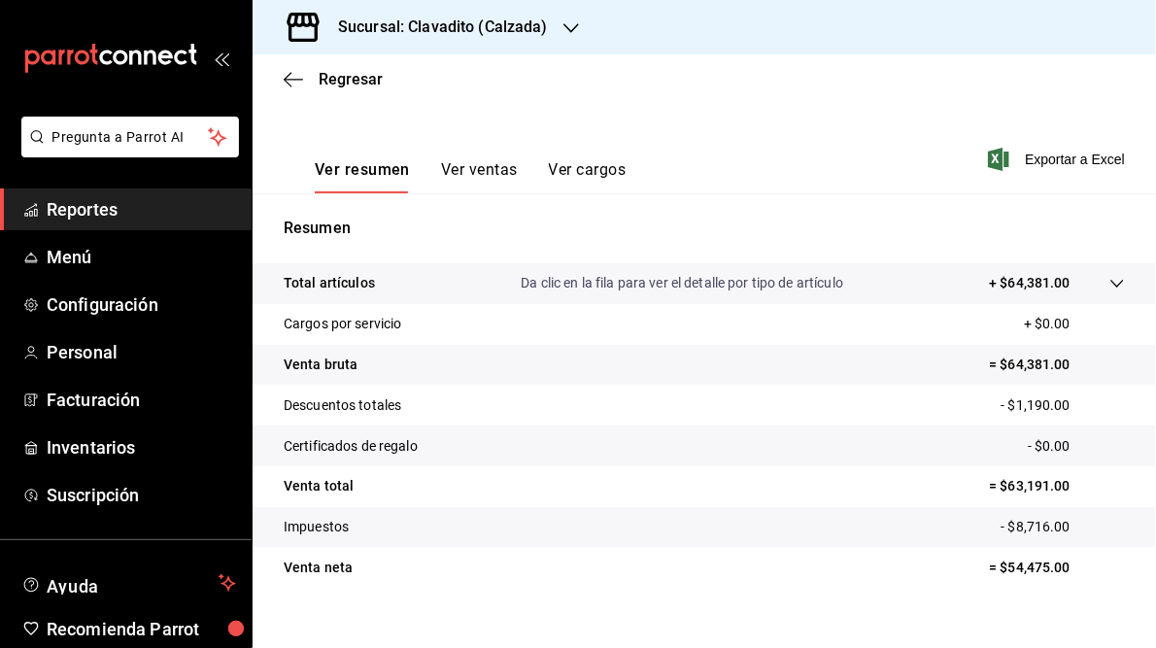
scroll to position [282, 0]
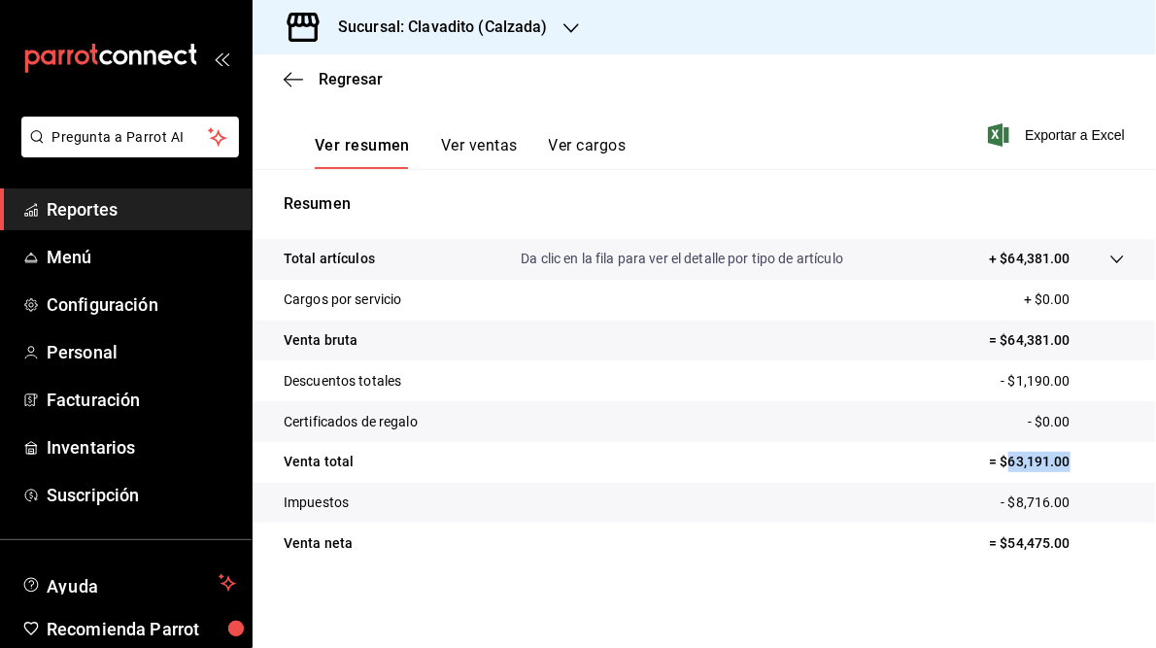
drag, startPoint x: 994, startPoint y: 457, endPoint x: 1057, endPoint y: 460, distance: 63.2
click at [1057, 460] on p "= $63,191.00" at bounding box center [1057, 462] width 136 height 20
click at [471, 31] on h3 "Sucursal: Clavadito (Calzada)" at bounding box center [435, 27] width 225 height 23
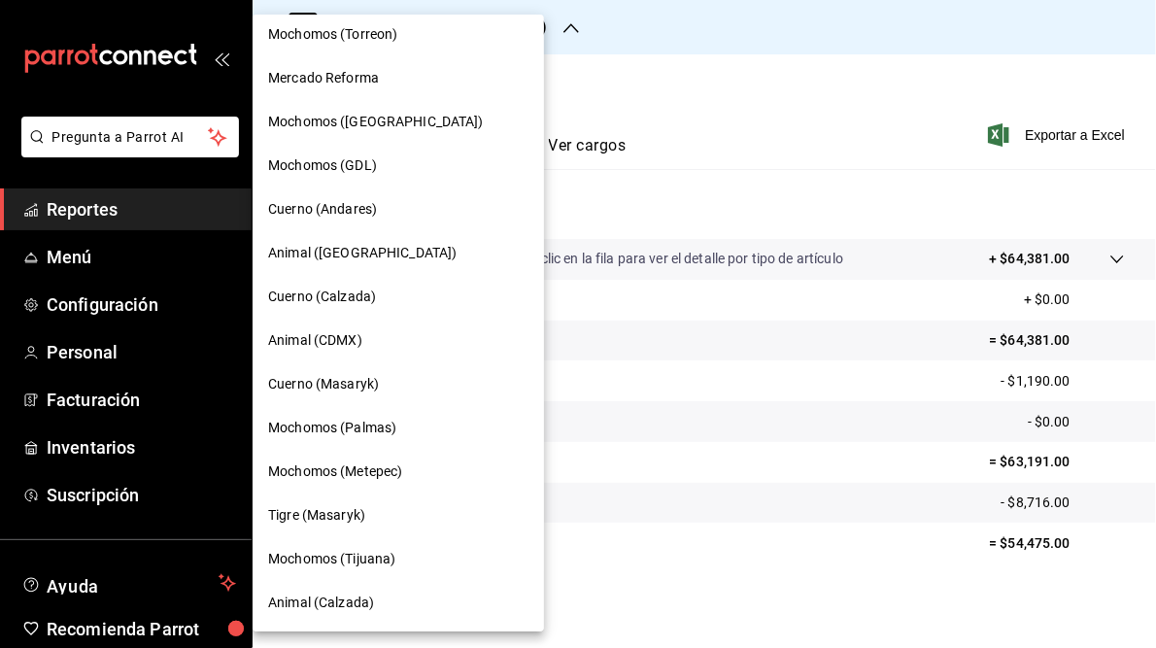
scroll to position [185, 0]
click at [316, 606] on span "Animal (Calzada)" at bounding box center [321, 603] width 106 height 20
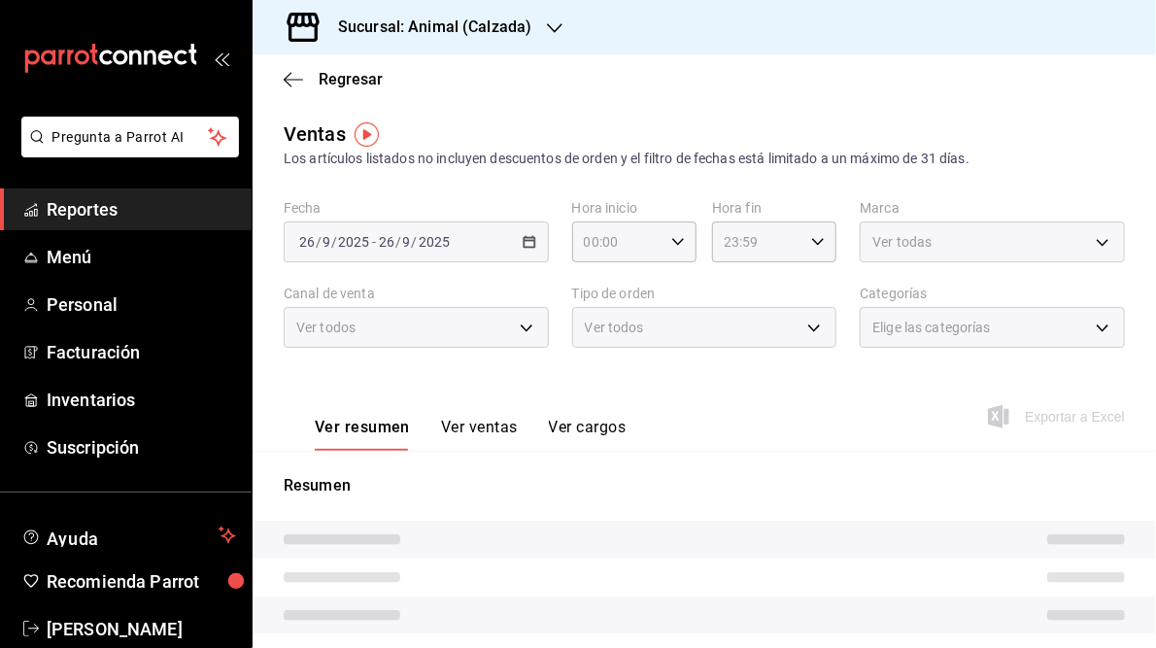
type input "05:00"
type input "05:59"
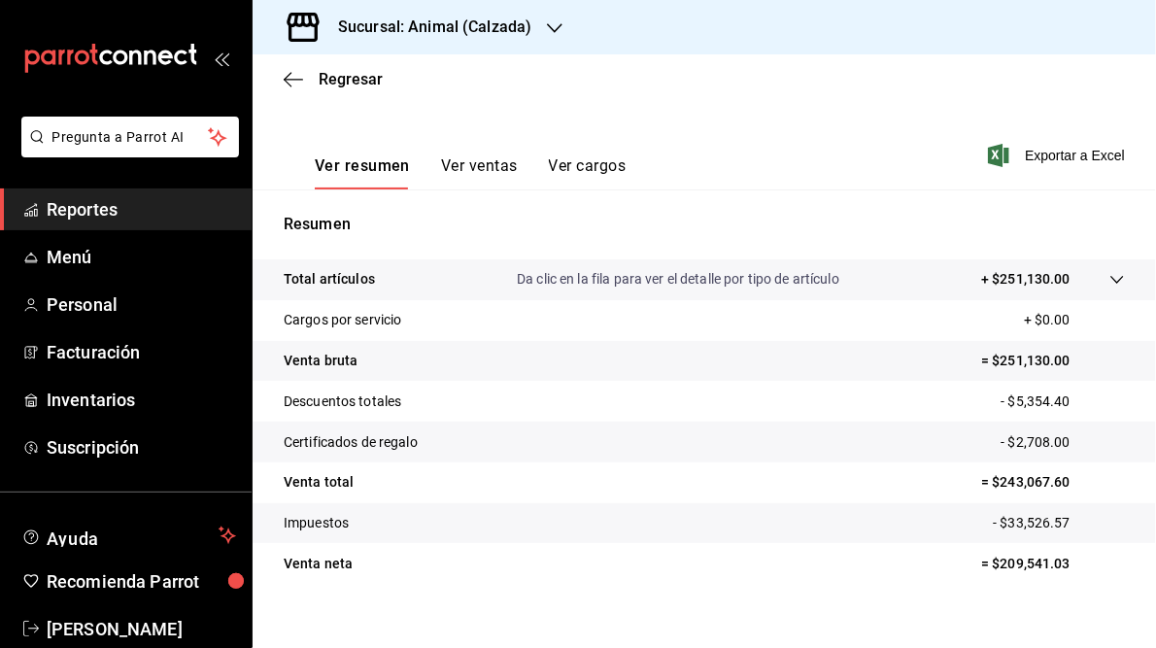
scroll to position [267, 0]
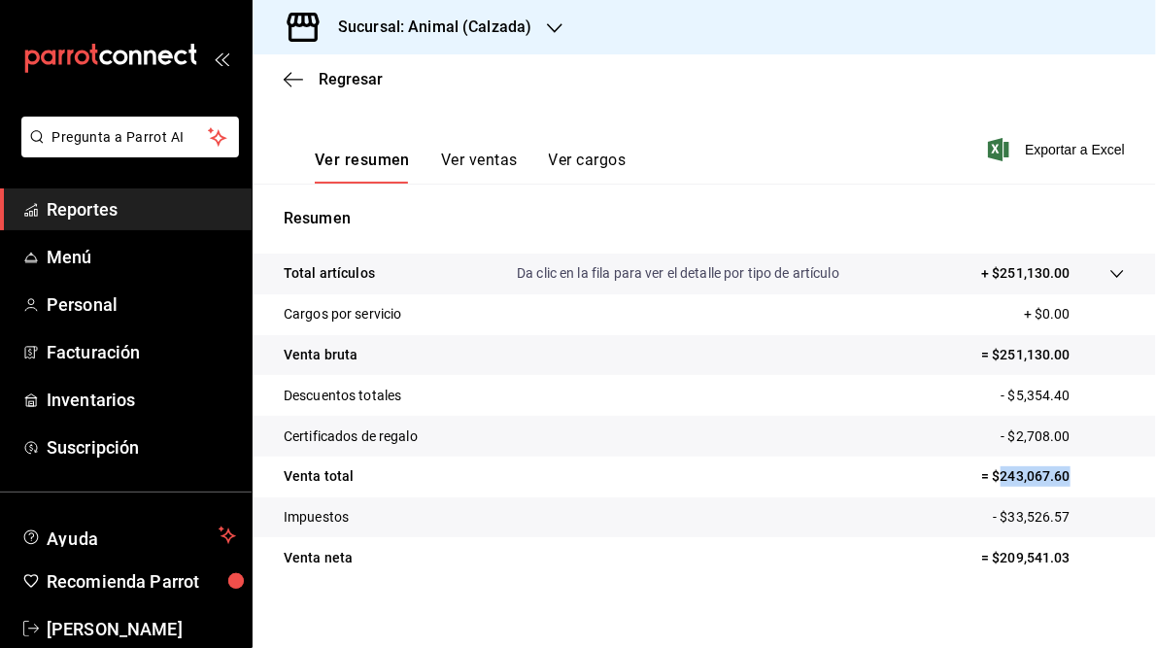
drag, startPoint x: 993, startPoint y: 474, endPoint x: 1065, endPoint y: 474, distance: 71.9
click at [1065, 474] on p "= $243,067.60" at bounding box center [1053, 476] width 144 height 20
click at [454, 19] on h3 "Sucursal: Animal (Calzada)" at bounding box center [427, 27] width 209 height 23
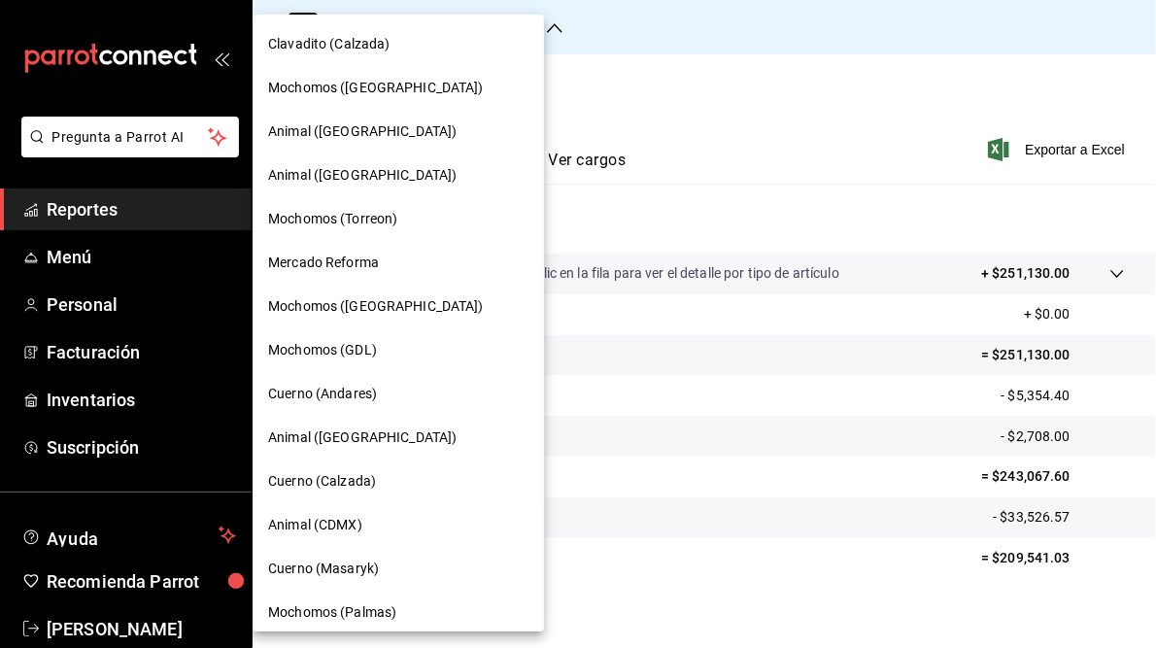
click at [336, 479] on span "Cuerno (Calzada)" at bounding box center [322, 481] width 108 height 20
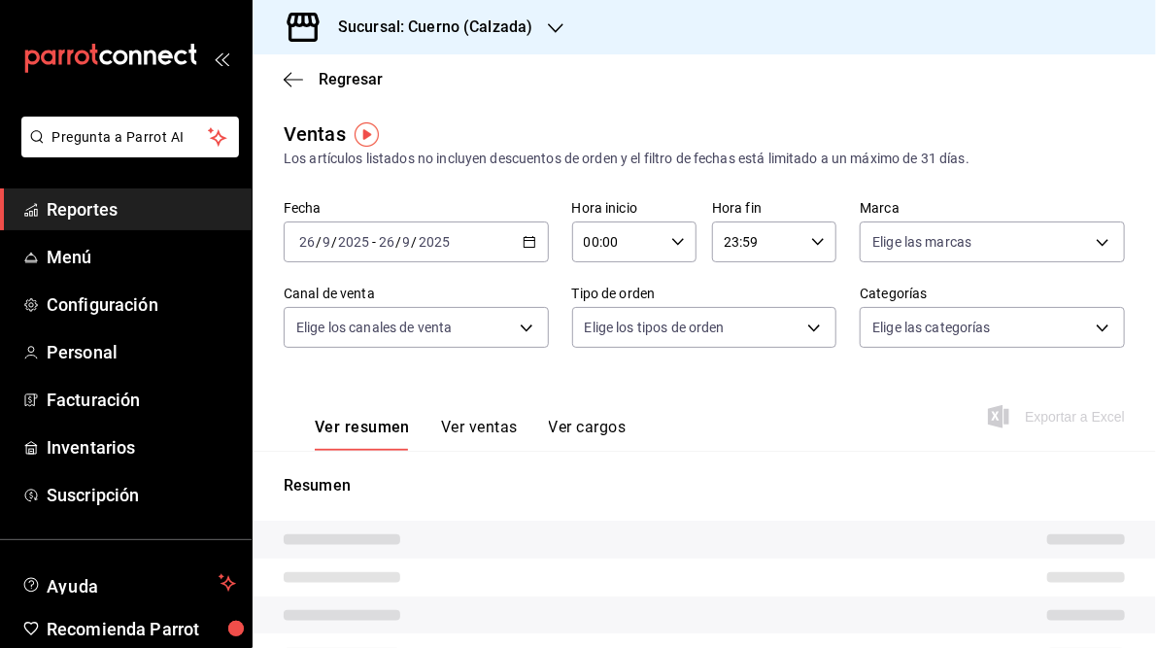
type input "05:00"
type input "05:59"
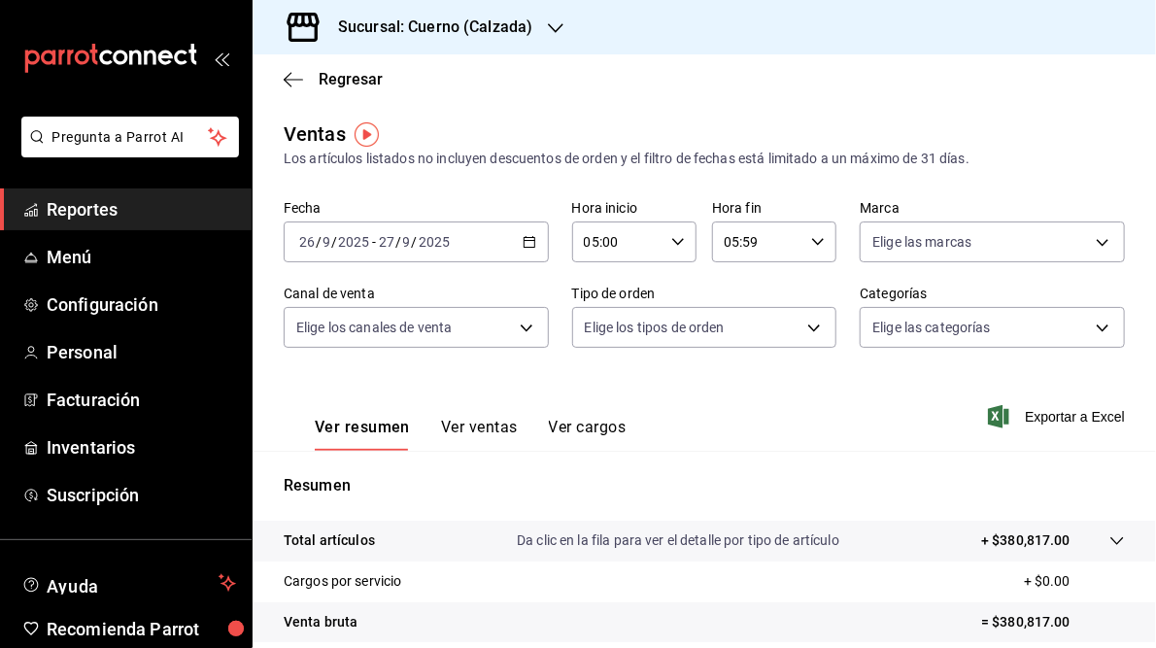
scroll to position [282, 0]
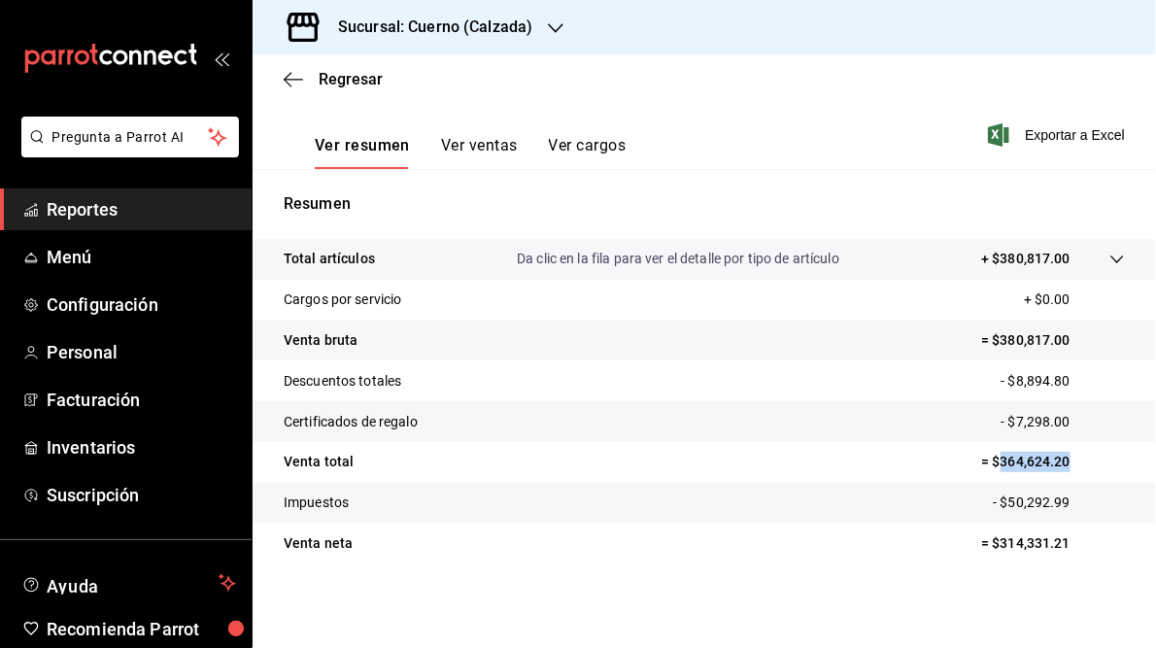
drag, startPoint x: 991, startPoint y: 463, endPoint x: 1060, endPoint y: 467, distance: 69.1
click at [1060, 467] on p "= $364,624.20" at bounding box center [1053, 462] width 144 height 20
click at [552, 28] on icon "button" at bounding box center [556, 28] width 16 height 16
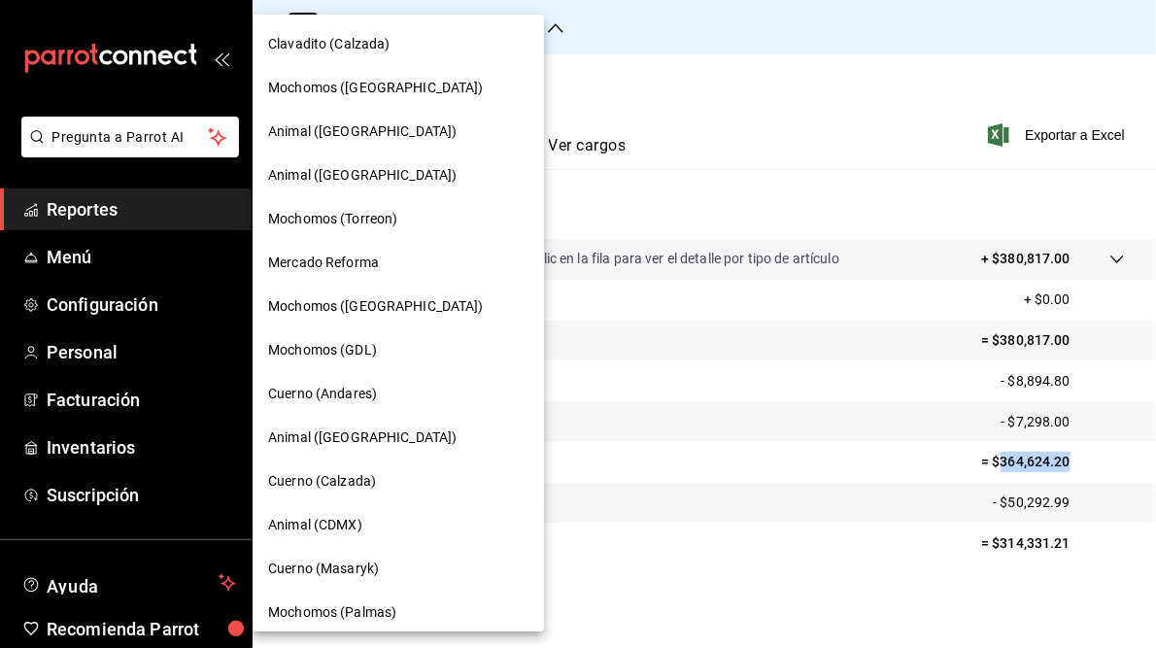
click at [321, 395] on span "Cuerno (Andares)" at bounding box center [322, 394] width 109 height 20
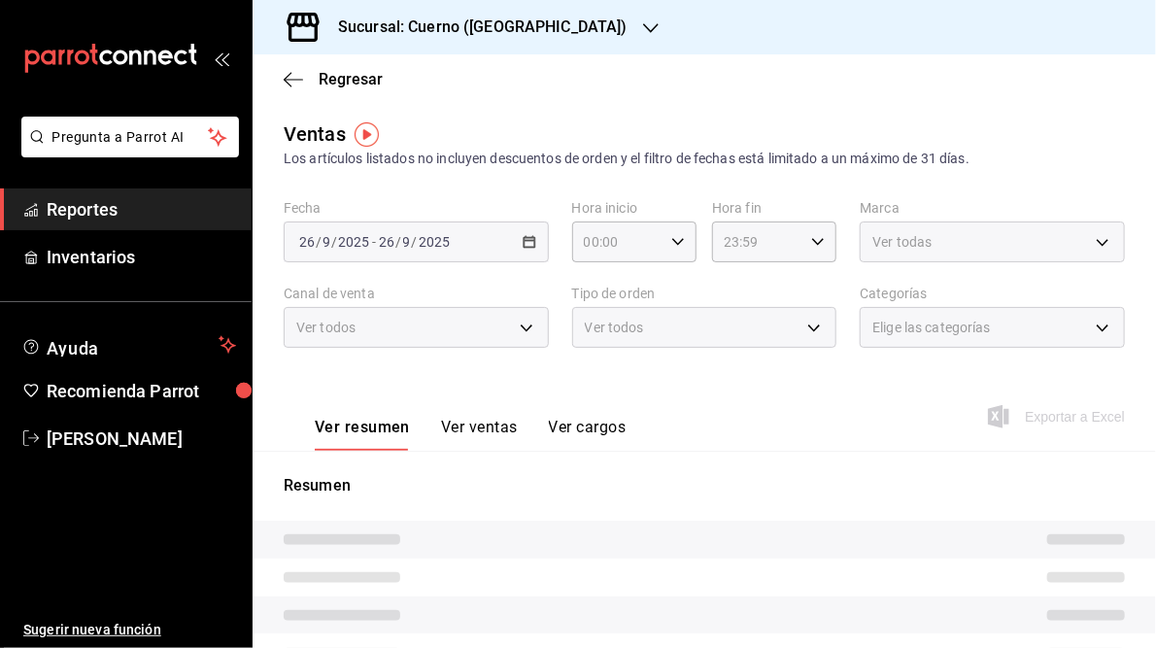
type input "05:00"
type input "05:59"
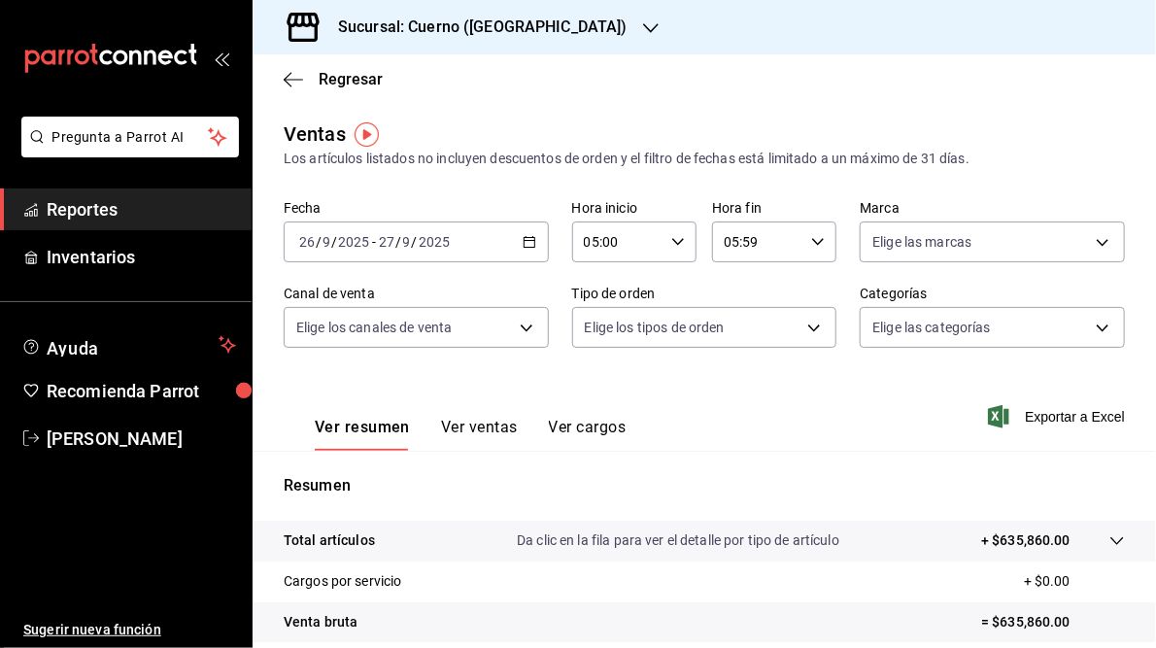
click at [532, 241] on div "[DATE] [DATE] - [DATE] [DATE]" at bounding box center [416, 242] width 265 height 41
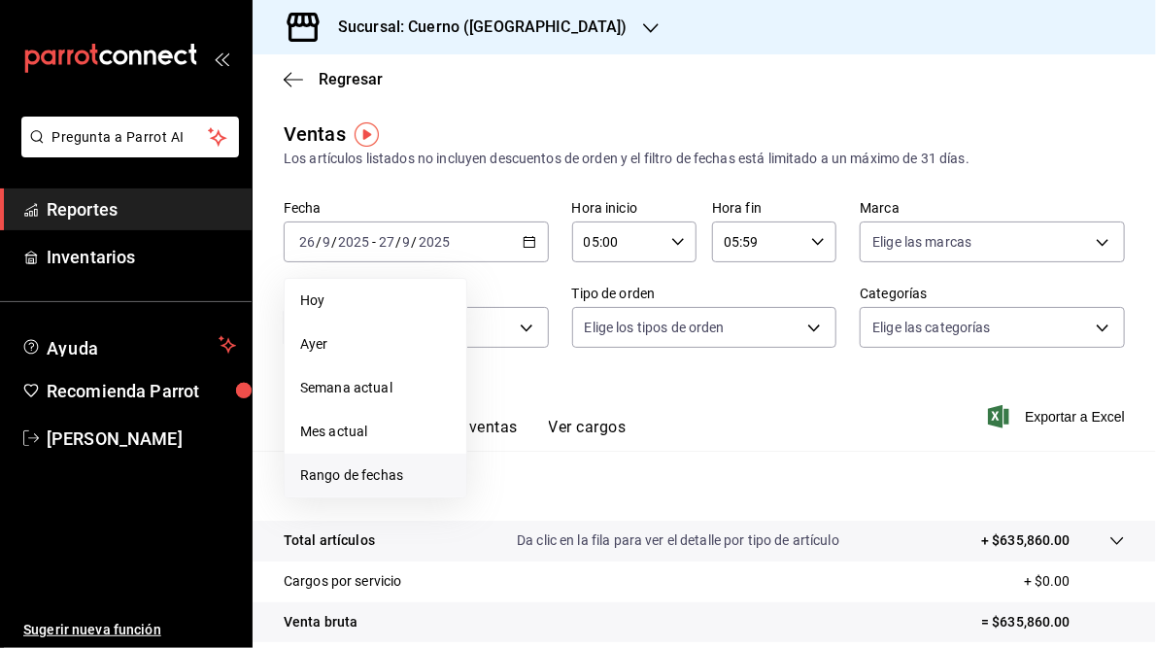
click at [352, 470] on span "Rango de fechas" at bounding box center [375, 475] width 151 height 20
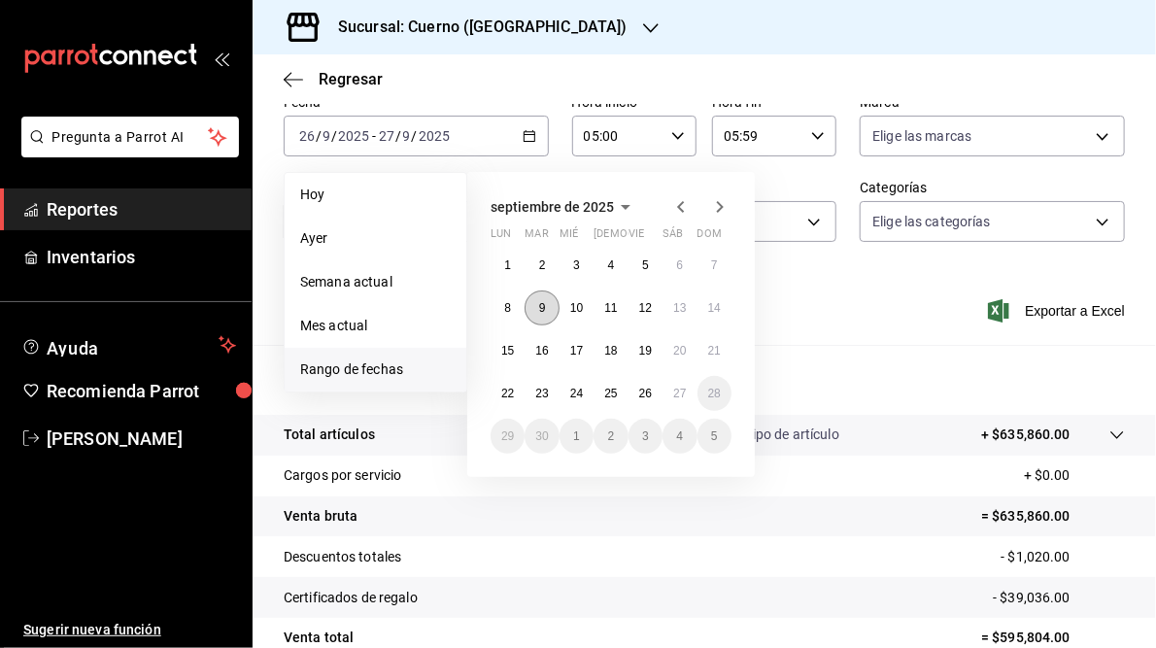
scroll to position [107, 0]
click at [607, 390] on abbr "25" at bounding box center [610, 393] width 13 height 14
click at [636, 388] on button "26" at bounding box center [646, 392] width 34 height 35
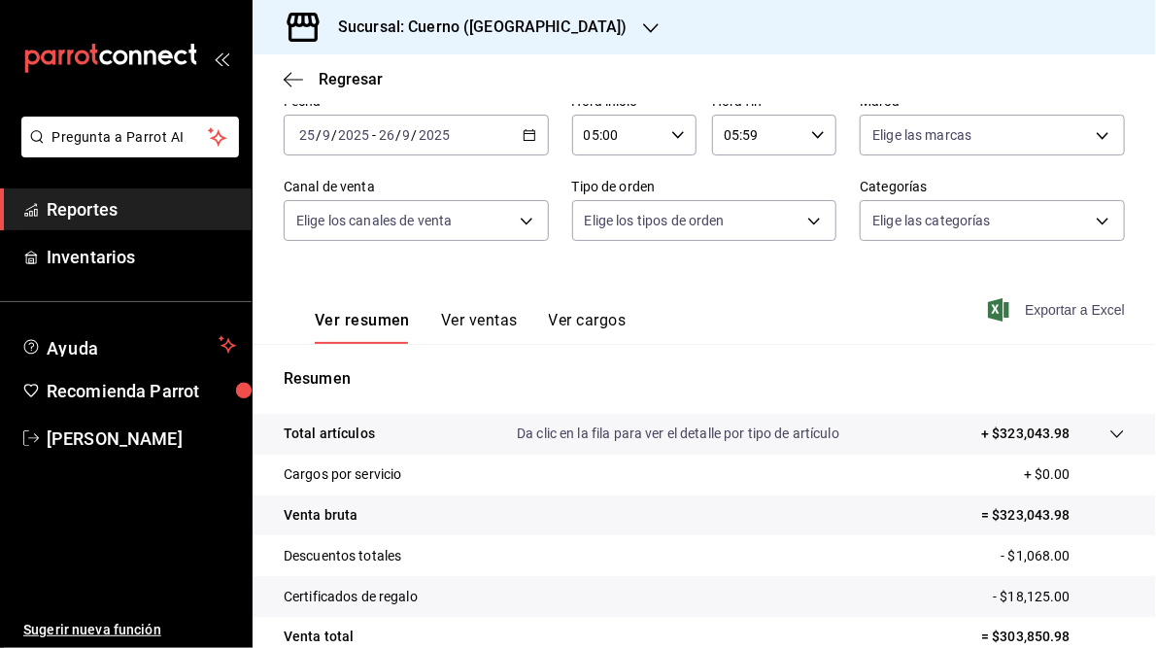
click at [1036, 312] on span "Exportar a Excel" at bounding box center [1058, 309] width 133 height 23
click at [731, 305] on div "Ver resumen Ver ventas Ver cargos Exportar a Excel" at bounding box center [705, 304] width 904 height 80
click at [526, 136] on icon "button" at bounding box center [530, 135] width 14 height 14
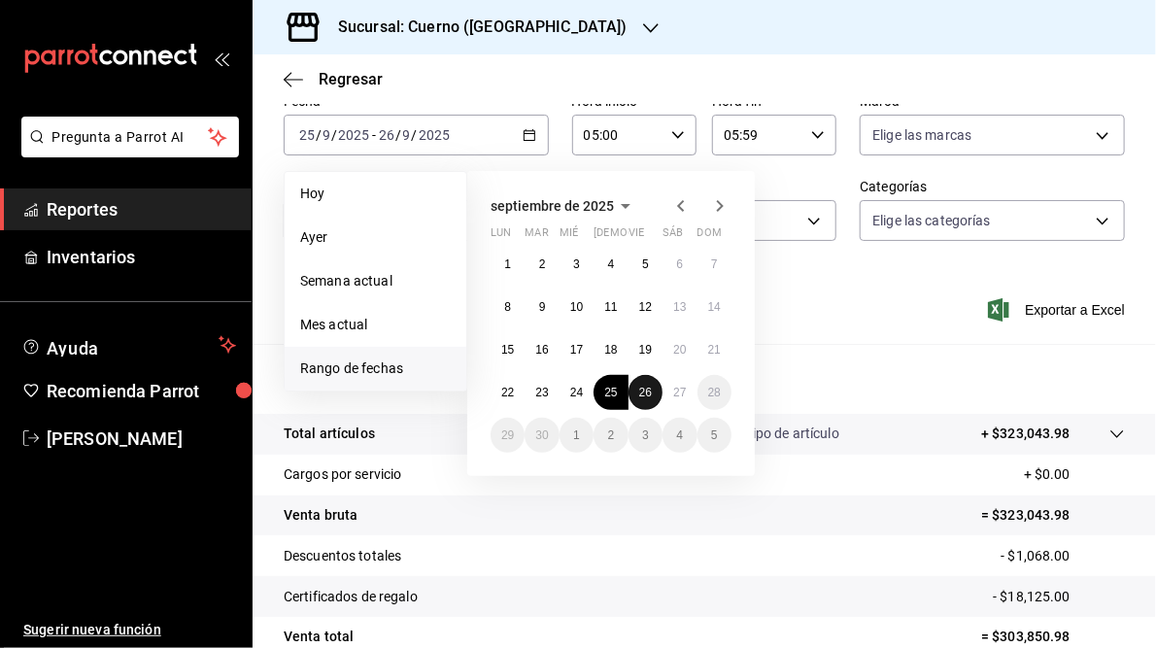
click at [645, 388] on abbr "26" at bounding box center [645, 393] width 13 height 14
click at [675, 393] on abbr "27" at bounding box center [679, 393] width 13 height 14
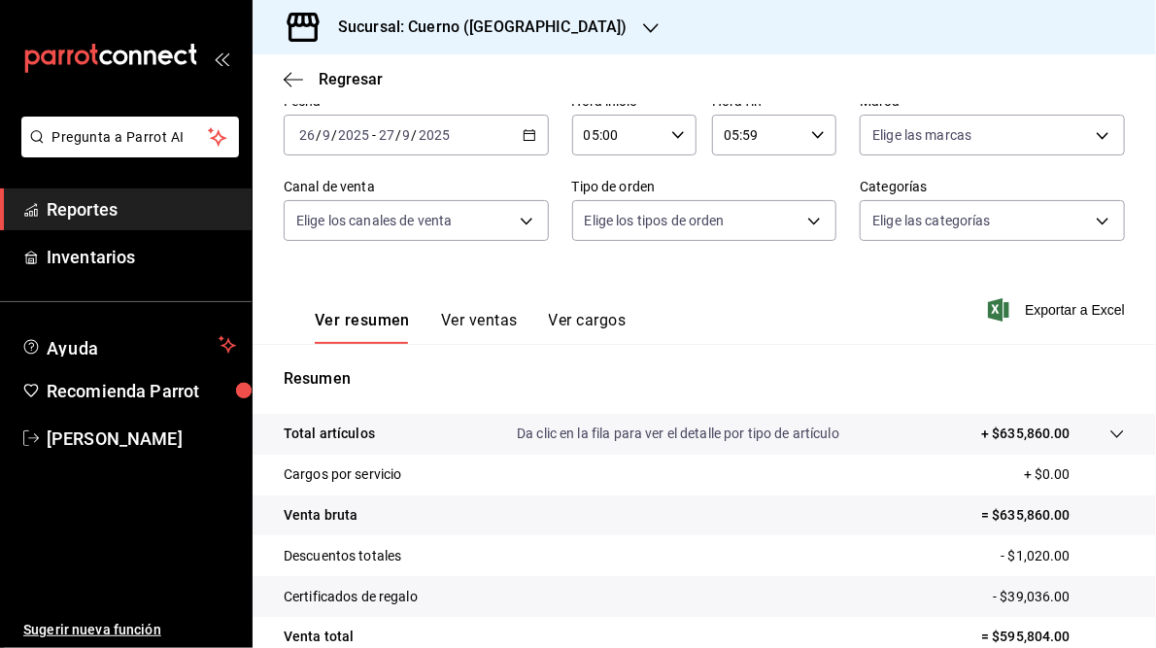
scroll to position [282, 0]
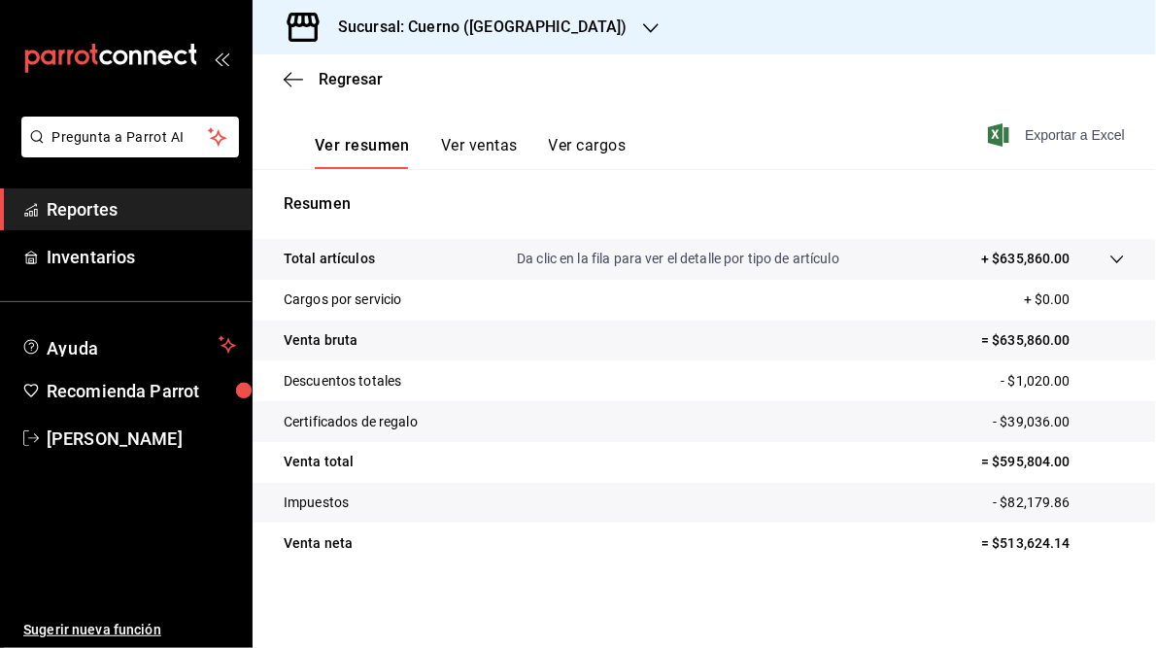
click at [1061, 136] on span "Exportar a Excel" at bounding box center [1058, 134] width 133 height 23
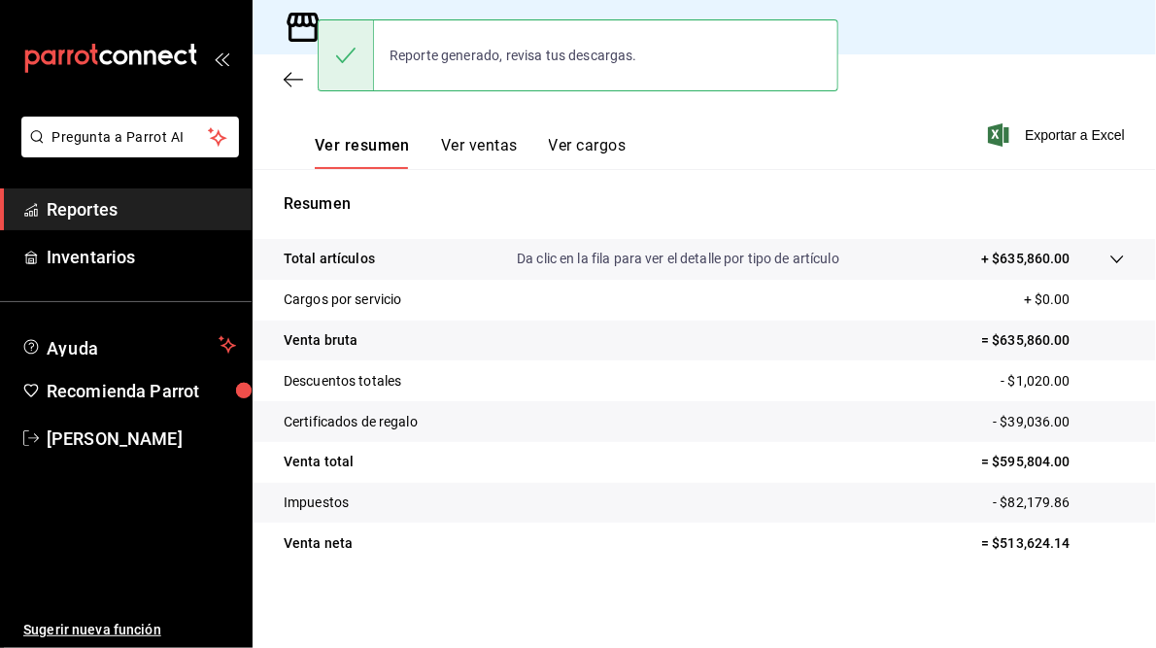
scroll to position [0, 0]
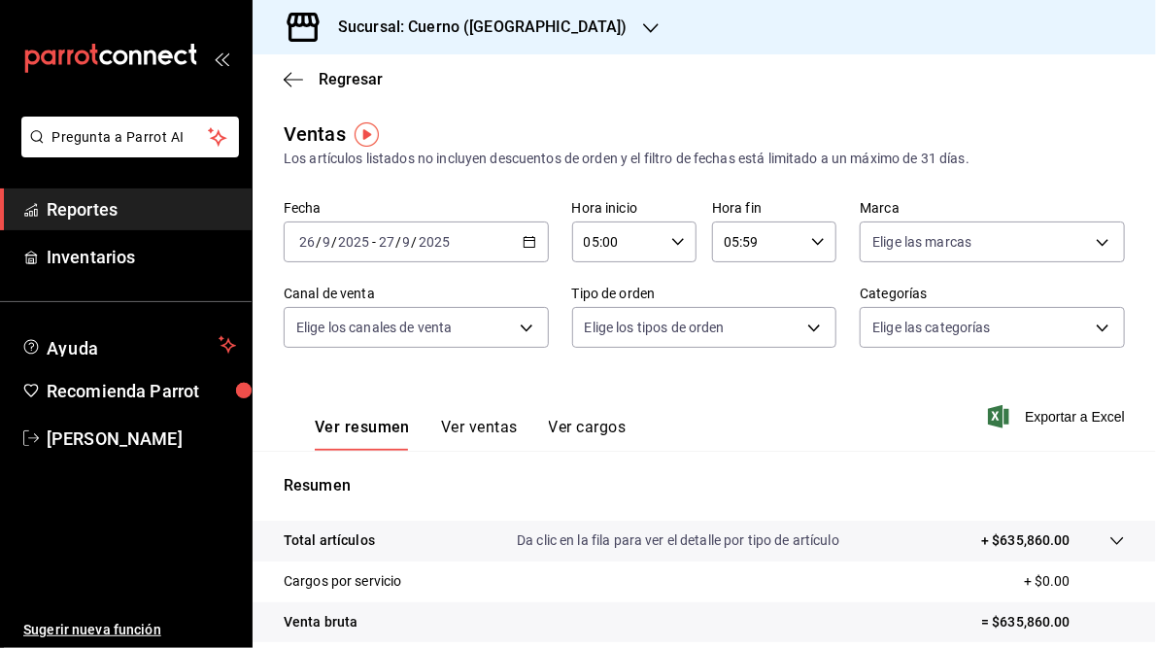
click at [526, 237] on \(Stroke\) "button" at bounding box center [530, 242] width 12 height 11
click at [633, 88] on div "Regresar" at bounding box center [705, 79] width 904 height 50
click at [566, 24] on div "Sucursal: Cuerno ([GEOGRAPHIC_DATA])" at bounding box center [467, 27] width 398 height 54
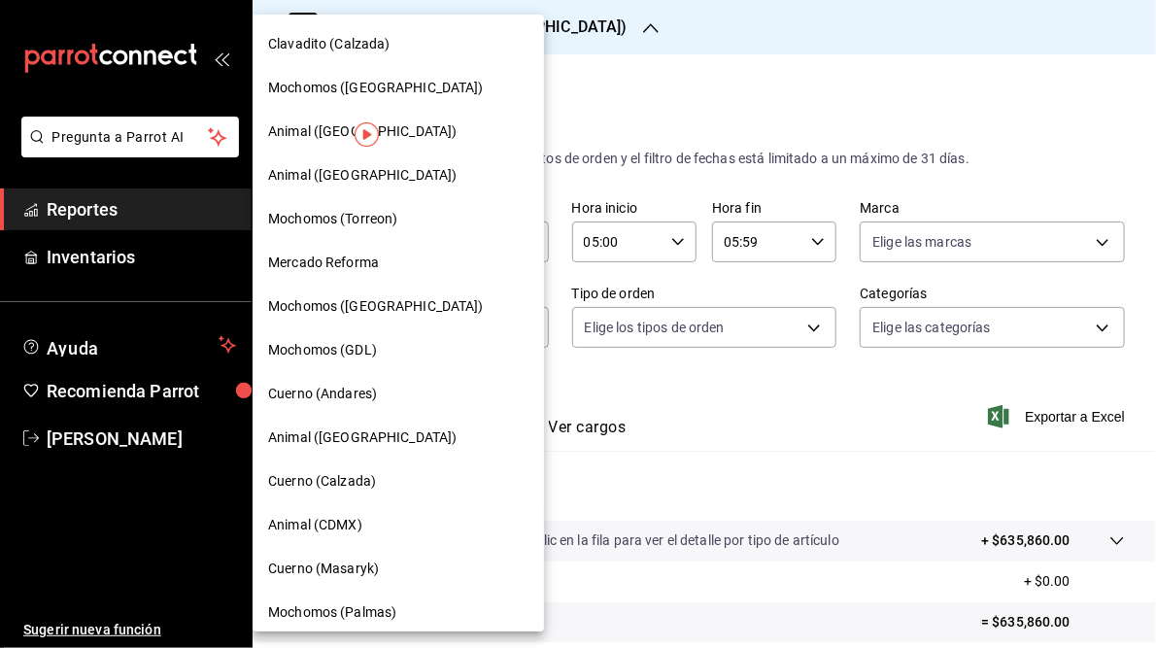
click at [337, 303] on span "Mochomos ([GEOGRAPHIC_DATA])" at bounding box center [376, 306] width 216 height 20
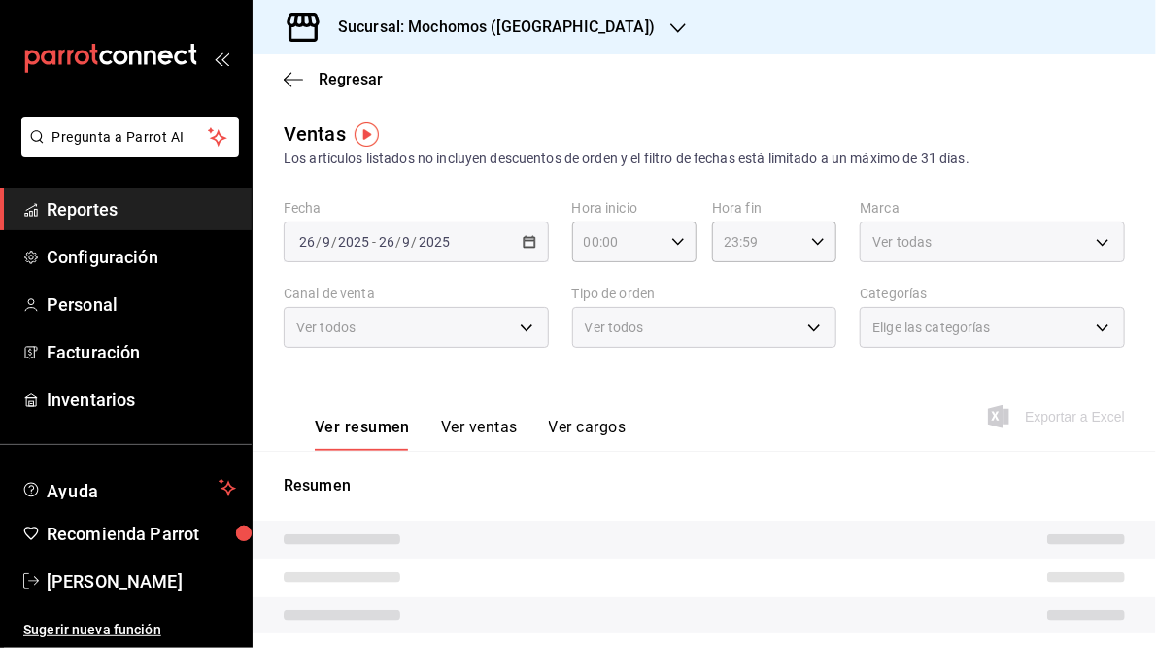
type input "05:00"
type input "05:59"
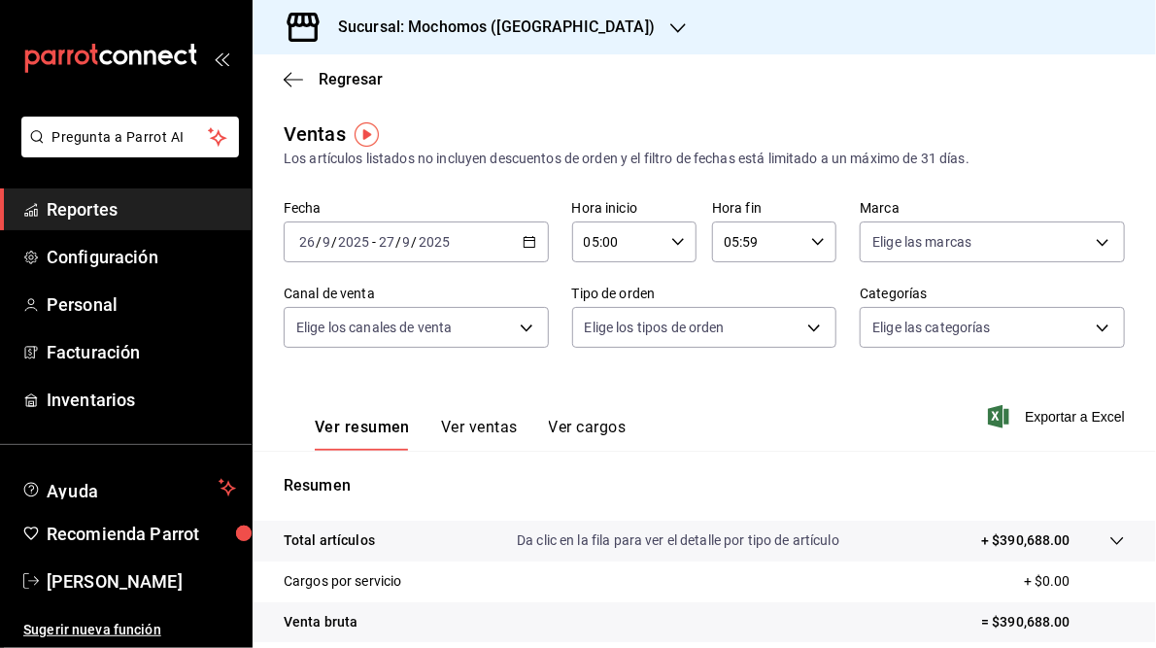
click at [523, 242] on icon "button" at bounding box center [530, 242] width 14 height 14
click at [868, 382] on div "Ver resumen Ver ventas Ver cargos Exportar a Excel" at bounding box center [705, 411] width 904 height 80
click at [1020, 417] on span "Exportar a Excel" at bounding box center [1058, 416] width 133 height 23
click at [523, 245] on icon "button" at bounding box center [530, 242] width 14 height 14
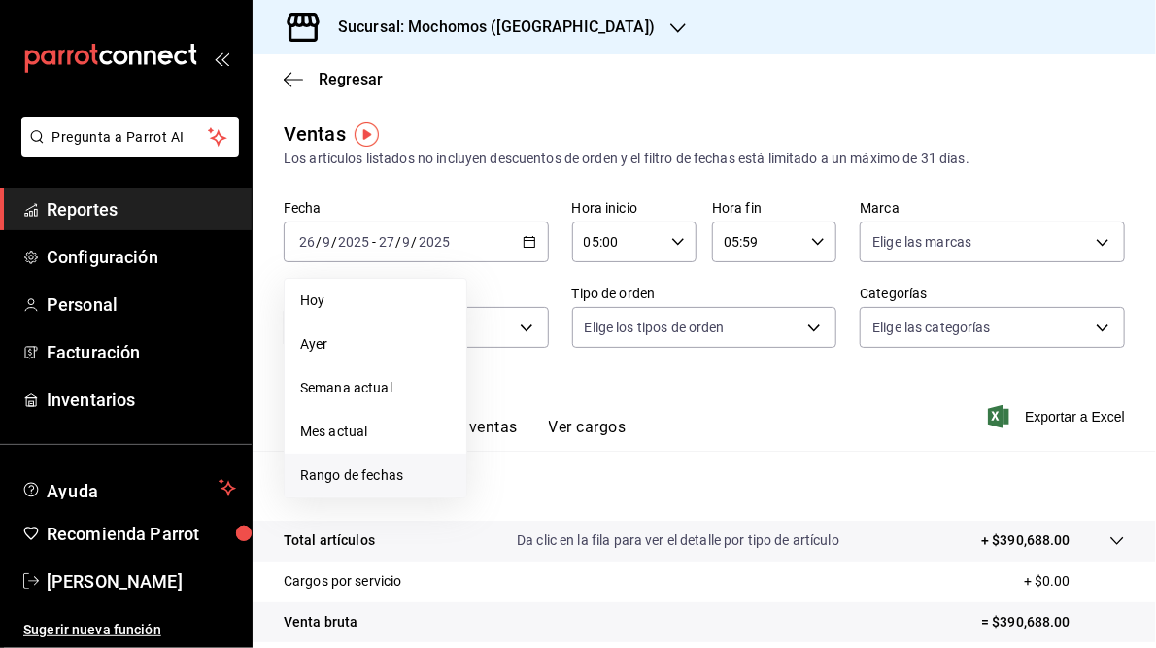
click at [347, 477] on span "Rango de fechas" at bounding box center [375, 475] width 151 height 20
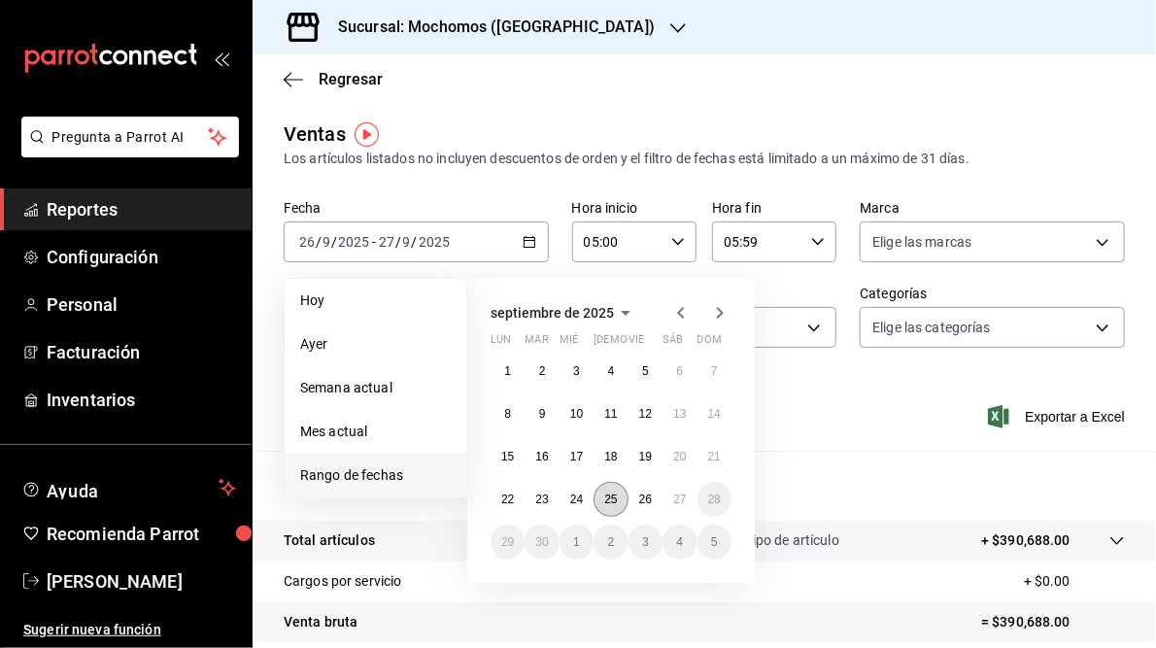
click at [609, 501] on abbr "25" at bounding box center [610, 500] width 13 height 14
click at [643, 495] on abbr "26" at bounding box center [645, 500] width 13 height 14
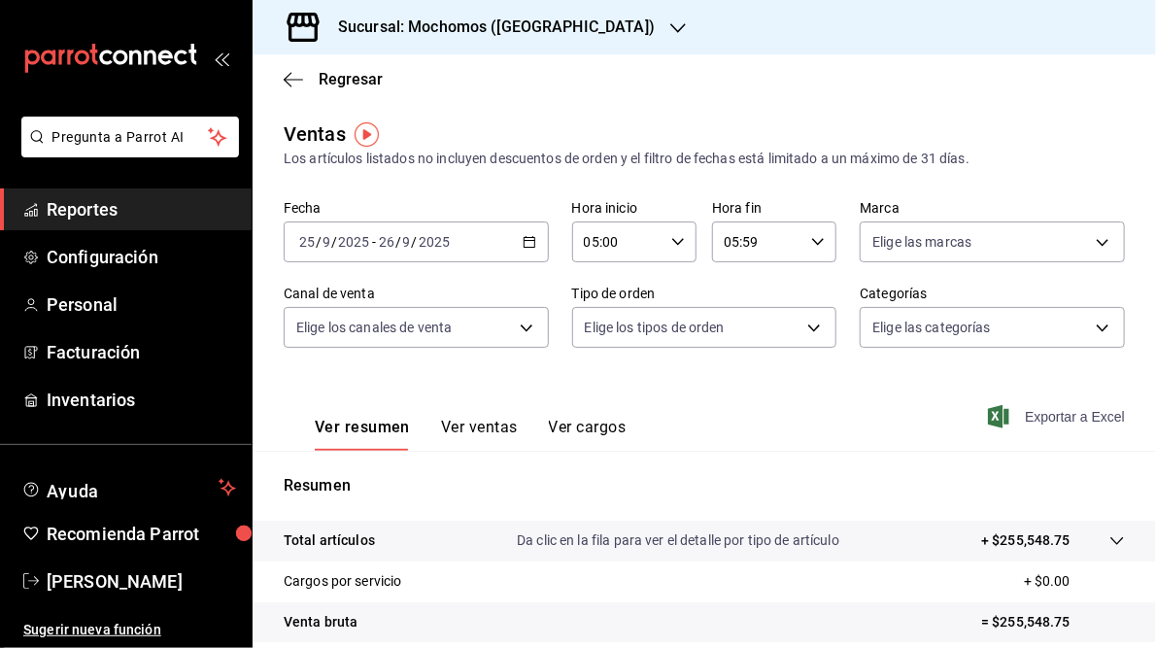
click at [1033, 417] on span "Exportar a Excel" at bounding box center [1058, 416] width 133 height 23
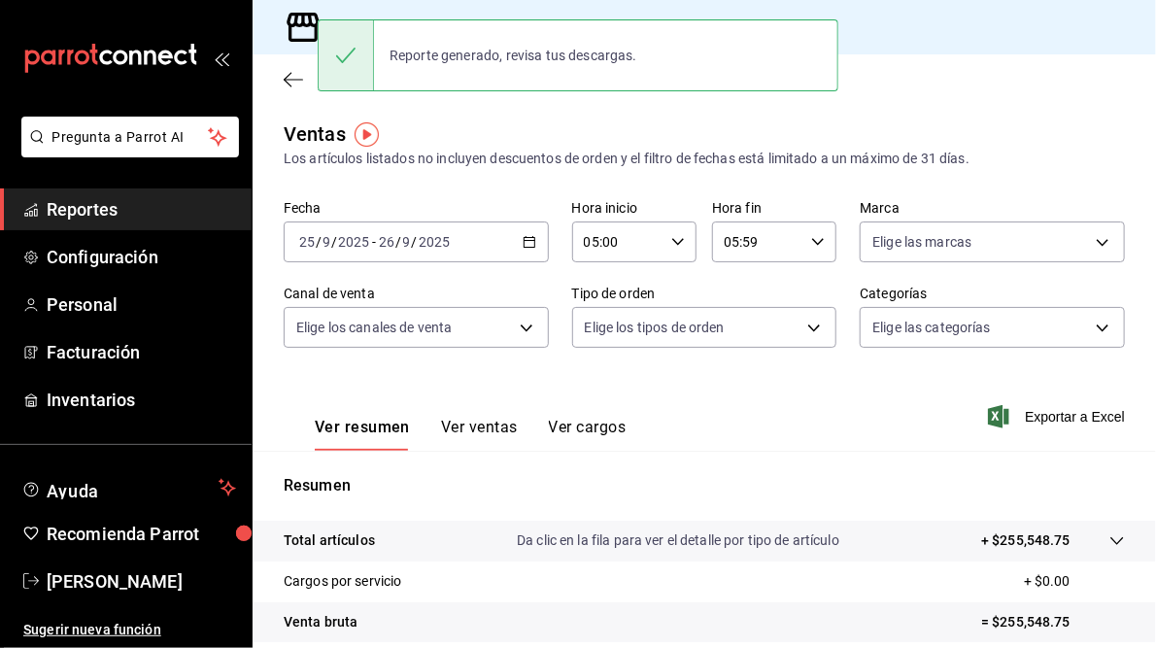
click at [536, 137] on div "Ventas Los artículos listados no incluyen descuentos de orden y el filtro de fe…" at bounding box center [704, 145] width 841 height 50
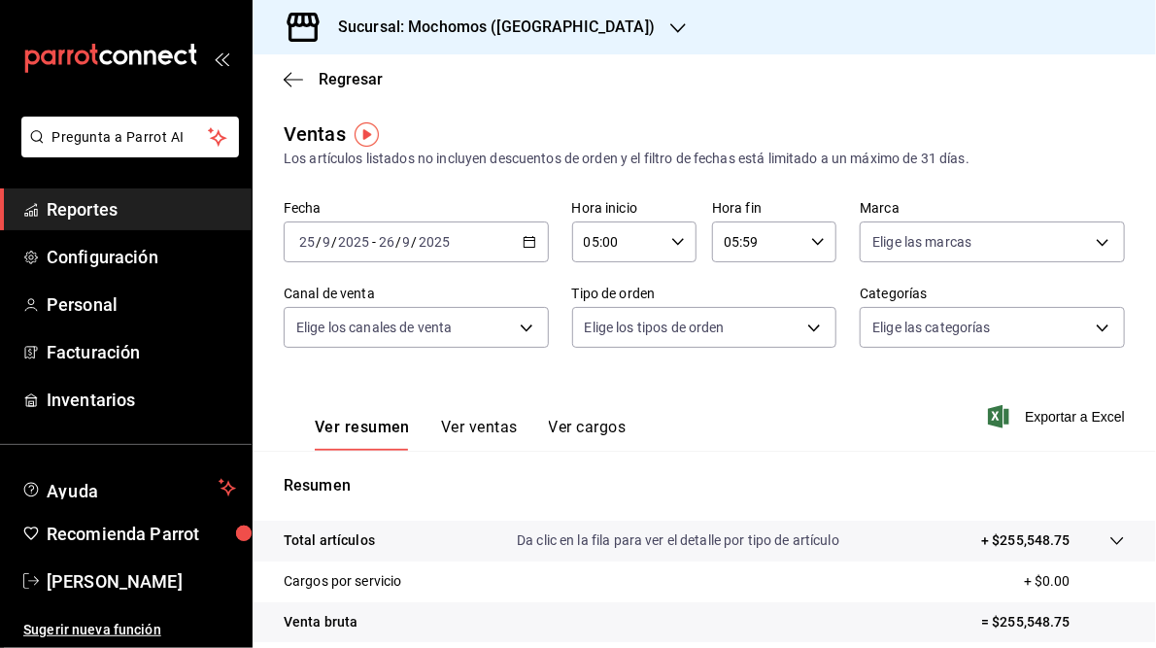
click at [670, 26] on icon "button" at bounding box center [678, 28] width 16 height 16
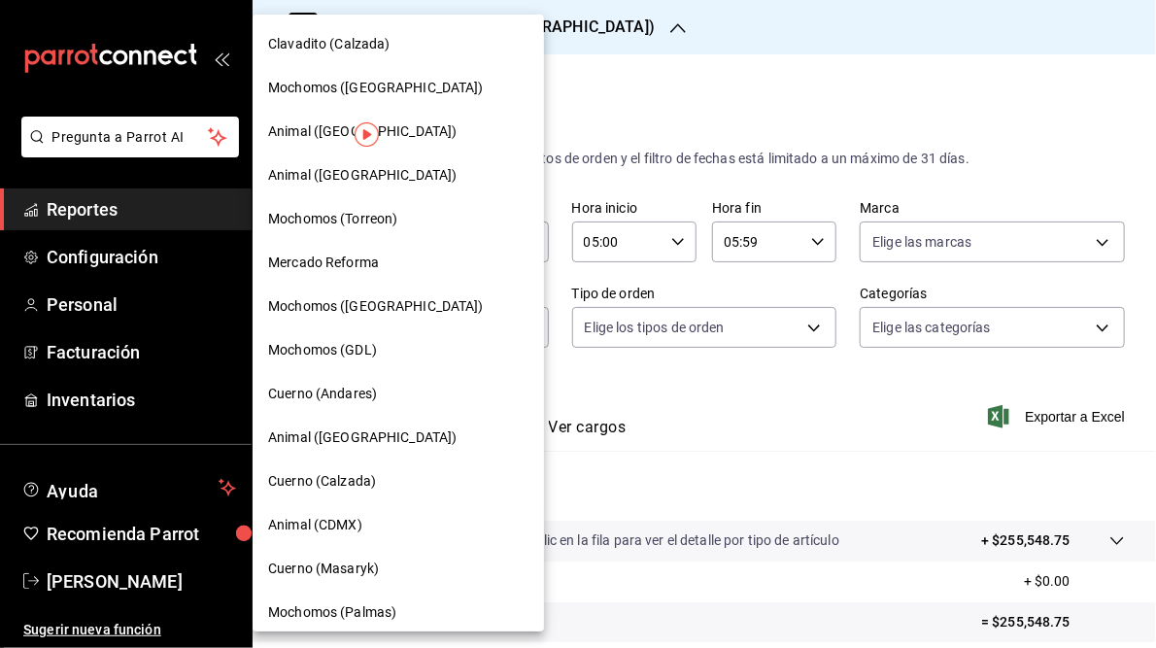
click at [323, 229] on div "Mochomos (Torreon)" at bounding box center [398, 219] width 291 height 44
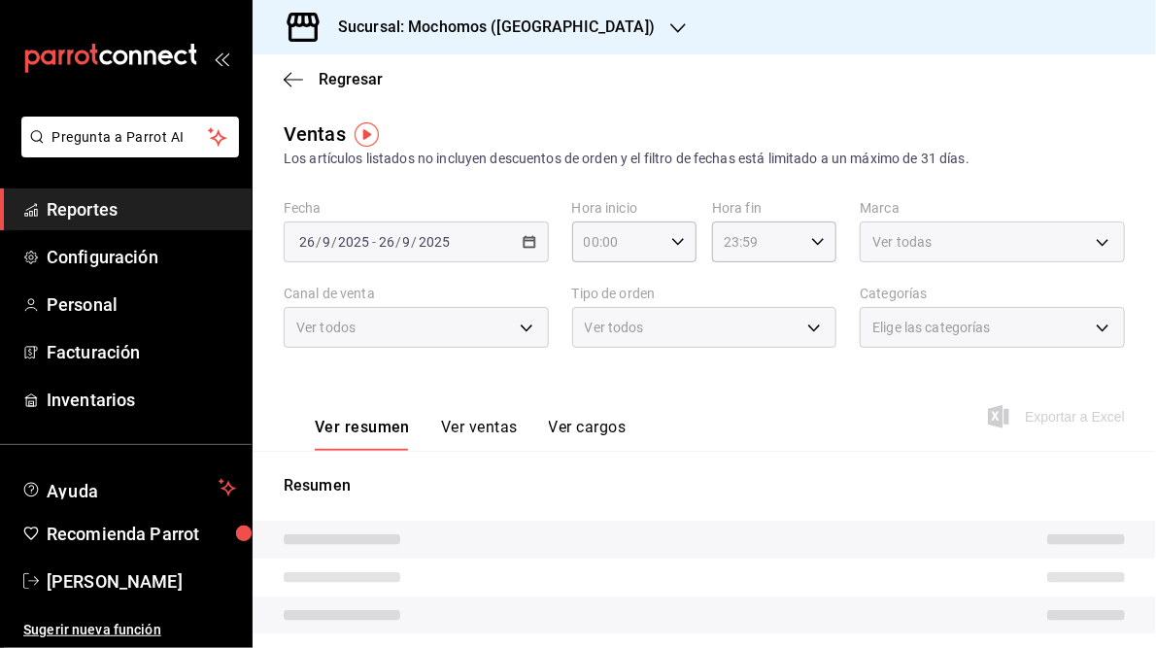
type input "05:00"
type input "05:59"
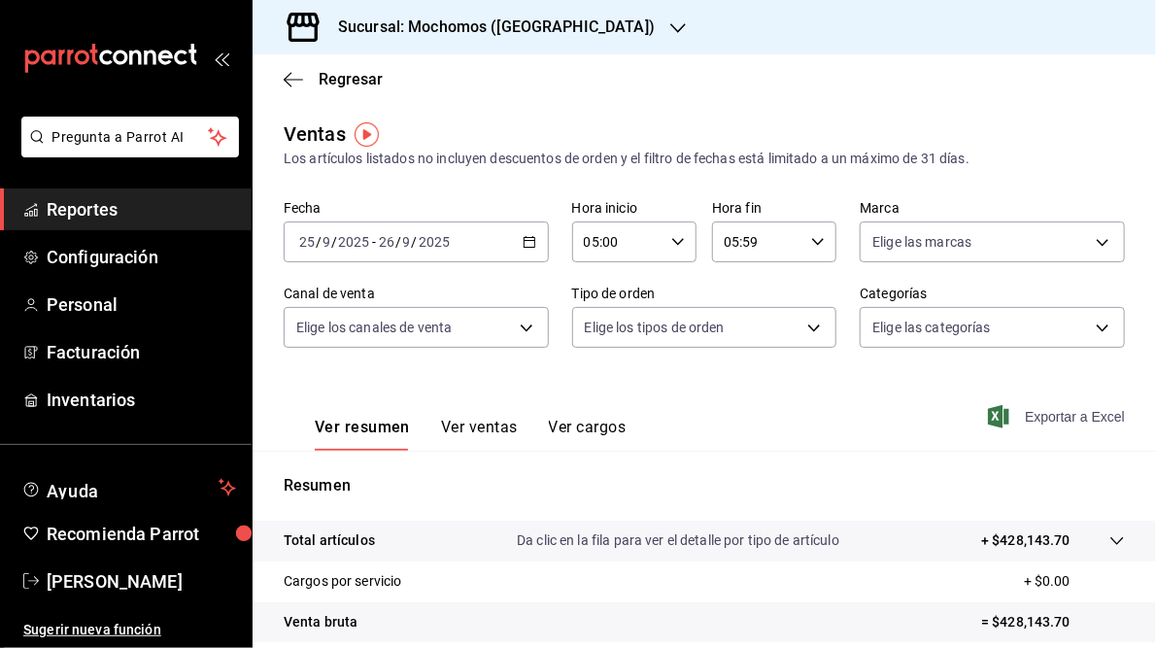
click at [1046, 417] on span "Exportar a Excel" at bounding box center [1058, 416] width 133 height 23
click at [529, 247] on \(Stroke\) "button" at bounding box center [530, 242] width 12 height 11
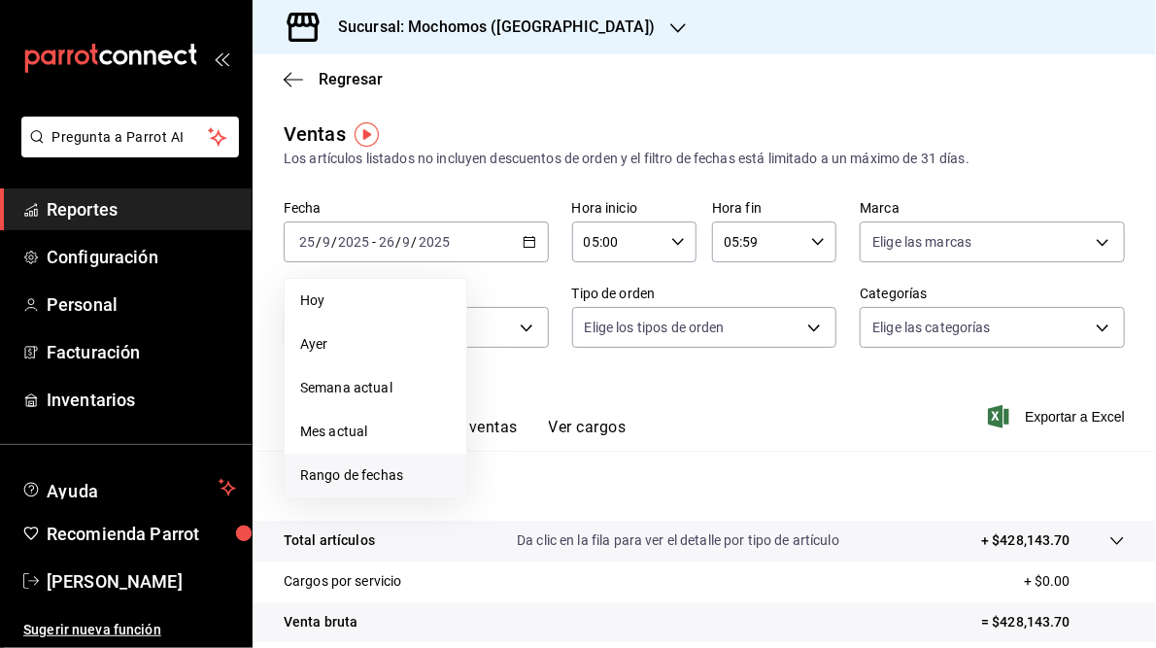
click at [363, 477] on span "Rango de fechas" at bounding box center [375, 475] width 151 height 20
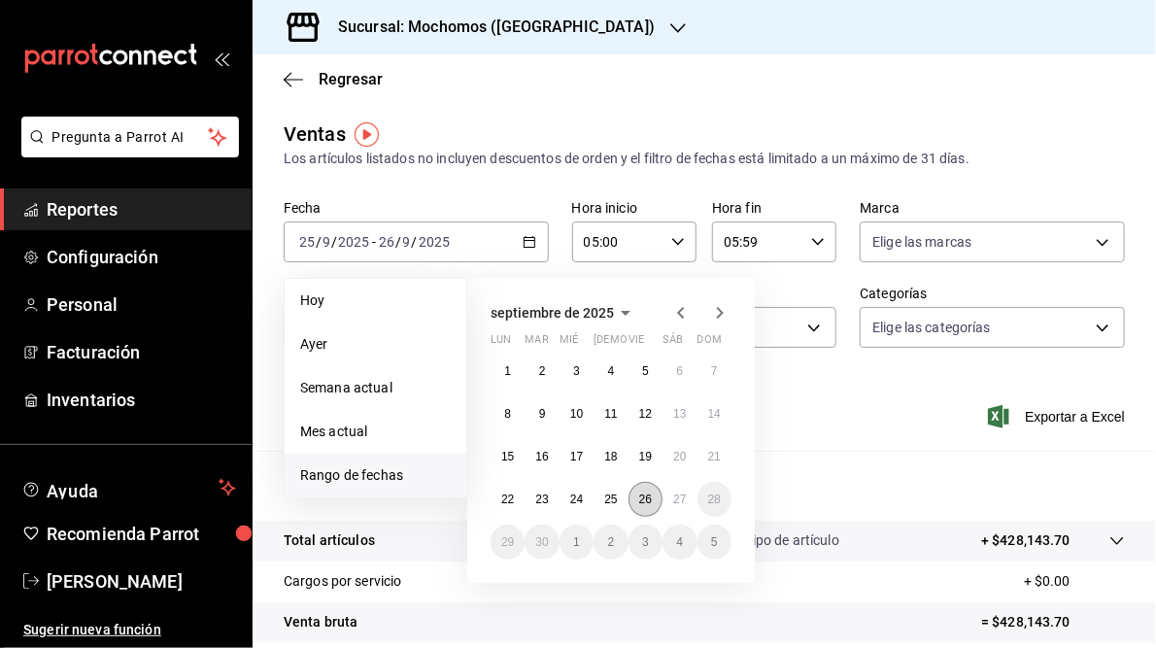
click at [645, 497] on abbr "26" at bounding box center [645, 500] width 13 height 14
click at [677, 501] on abbr "27" at bounding box center [679, 500] width 13 height 14
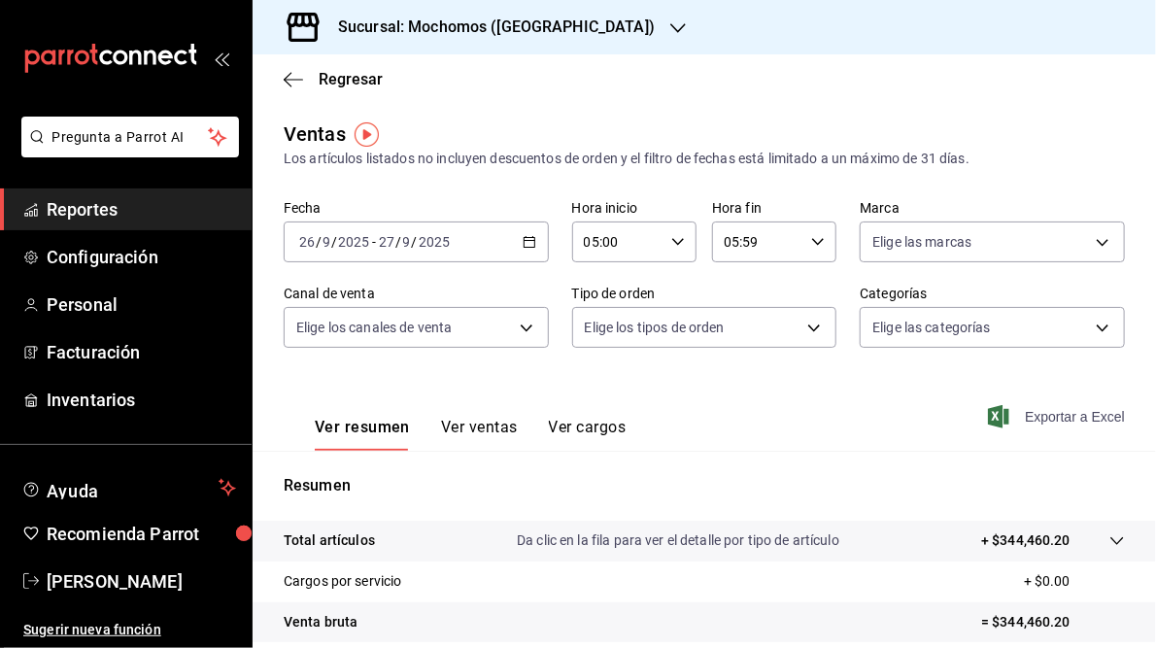
click at [1026, 417] on span "Exportar a Excel" at bounding box center [1058, 416] width 133 height 23
click at [519, 32] on h3 "Sucursal: Mochomos ([GEOGRAPHIC_DATA])" at bounding box center [489, 27] width 332 height 23
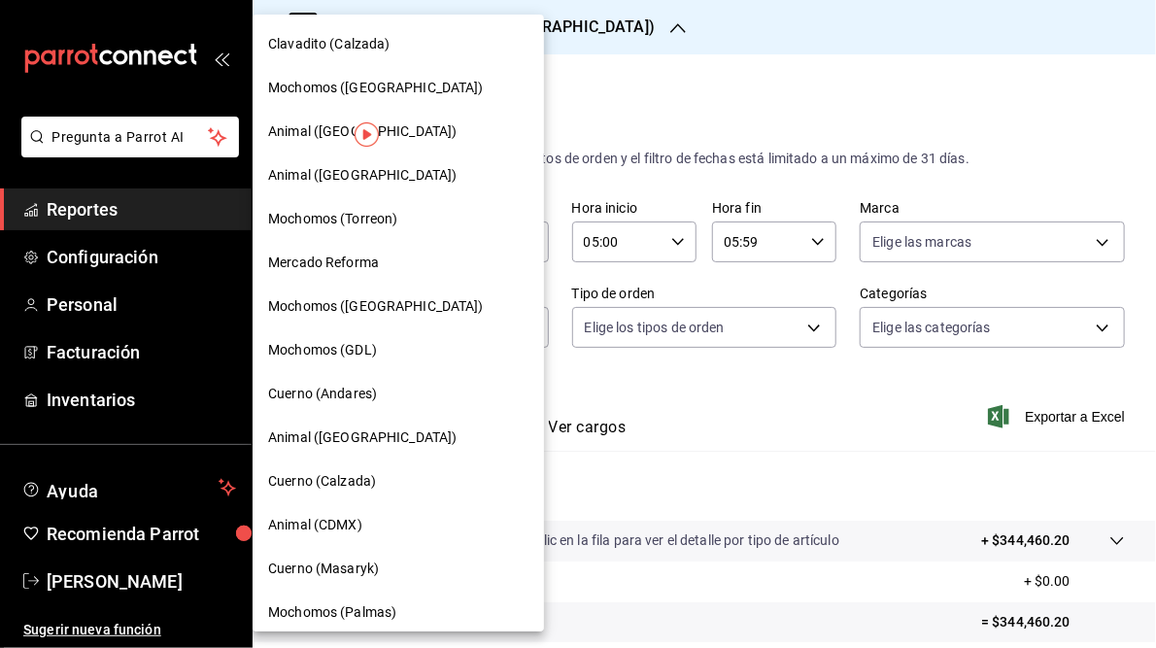
click at [333, 350] on span "Mochomos (GDL)" at bounding box center [322, 350] width 109 height 20
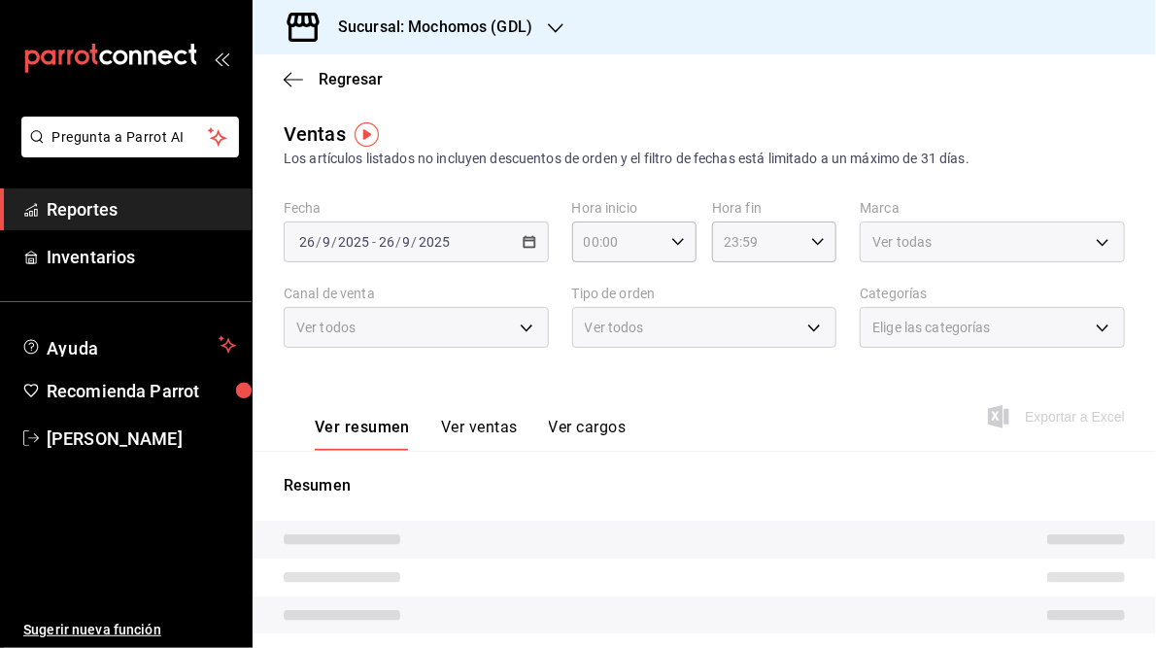
type input "05:00"
type input "05:59"
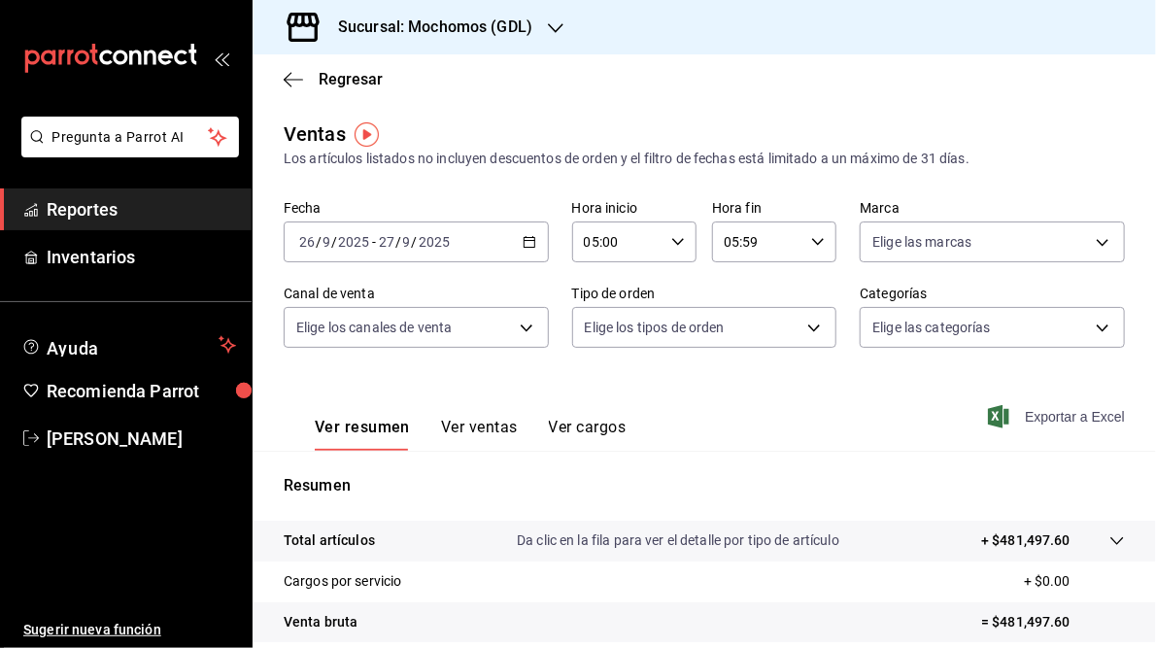
click at [1039, 418] on span "Exportar a Excel" at bounding box center [1058, 416] width 133 height 23
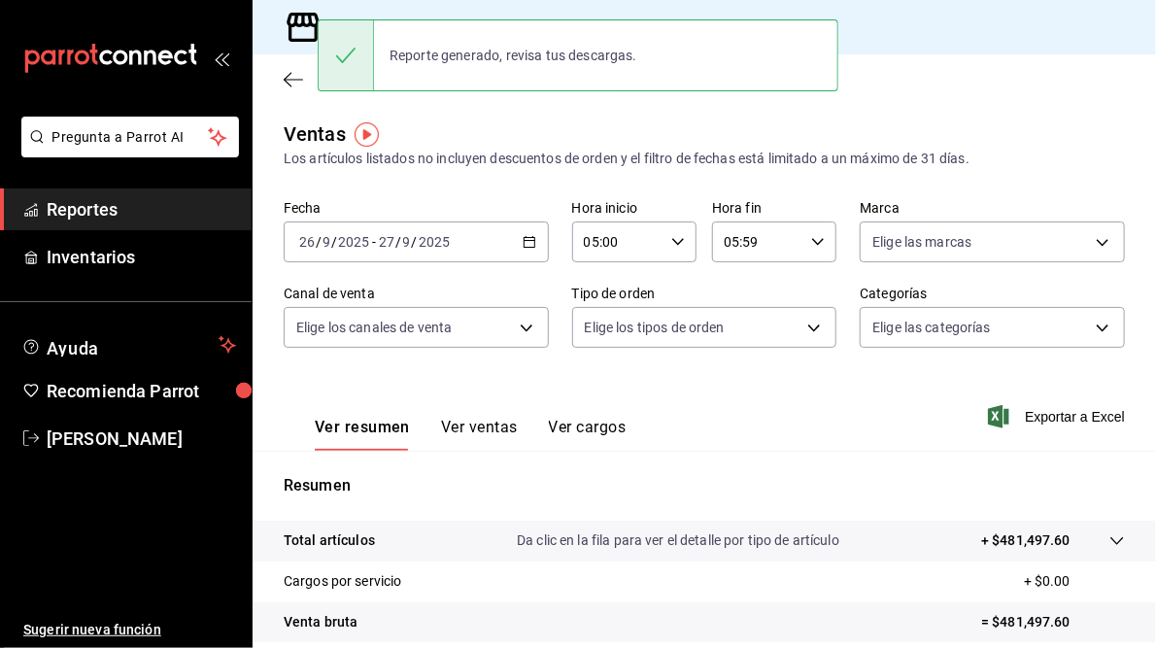
click at [634, 123] on div "Ventas Los artículos listados no incluyen descuentos de orden y el filtro de fe…" at bounding box center [704, 145] width 841 height 50
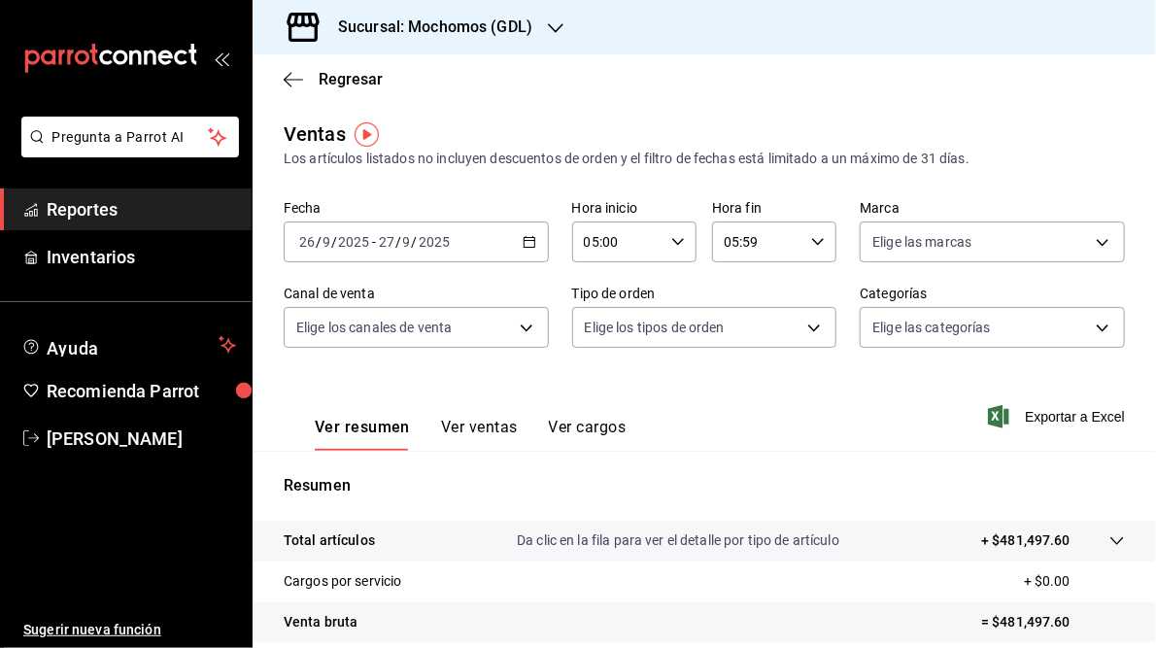
click at [556, 399] on div "Ver resumen Ver ventas Ver cargos" at bounding box center [455, 422] width 342 height 56
click at [527, 248] on icon "button" at bounding box center [530, 242] width 14 height 14
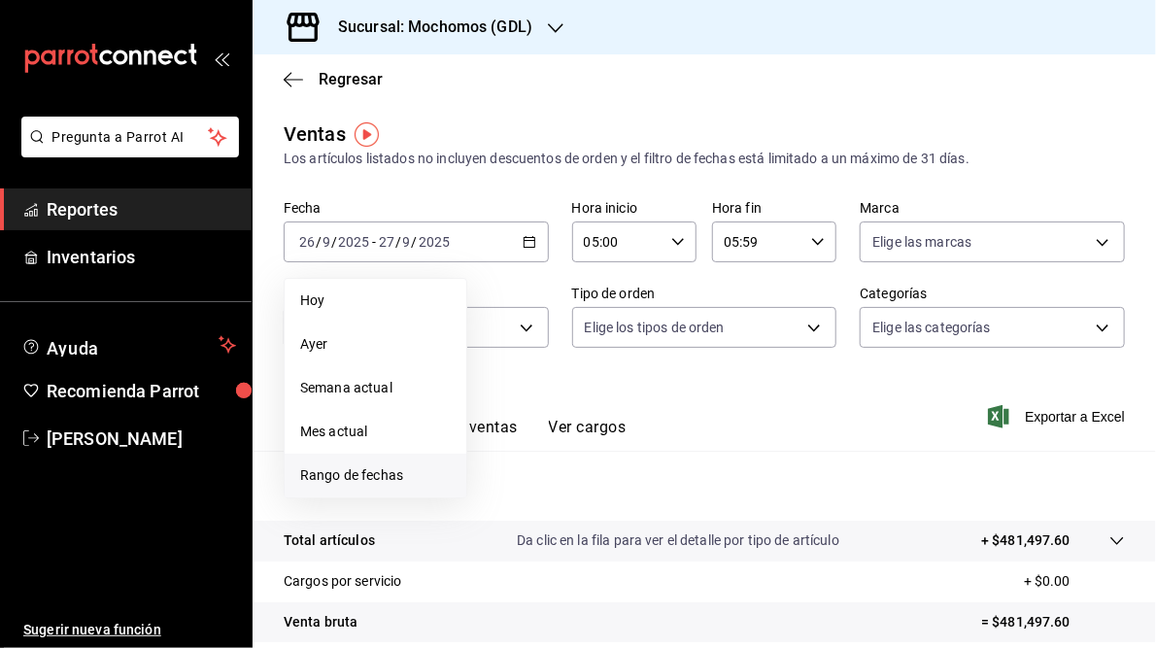
click at [358, 475] on span "Rango de fechas" at bounding box center [375, 475] width 151 height 20
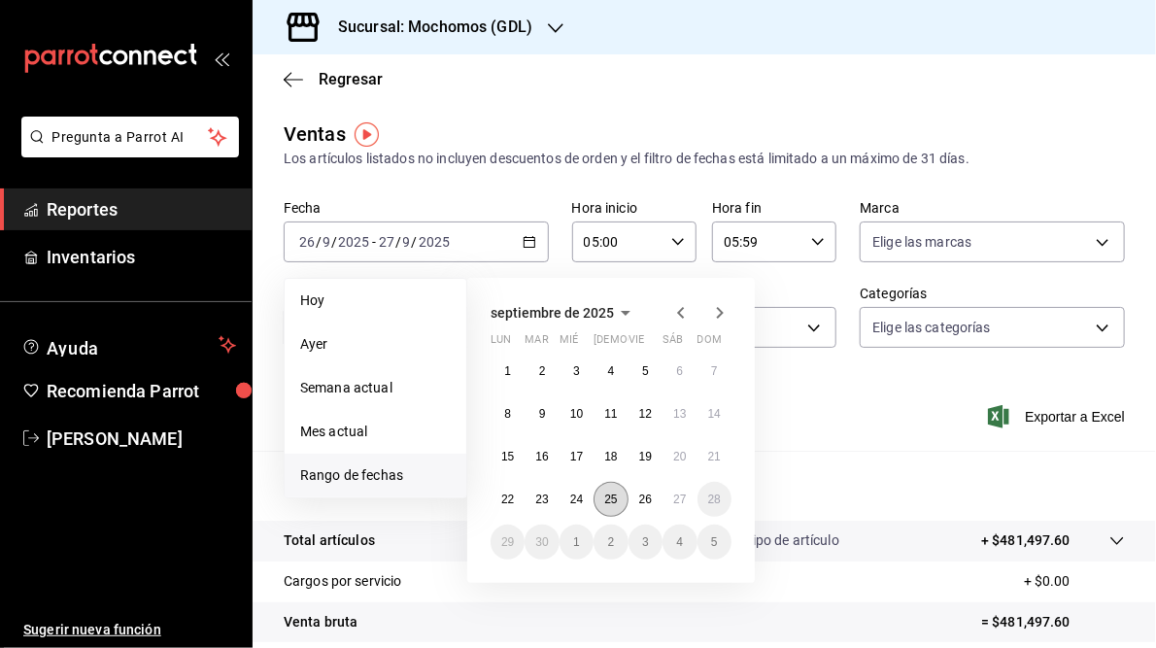
click at [615, 496] on abbr "25" at bounding box center [610, 500] width 13 height 14
click at [642, 496] on abbr "26" at bounding box center [645, 500] width 13 height 14
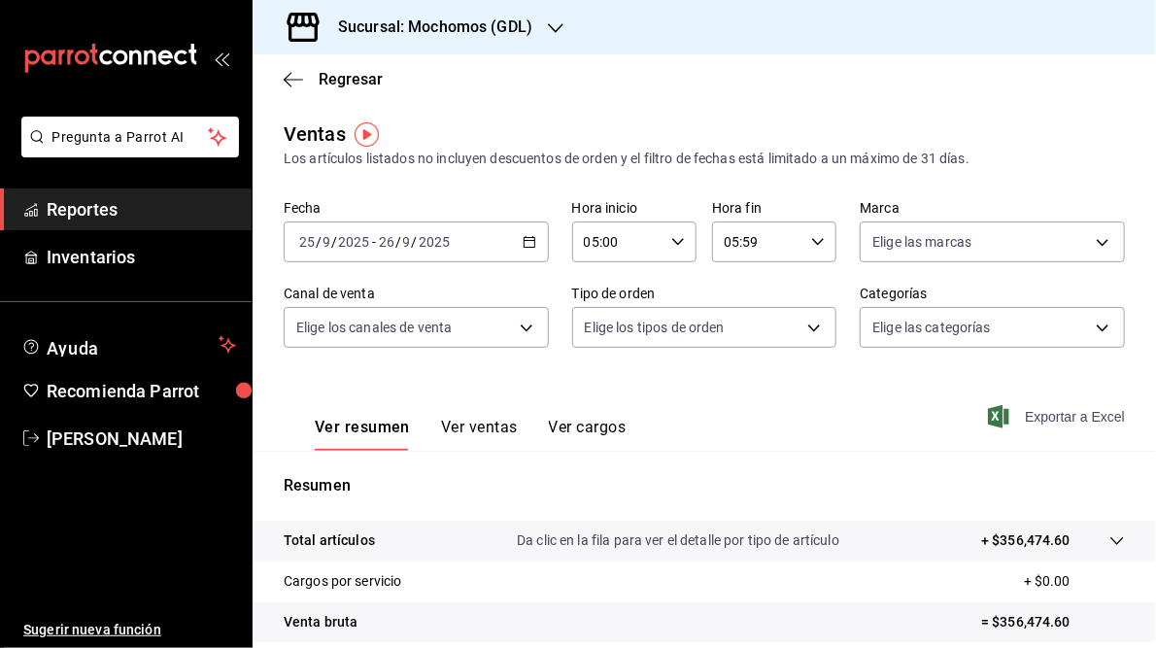
click at [1040, 419] on span "Exportar a Excel" at bounding box center [1058, 416] width 133 height 23
click at [556, 25] on icon "button" at bounding box center [556, 28] width 16 height 16
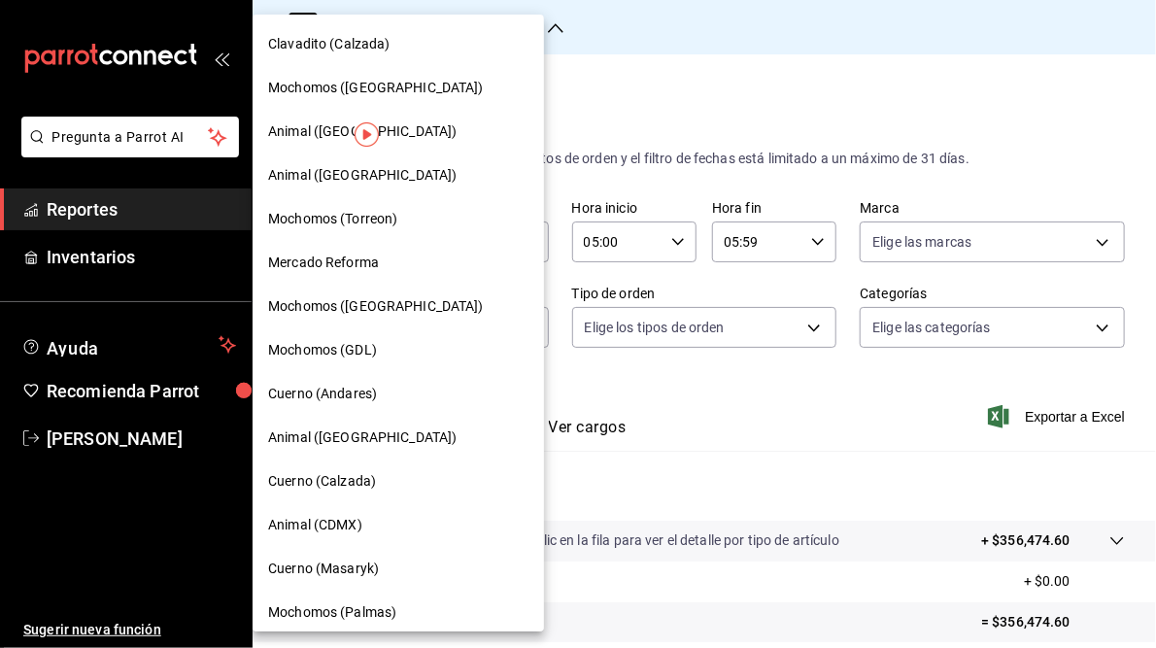
click at [333, 266] on span "Mercado Reforma" at bounding box center [323, 263] width 111 height 20
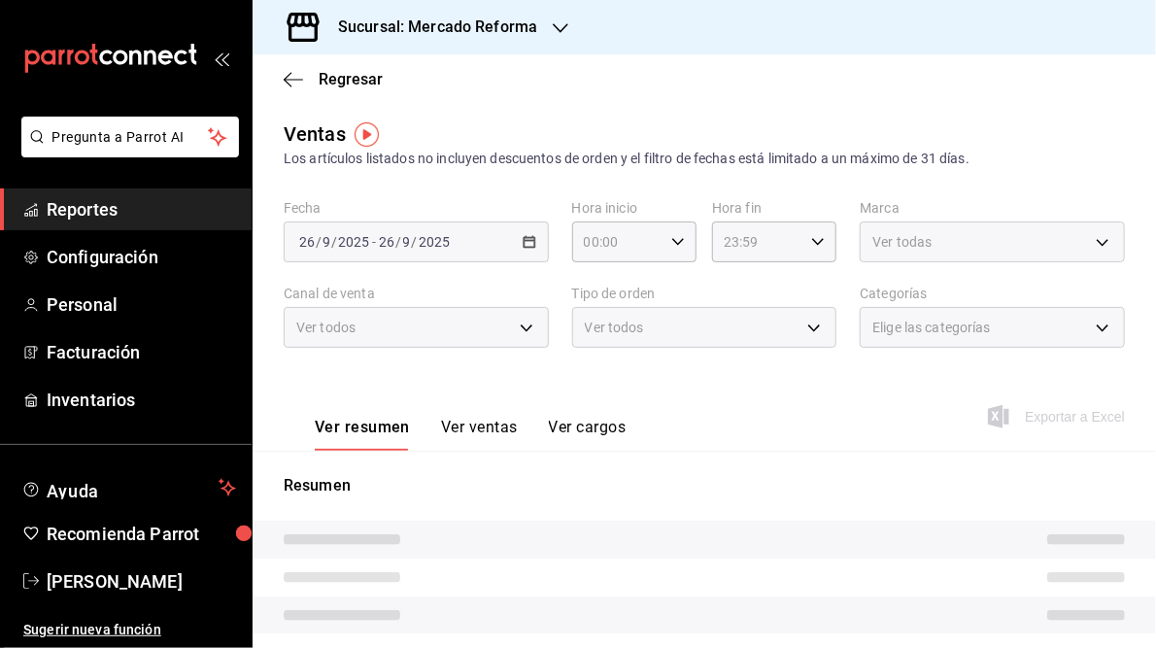
type input "05:00"
type input "05:59"
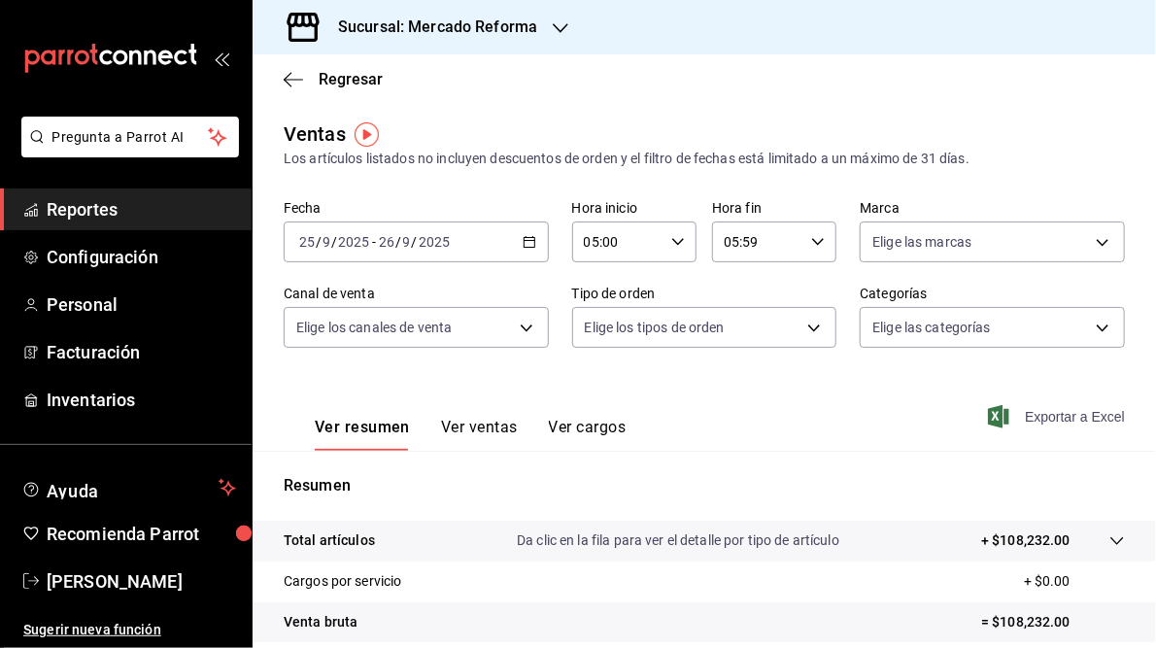
click at [1034, 422] on span "Exportar a Excel" at bounding box center [1058, 416] width 133 height 23
click at [470, 206] on label "Fecha" at bounding box center [416, 209] width 265 height 14
click at [528, 244] on icon "button" at bounding box center [530, 242] width 14 height 14
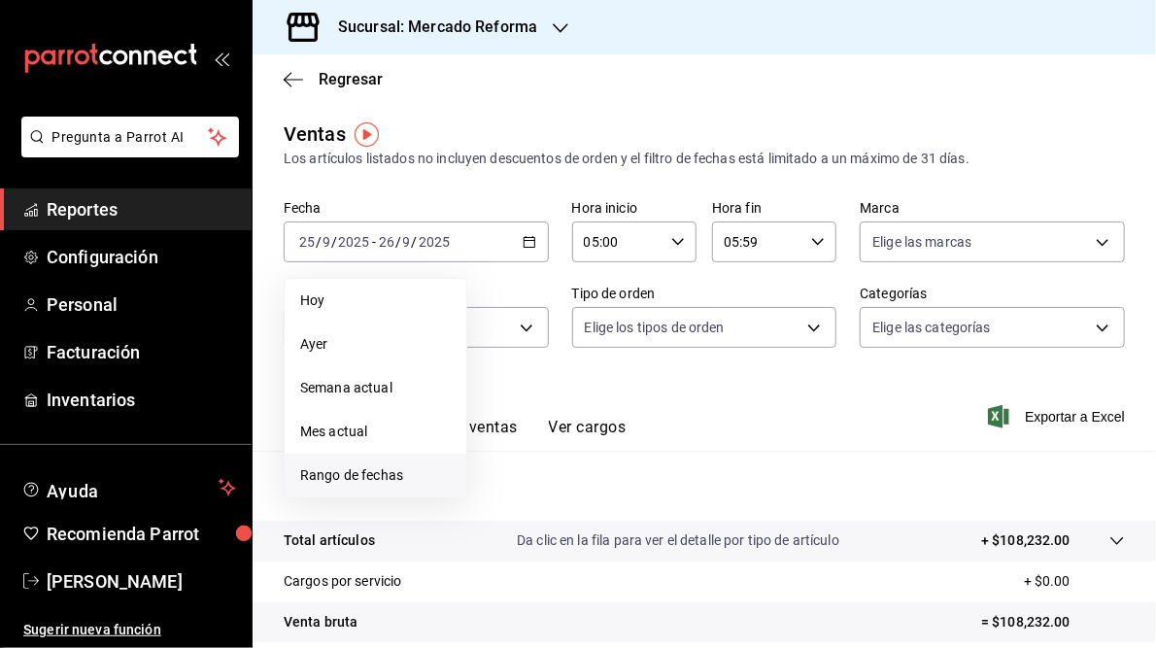
click at [358, 484] on span "Rango de fechas" at bounding box center [375, 475] width 151 height 20
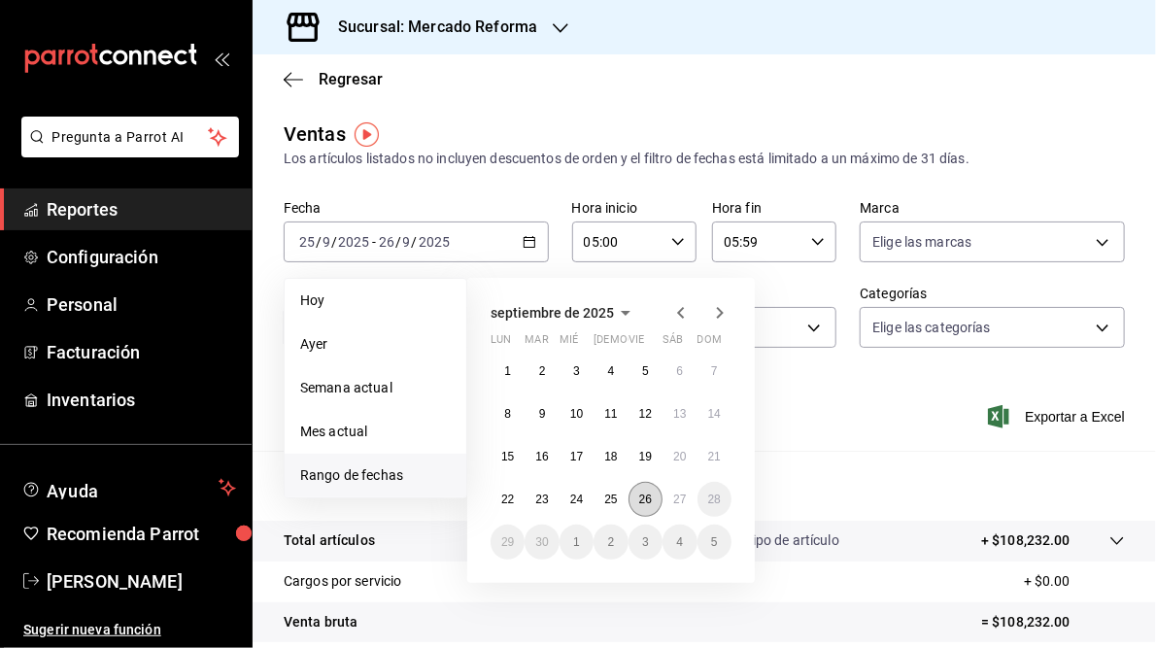
click at [659, 495] on button "26" at bounding box center [646, 499] width 34 height 35
click at [677, 497] on abbr "27" at bounding box center [679, 500] width 13 height 14
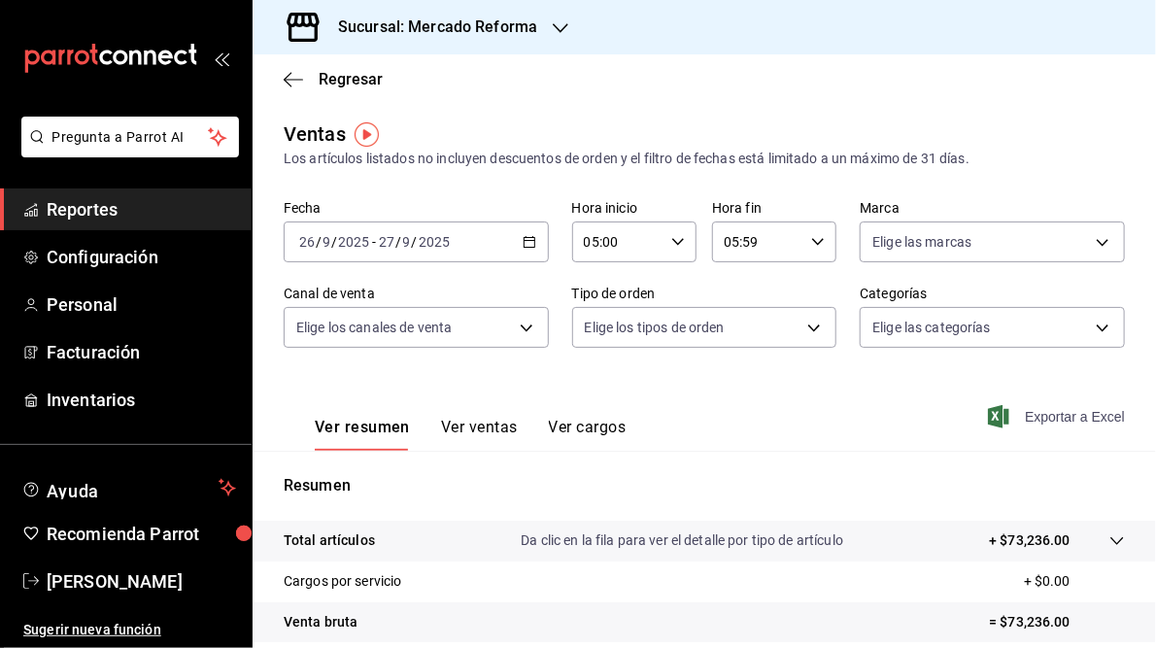
click at [1028, 420] on span "Exportar a Excel" at bounding box center [1058, 416] width 133 height 23
click at [606, 114] on main "Regresar Ventas Los artículos listados no incluyen descuentos de orden y el fil…" at bounding box center [705, 492] width 904 height 876
